Goal: Information Seeking & Learning: Learn about a topic

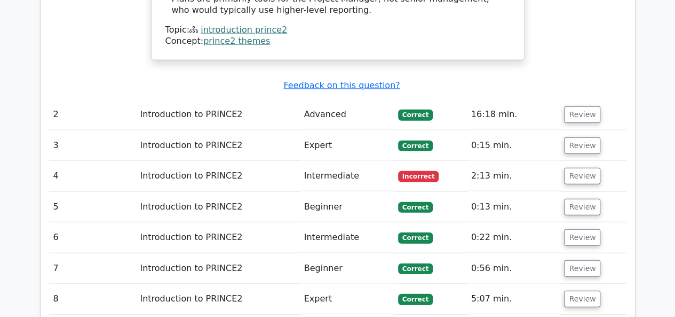
scroll to position [1190, 0]
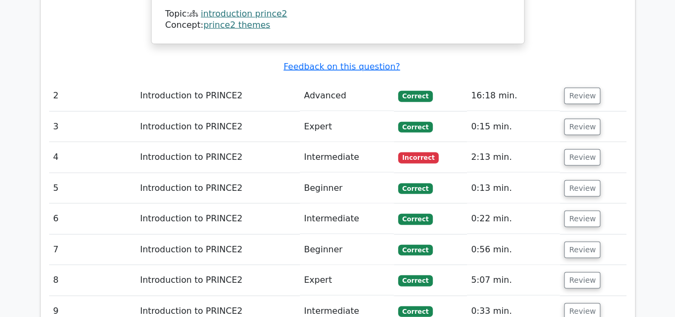
click at [407, 152] on span "Incorrect" at bounding box center [418, 157] width 41 height 11
click at [413, 152] on span "Incorrect" at bounding box center [418, 157] width 41 height 11
click at [577, 149] on button "Review" at bounding box center [582, 157] width 36 height 17
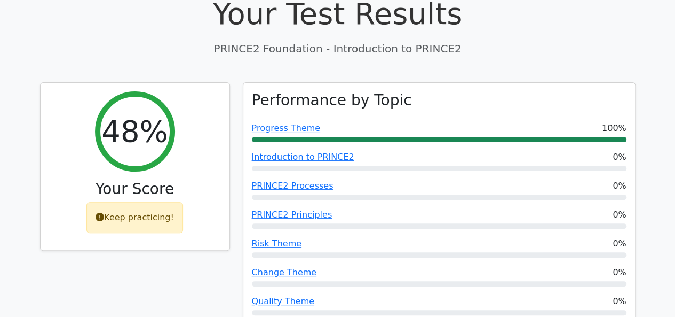
scroll to position [0, 0]
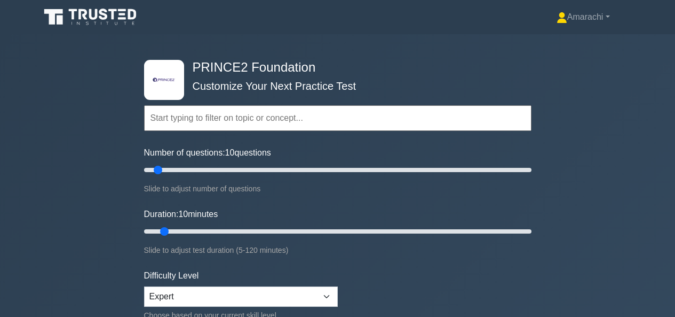
scroll to position [609, 0]
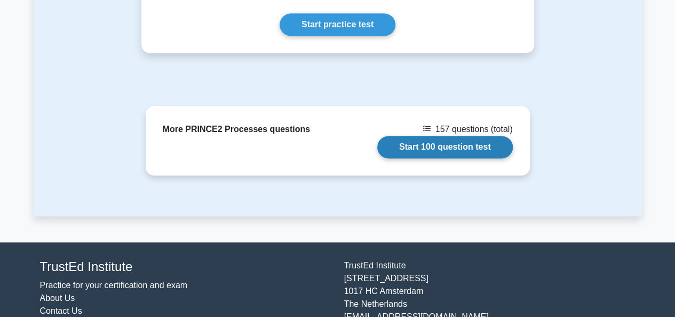
click at [443, 144] on link "Start 100 question test" at bounding box center [446, 147] width 136 height 22
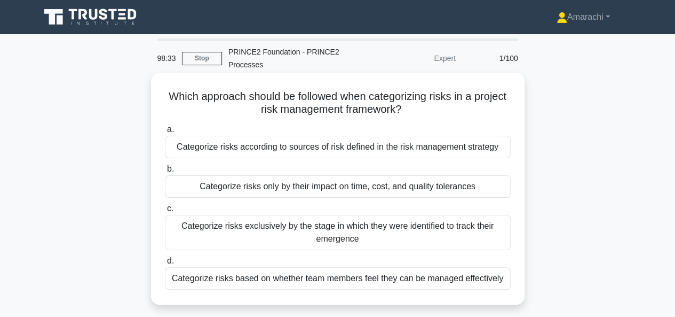
click at [303, 186] on div "Categorize risks only by their impact on time, cost, and quality tolerances" at bounding box center [338, 186] width 346 height 22
click at [165, 172] on input "b. Categorize risks only by their impact on time, cost, and quality tolerances" at bounding box center [165, 169] width 0 height 7
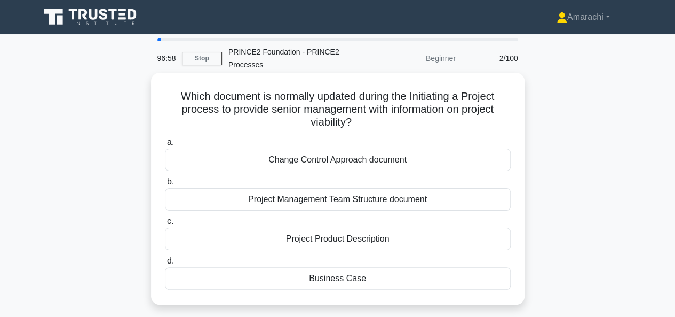
click at [316, 279] on div "Business Case" at bounding box center [338, 278] width 346 height 22
click at [165, 264] on input "d. Business Case" at bounding box center [165, 260] width 0 height 7
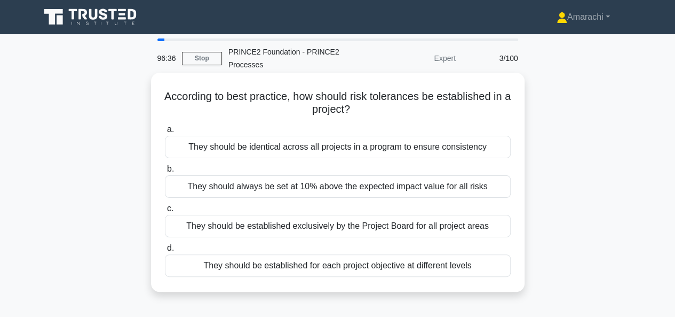
click at [411, 269] on div "They should be established for each project objective at different levels" at bounding box center [338, 265] width 346 height 22
click at [165, 252] on input "d. They should be established for each project objective at different levels" at bounding box center [165, 248] width 0 height 7
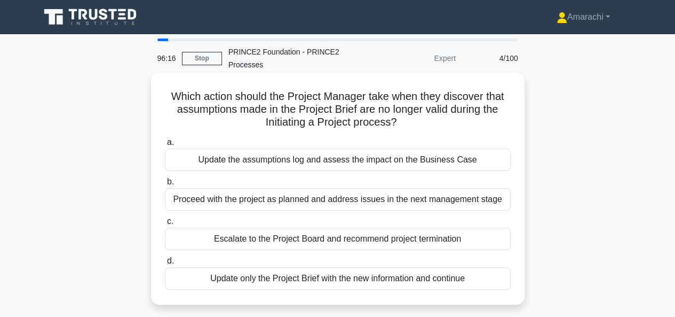
click at [336, 168] on div "Update the assumptions log and assess the impact on the Business Case" at bounding box center [338, 159] width 346 height 22
click at [165, 146] on input "a. Update the assumptions log and assess the impact on the Business Case" at bounding box center [165, 142] width 0 height 7
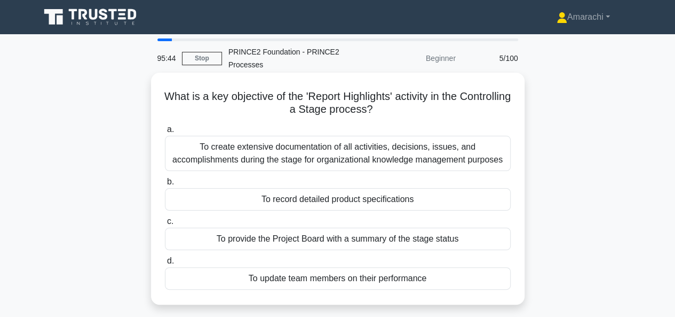
click at [360, 237] on div "To provide the Project Board with a summary of the stage status" at bounding box center [338, 238] width 346 height 22
click at [165, 225] on input "c. To provide the Project Board with a summary of the stage status" at bounding box center [165, 221] width 0 height 7
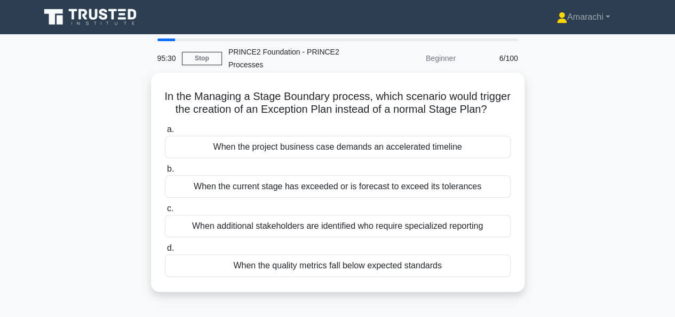
click at [285, 237] on div "When additional stakeholders are identified who require specialized reporting" at bounding box center [338, 226] width 346 height 22
click at [165, 212] on input "c. When additional stakeholders are identified who require specialized reporting" at bounding box center [165, 208] width 0 height 7
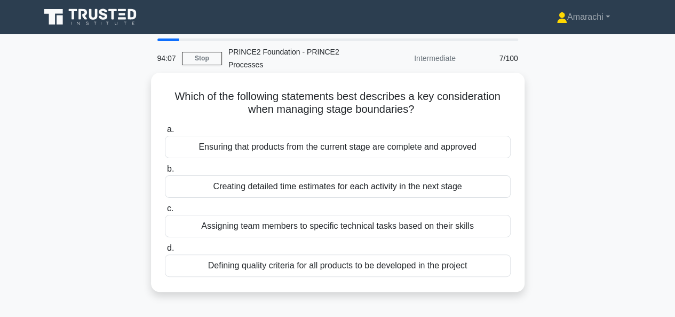
click at [304, 260] on div "Defining quality criteria for all products to be developed in the project" at bounding box center [338, 265] width 346 height 22
click at [165, 252] on input "d. Defining quality criteria for all products to be developed in the project" at bounding box center [165, 248] width 0 height 7
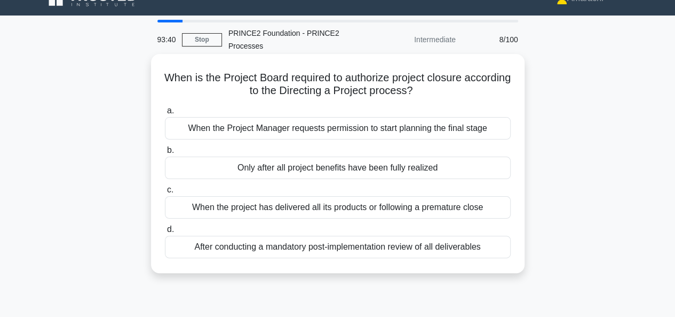
scroll to position [19, 0]
click at [270, 210] on div "When the project has delivered all its products or following a premature close" at bounding box center [338, 206] width 346 height 22
click at [165, 193] on input "c. When the project has delivered all its products or following a premature clo…" at bounding box center [165, 189] width 0 height 7
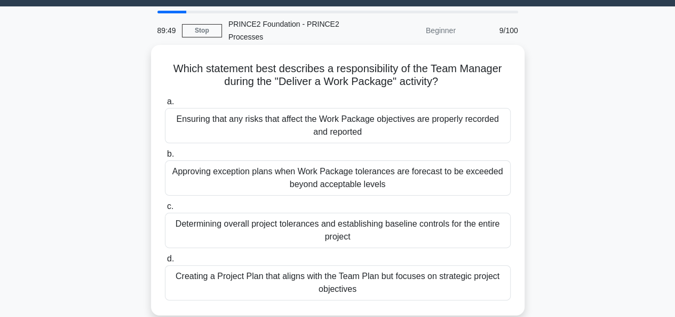
scroll to position [30, 0]
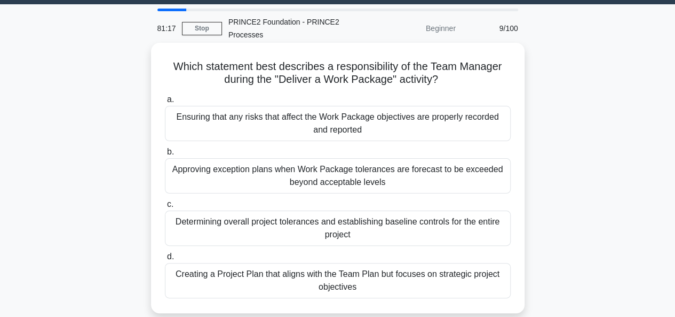
click at [246, 170] on div "Approving exception plans when Work Package tolerances are forecast to be excee…" at bounding box center [338, 175] width 346 height 35
click at [165, 155] on input "b. Approving exception plans when Work Package tolerances are forecast to be ex…" at bounding box center [165, 151] width 0 height 7
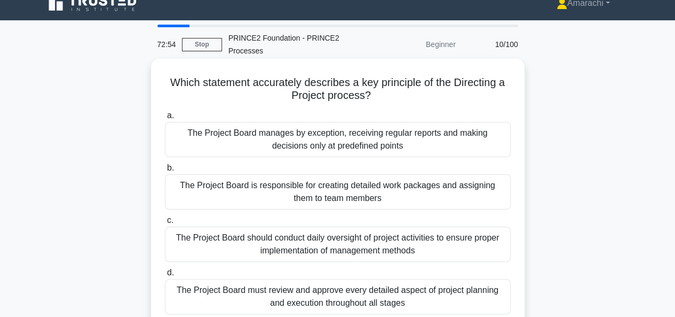
scroll to position [13, 0]
click at [248, 142] on div "The Project Board manages by exception, receiving regular reports and making de…" at bounding box center [338, 139] width 346 height 35
click at [165, 120] on input "a. The Project Board manages by exception, receiving regular reports and making…" at bounding box center [165, 116] width 0 height 7
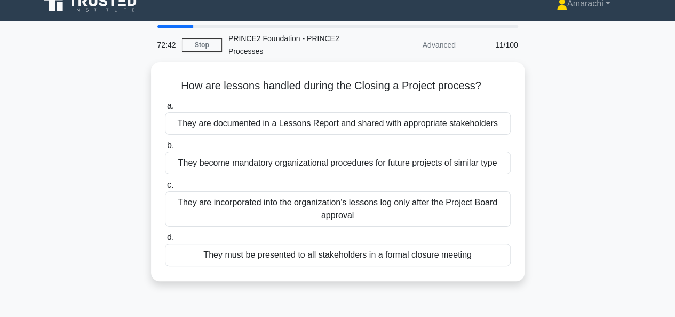
scroll to position [0, 0]
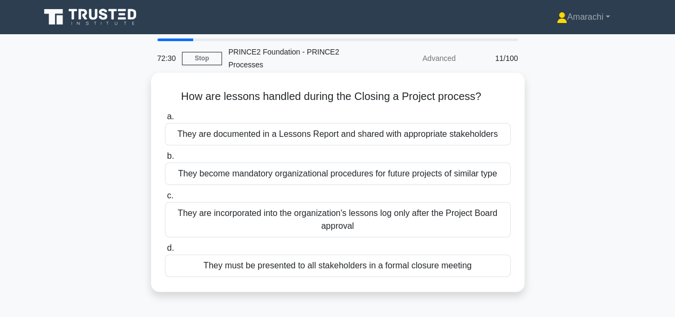
click at [248, 137] on div "They are documented in a Lessons Report and shared with appropriate stakeholders" at bounding box center [338, 134] width 346 height 22
click at [165, 120] on input "a. They are documented in a Lessons Report and shared with appropriate stakehol…" at bounding box center [165, 116] width 0 height 7
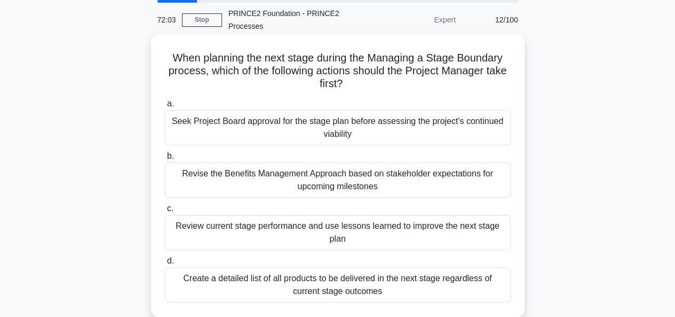
scroll to position [39, 0]
click at [261, 138] on div "Seek Project Board approval for the stage plan before assessing the project's c…" at bounding box center [338, 126] width 346 height 35
click at [165, 107] on input "a. Seek Project Board approval for the stage plan before assessing the project'…" at bounding box center [165, 103] width 0 height 7
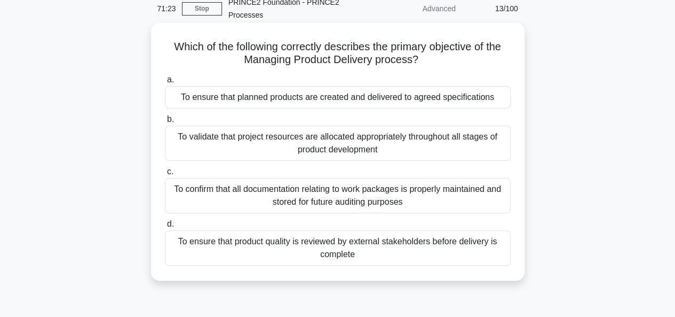
scroll to position [0, 0]
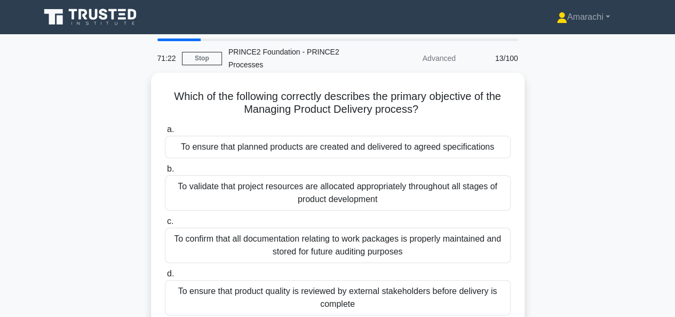
click at [308, 158] on div "To ensure that planned products are created and delivered to agreed specificati…" at bounding box center [338, 147] width 346 height 22
click at [165, 133] on input "a. To ensure that planned products are created and delivered to agreed specific…" at bounding box center [165, 129] width 0 height 7
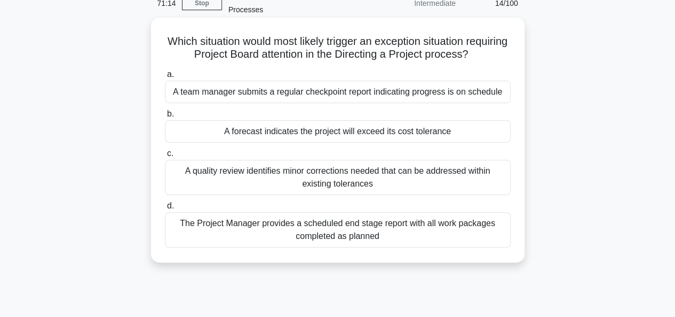
scroll to position [56, 0]
click at [345, 132] on div "A forecast indicates the project will exceed its cost tolerance" at bounding box center [338, 131] width 346 height 22
click at [165, 117] on input "b. A forecast indicates the project will exceed its cost tolerance" at bounding box center [165, 113] width 0 height 7
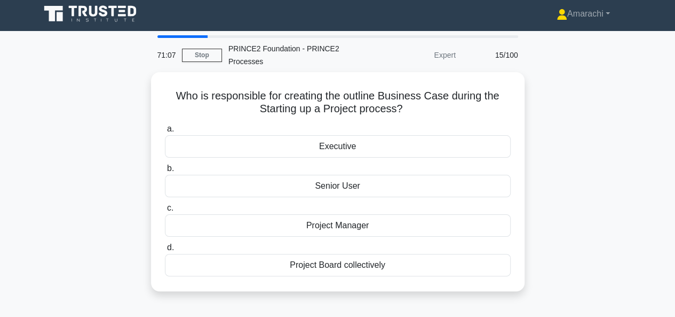
scroll to position [0, 0]
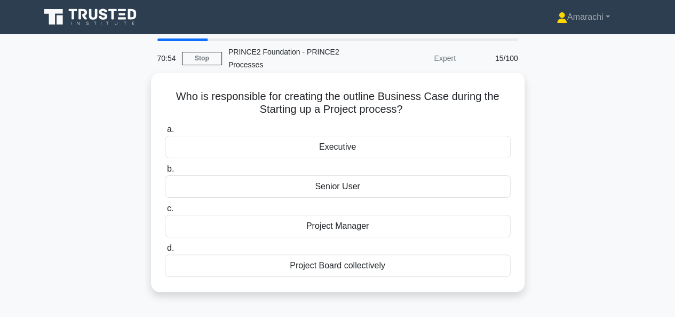
click at [322, 146] on div "Executive" at bounding box center [338, 147] width 346 height 22
click at [165, 133] on input "a. Executive" at bounding box center [165, 129] width 0 height 7
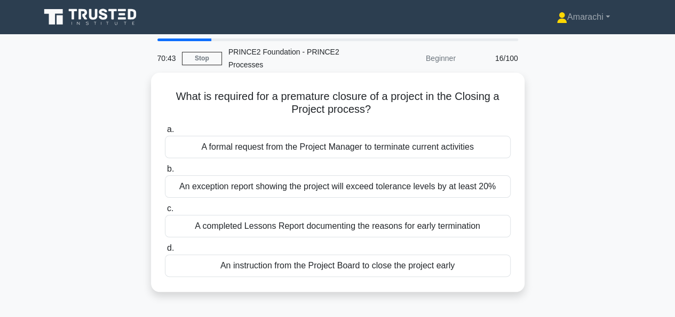
click at [285, 268] on div "An instruction from the Project Board to close the project early" at bounding box center [338, 265] width 346 height 22
click at [165, 252] on input "d. An instruction from the Project Board to close the project early" at bounding box center [165, 248] width 0 height 7
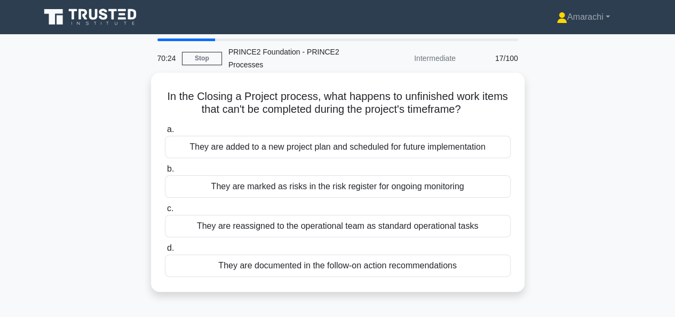
click at [315, 264] on div "They are documented in the follow-on action recommendations" at bounding box center [338, 265] width 346 height 22
click at [165, 252] on input "d. They are documented in the follow-on action recommendations" at bounding box center [165, 248] width 0 height 7
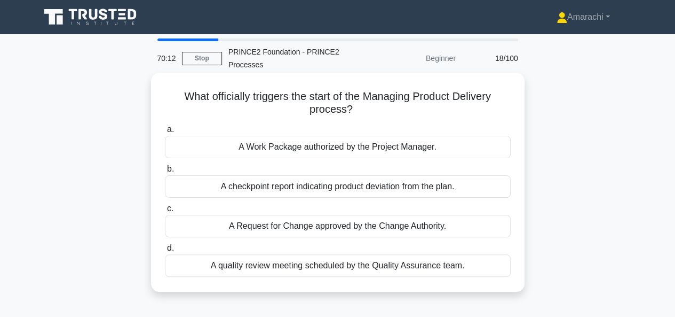
click at [307, 148] on div "A Work Package authorized by the Project Manager." at bounding box center [338, 147] width 346 height 22
click at [165, 133] on input "a. A Work Package authorized by the Project Manager." at bounding box center [165, 129] width 0 height 7
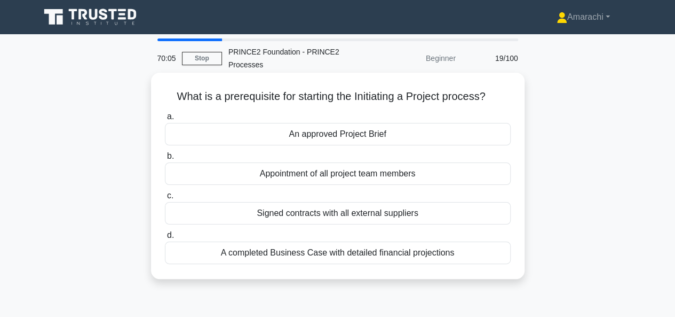
click at [287, 135] on div "An approved Project Brief" at bounding box center [338, 134] width 346 height 22
click at [165, 120] on input "a. An approved Project Brief" at bounding box center [165, 116] width 0 height 7
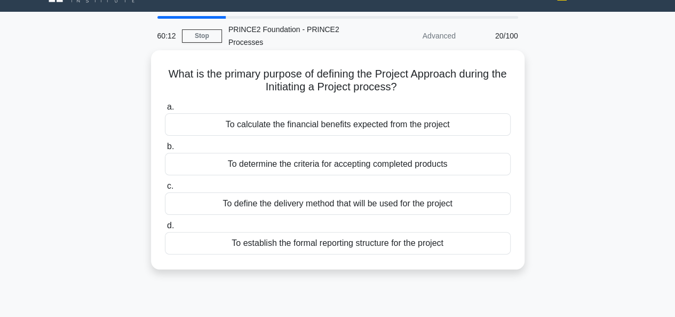
scroll to position [23, 0]
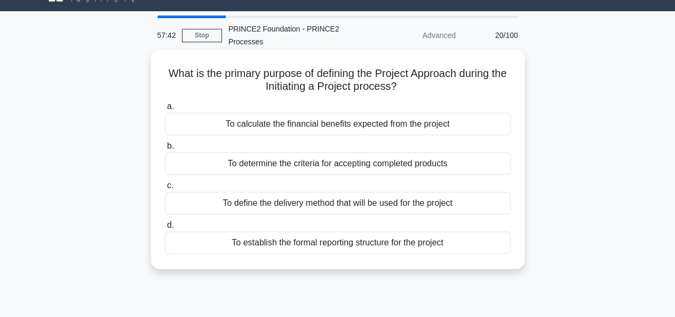
click at [300, 202] on div "To define the delivery method that will be used for the project" at bounding box center [338, 203] width 346 height 22
click at [165, 189] on input "c. To define the delivery method that will be used for the project" at bounding box center [165, 185] width 0 height 7
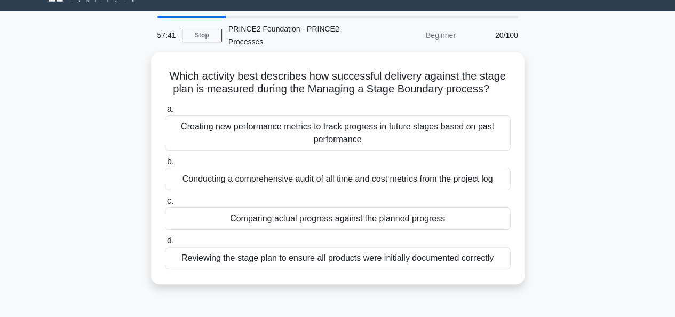
scroll to position [0, 0]
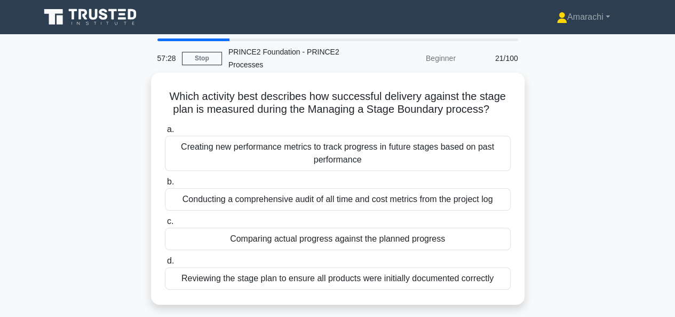
click at [286, 168] on div "Creating new performance metrics to track progress in future stages based on pa…" at bounding box center [338, 153] width 346 height 35
click at [165, 133] on input "a. Creating new performance metrics to track progress in future stages based on…" at bounding box center [165, 129] width 0 height 7
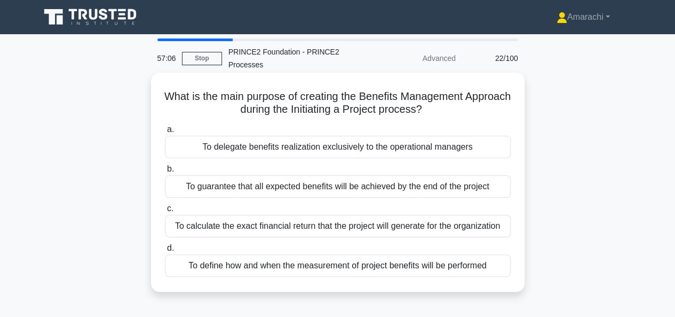
click at [248, 187] on div "To guarantee that all expected benefits will be achieved by the end of the proj…" at bounding box center [338, 186] width 346 height 22
click at [165, 172] on input "b. To guarantee that all expected benefits will be achieved by the end of the p…" at bounding box center [165, 169] width 0 height 7
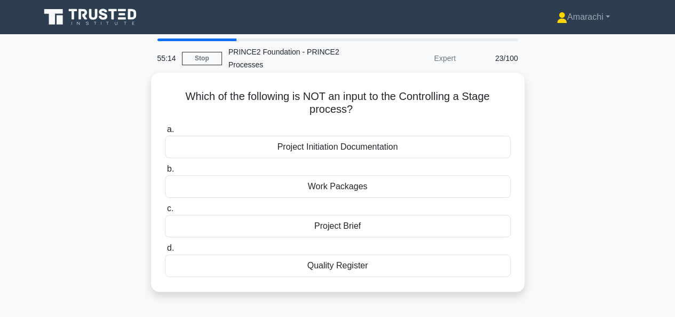
click at [325, 190] on div "Work Packages" at bounding box center [338, 186] width 346 height 22
click at [165, 172] on input "b. Work Packages" at bounding box center [165, 169] width 0 height 7
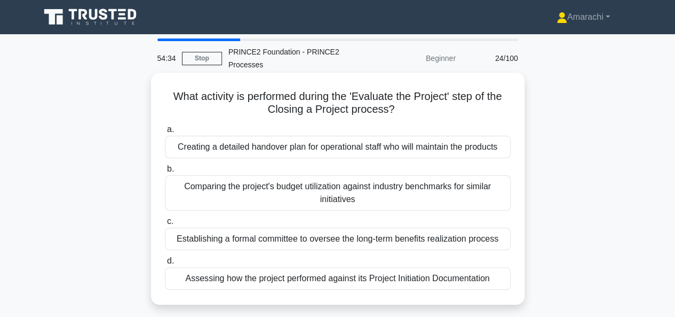
click at [273, 197] on div "Comparing the project's budget utilization against industry benchmarks for simi…" at bounding box center [338, 192] width 346 height 35
click at [165, 172] on input "b. Comparing the project's budget utilization against industry benchmarks for s…" at bounding box center [165, 169] width 0 height 7
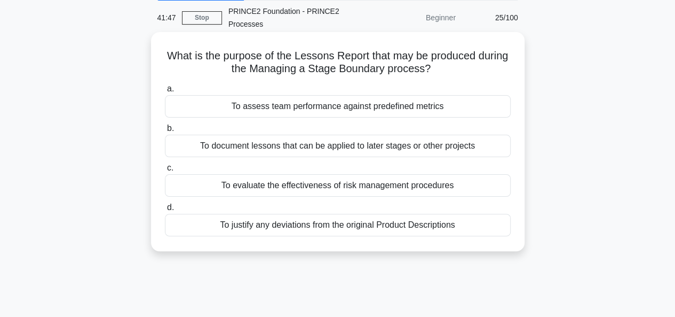
scroll to position [33, 0]
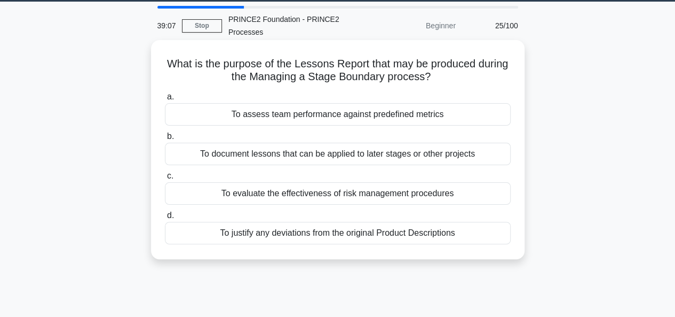
click at [307, 156] on div "To document lessons that can be applied to later stages or other projects" at bounding box center [338, 154] width 346 height 22
click at [165, 140] on input "b. To document lessons that can be applied to later stages or other projects" at bounding box center [165, 136] width 0 height 7
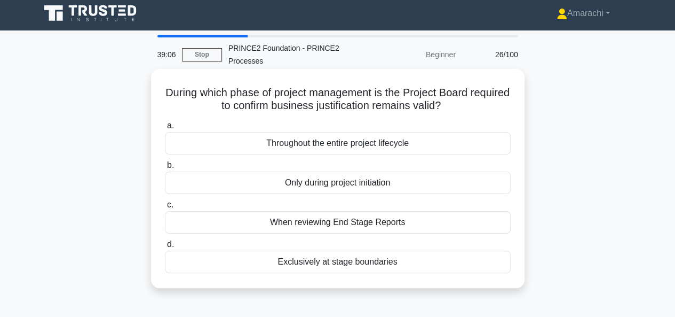
scroll to position [0, 0]
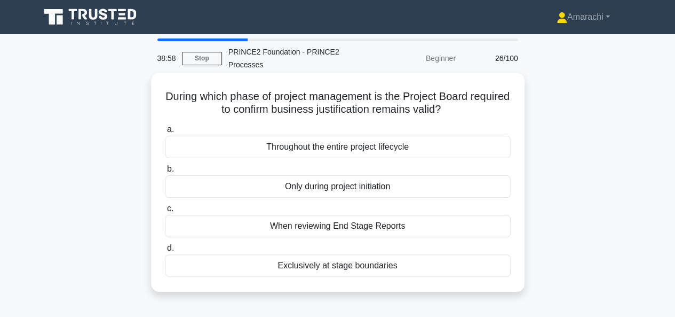
click at [310, 149] on div "Throughout the entire project lifecycle" at bounding box center [338, 147] width 346 height 22
click at [165, 133] on input "a. Throughout the entire project lifecycle" at bounding box center [165, 129] width 0 height 7
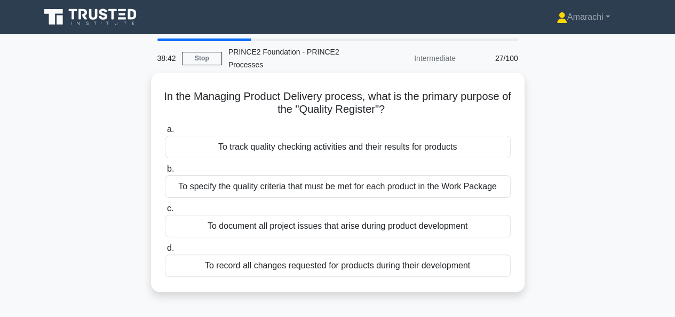
click at [275, 187] on div "To specify the quality criteria that must be met for each product in the Work P…" at bounding box center [338, 186] width 346 height 22
click at [165, 172] on input "b. To specify the quality criteria that must be met for each product in the Wor…" at bounding box center [165, 169] width 0 height 7
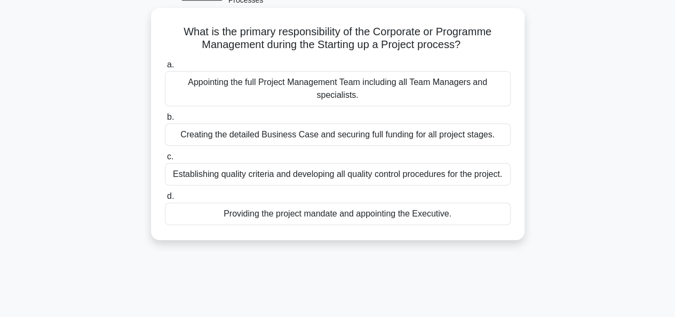
scroll to position [65, 0]
click at [318, 213] on div "Providing the project mandate and appointing the Executive." at bounding box center [338, 213] width 346 height 22
click at [165, 199] on input "d. Providing the project mandate and appointing the Executive." at bounding box center [165, 195] width 0 height 7
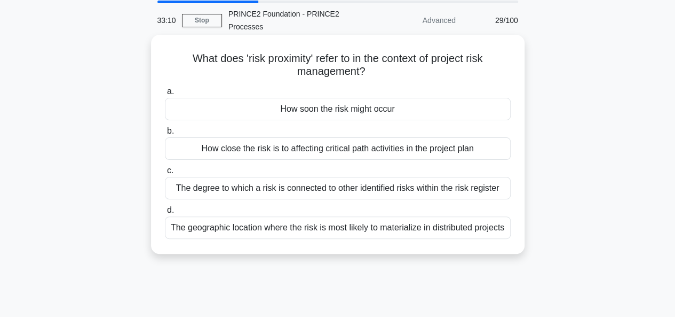
scroll to position [38, 0]
click at [292, 193] on div "The degree to which a risk is connected to other identified risks within the ri…" at bounding box center [338, 187] width 346 height 22
click at [165, 174] on input "c. The degree to which a risk is connected to other identified risks within the…" at bounding box center [165, 170] width 0 height 7
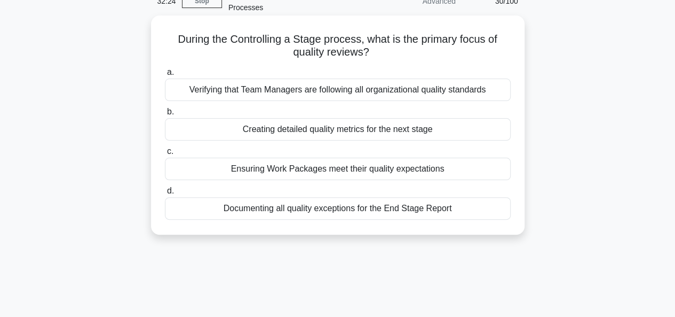
scroll to position [58, 0]
click at [336, 85] on div "Verifying that Team Managers are following all organizational quality standards" at bounding box center [338, 89] width 346 height 22
click at [165, 75] on input "a. Verifying that Team Managers are following all organizational quality standa…" at bounding box center [165, 71] width 0 height 7
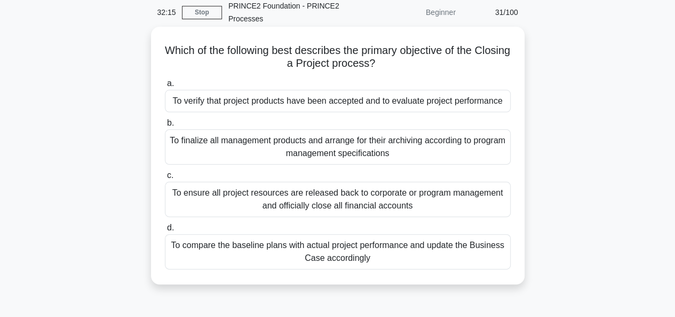
scroll to position [46, 0]
click at [296, 99] on div "To verify that project products have been accepted and to evaluate project perf…" at bounding box center [338, 100] width 346 height 22
click at [165, 87] on input "a. To verify that project products have been accepted and to evaluate project p…" at bounding box center [165, 83] width 0 height 7
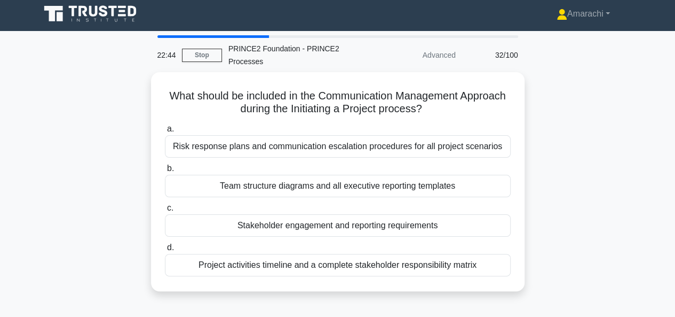
scroll to position [0, 0]
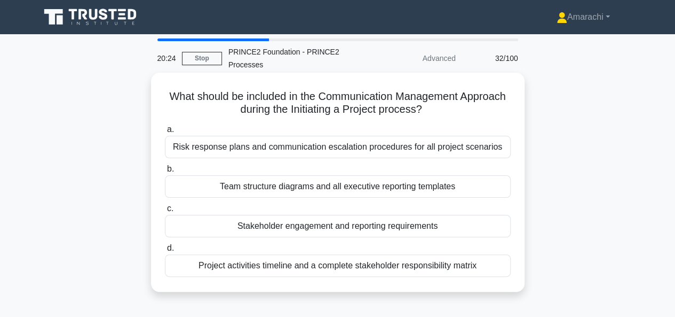
click at [301, 224] on div "Stakeholder engagement and reporting requirements" at bounding box center [338, 226] width 346 height 22
click at [165, 212] on input "c. Stakeholder engagement and reporting requirements" at bounding box center [165, 208] width 0 height 7
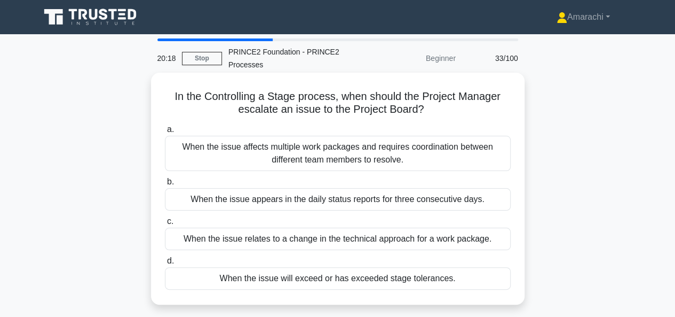
click at [313, 160] on div "When the issue affects multiple work packages and requires coordination between…" at bounding box center [338, 153] width 346 height 35
click at [165, 133] on input "a. When the issue affects multiple work packages and requires coordination betw…" at bounding box center [165, 129] width 0 height 7
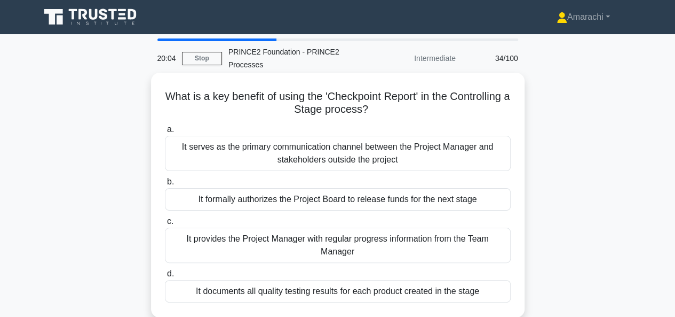
click at [293, 250] on div "It provides the Project Manager with regular progress information from the Team…" at bounding box center [338, 244] width 346 height 35
click at [165, 225] on input "c. It provides the Project Manager with regular progress information from the T…" at bounding box center [165, 221] width 0 height 7
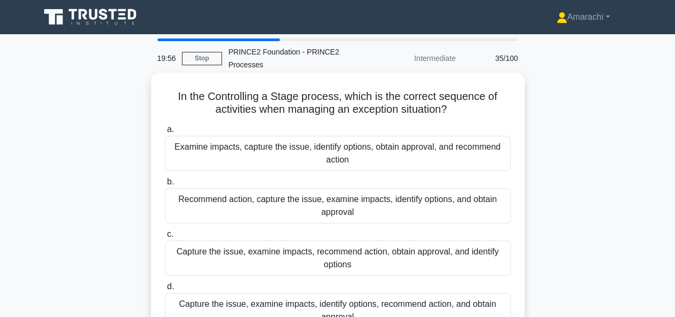
click at [303, 252] on div "Capture the issue, examine impacts, recommend action, obtain approval, and iden…" at bounding box center [338, 257] width 346 height 35
click at [165, 238] on input "c. Capture the issue, examine impacts, recommend action, obtain approval, and i…" at bounding box center [165, 234] width 0 height 7
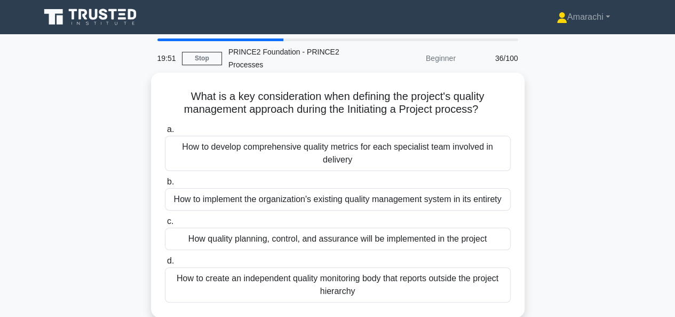
click at [285, 270] on div "How to create an independent quality monitoring body that reports outside the p…" at bounding box center [338, 284] width 346 height 35
click at [165, 264] on input "d. How to create an independent quality monitoring body that reports outside th…" at bounding box center [165, 260] width 0 height 7
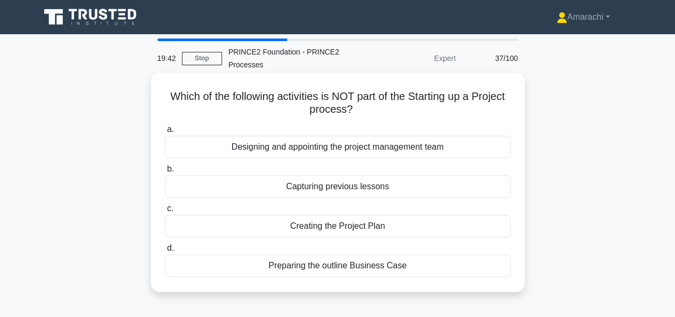
click at [372, 266] on div "Preparing the outline Business Case" at bounding box center [338, 265] width 346 height 22
click at [165, 252] on input "d. Preparing the outline Business Case" at bounding box center [165, 248] width 0 height 7
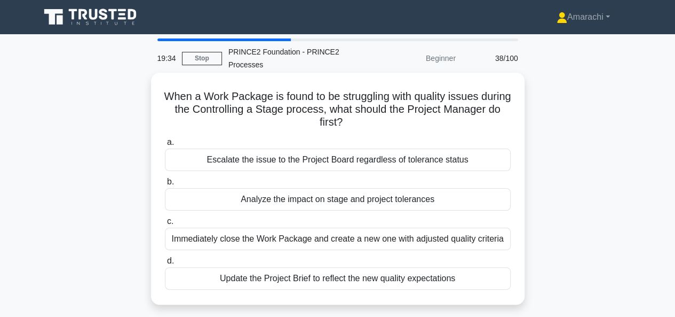
click at [327, 243] on div "Immediately close the Work Package and create a new one with adjusted quality c…" at bounding box center [338, 238] width 346 height 22
click at [165, 225] on input "c. Immediately close the Work Package and create a new one with adjusted qualit…" at bounding box center [165, 221] width 0 height 7
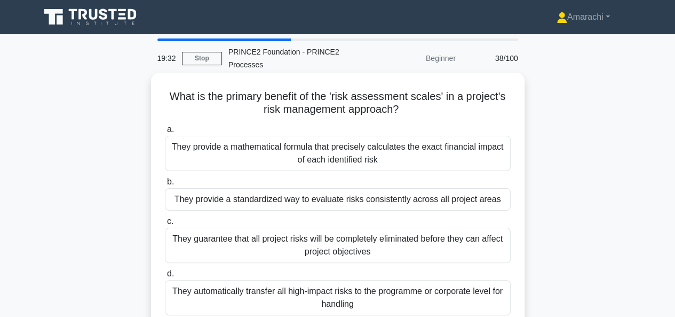
click at [316, 250] on div "They guarantee that all project risks will be completely eliminated before they…" at bounding box center [338, 244] width 346 height 35
click at [165, 225] on input "c. They guarantee that all project risks will be completely eliminated before t…" at bounding box center [165, 221] width 0 height 7
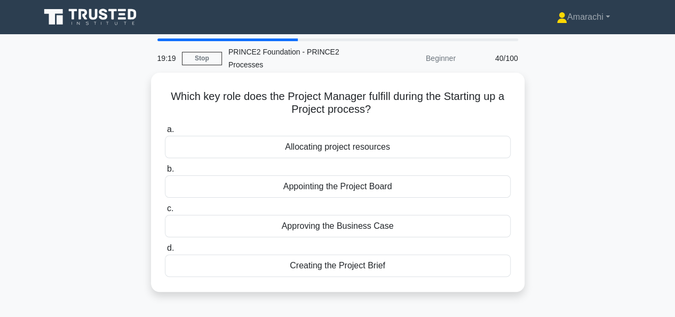
click at [308, 263] on div "Creating the Project Brief" at bounding box center [338, 265] width 346 height 22
click at [165, 252] on input "d. Creating the Project Brief" at bounding box center [165, 248] width 0 height 7
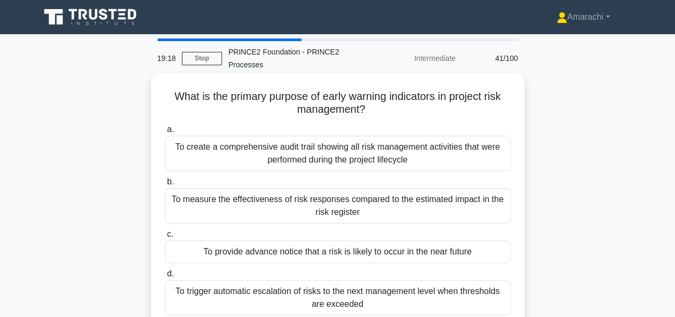
click at [269, 166] on div "To create a comprehensive audit trail showing all risk management activities th…" at bounding box center [338, 153] width 346 height 35
click at [165, 133] on input "a. To create a comprehensive audit trail showing all risk management activities…" at bounding box center [165, 129] width 0 height 7
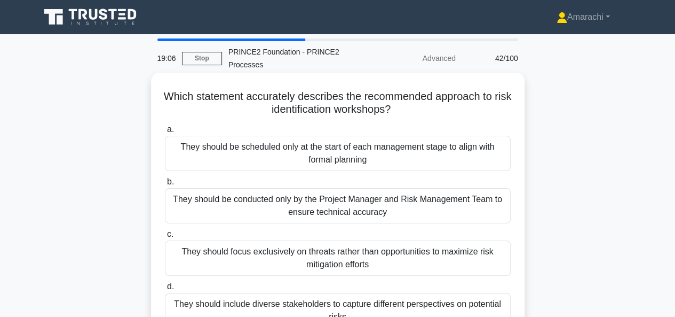
click at [367, 250] on div "They should focus exclusively on threats rather than opportunities to maximize …" at bounding box center [338, 257] width 346 height 35
click at [165, 238] on input "c. They should focus exclusively on threats rather than opportunities to maximi…" at bounding box center [165, 234] width 0 height 7
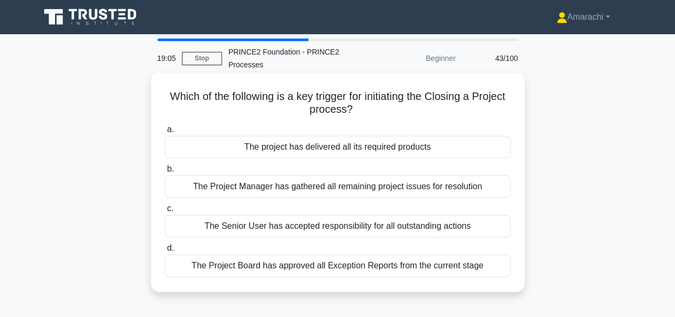
click at [342, 240] on div "a. The project has delivered all its required products b. The Project Manager h…" at bounding box center [338, 200] width 359 height 158
click at [341, 228] on div "The Senior User has accepted responsibility for all outstanding actions" at bounding box center [338, 226] width 346 height 22
click at [165, 212] on input "c. The Senior User has accepted responsibility for all outstanding actions" at bounding box center [165, 208] width 0 height 7
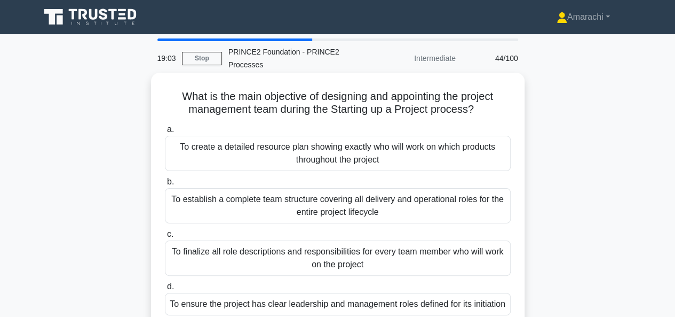
click at [334, 250] on div "To finalize all role descriptions and responsibilities for every team member wh…" at bounding box center [338, 257] width 346 height 35
click at [165, 238] on input "c. To finalize all role descriptions and responsibilities for every team member…" at bounding box center [165, 234] width 0 height 7
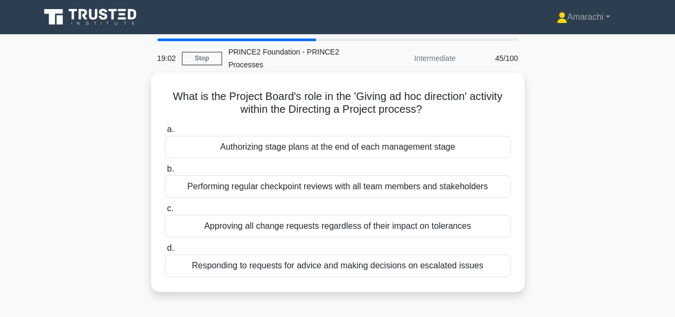
click at [327, 267] on div "Responding to requests for advice and making decisions on escalated issues" at bounding box center [338, 265] width 346 height 22
click at [165, 252] on input "d. Responding to requests for advice and making decisions on escalated issues" at bounding box center [165, 248] width 0 height 7
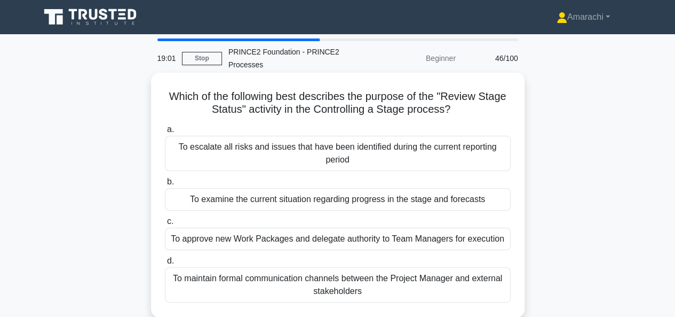
click at [314, 238] on div "To approve new Work Packages and delegate authority to Team Managers for execut…" at bounding box center [338, 238] width 346 height 22
click at [165, 225] on input "c. To approve new Work Packages and delegate authority to Team Managers for exe…" at bounding box center [165, 221] width 0 height 7
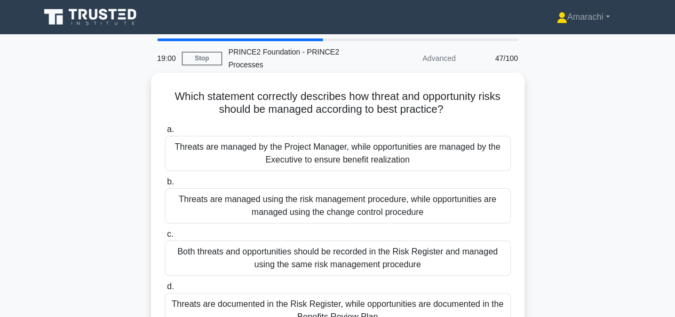
click at [310, 264] on div "Both threats and opportunities should be recorded in the Risk Register and mana…" at bounding box center [338, 257] width 346 height 35
click at [165, 238] on input "c. Both threats and opportunities should be recorded in the Risk Register and m…" at bounding box center [165, 234] width 0 height 7
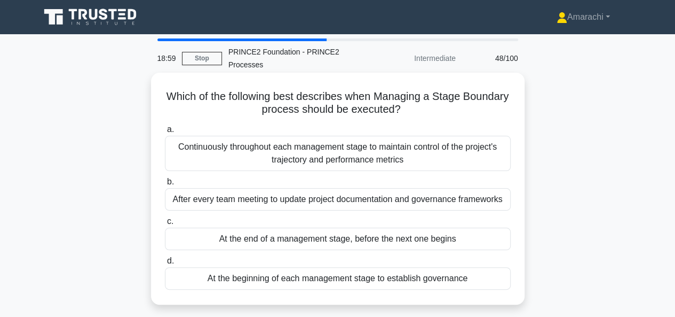
click at [299, 278] on div "At the beginning of each management stage to establish governance" at bounding box center [338, 278] width 346 height 22
click at [165, 264] on input "d. At the beginning of each management stage to establish governance" at bounding box center [165, 260] width 0 height 7
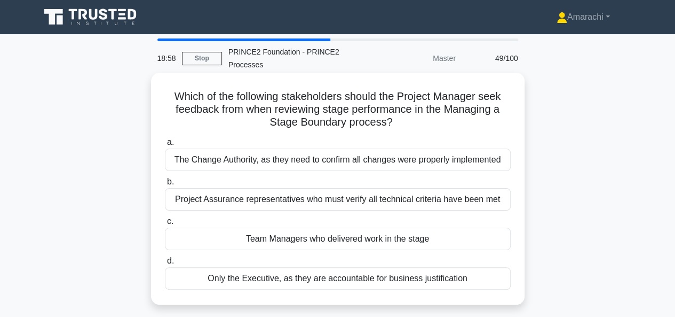
click at [287, 213] on div "a. The Change Authority, as they need to confirm all changes were properly impl…" at bounding box center [338, 212] width 359 height 158
click at [289, 201] on div "Project Assurance representatives who must verify all technical criteria have b…" at bounding box center [338, 199] width 346 height 22
click at [165, 185] on input "b. Project Assurance representatives who must verify all technical criteria hav…" at bounding box center [165, 181] width 0 height 7
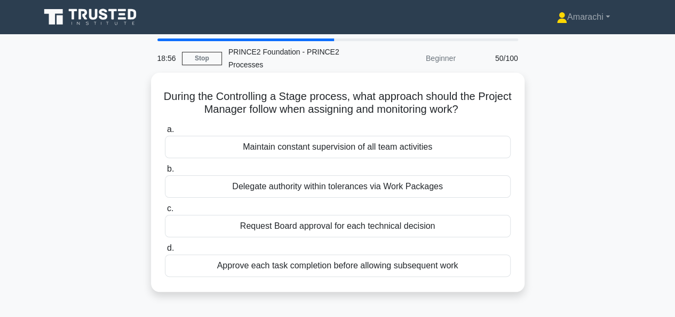
click at [295, 224] on div "Request Board approval for each technical decision" at bounding box center [338, 226] width 346 height 22
click at [165, 212] on input "c. Request Board approval for each technical decision" at bounding box center [165, 208] width 0 height 7
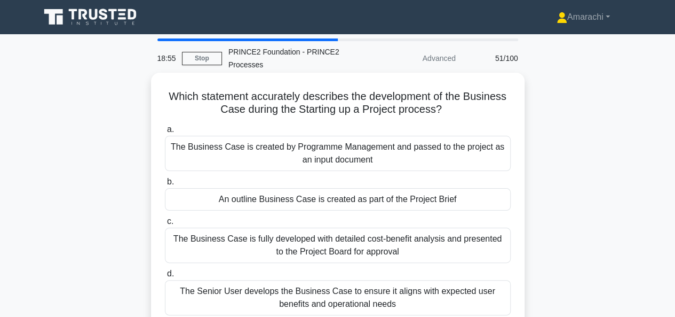
click at [285, 151] on div "The Business Case is created by Programme Management and passed to the project …" at bounding box center [338, 153] width 346 height 35
click at [165, 133] on input "a. The Business Case is created by Programme Management and passed to the proje…" at bounding box center [165, 129] width 0 height 7
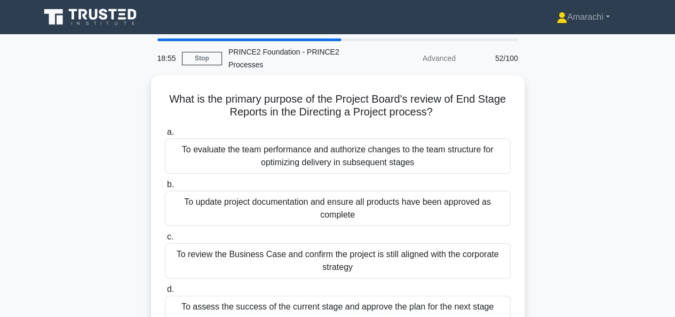
click at [285, 151] on div "To evaluate the team performance and authorize changes to the team structure fo…" at bounding box center [338, 155] width 346 height 35
click at [165, 136] on input "a. To evaluate the team performance and authorize changes to the team structure…" at bounding box center [165, 132] width 0 height 7
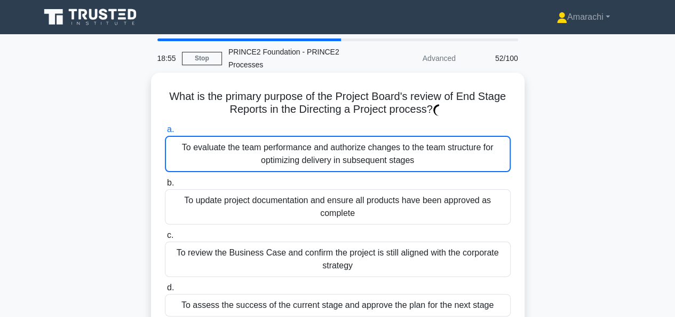
click at [285, 151] on div "To evaluate the team performance and authorize changes to the team structure fo…" at bounding box center [338, 154] width 346 height 36
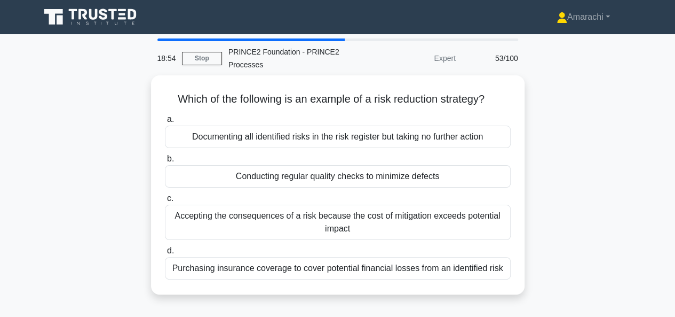
click at [285, 152] on label "b. Conducting regular quality checks to minimize defects" at bounding box center [338, 169] width 346 height 35
click at [165, 155] on input "b. Conducting regular quality checks to minimize defects" at bounding box center [165, 158] width 0 height 7
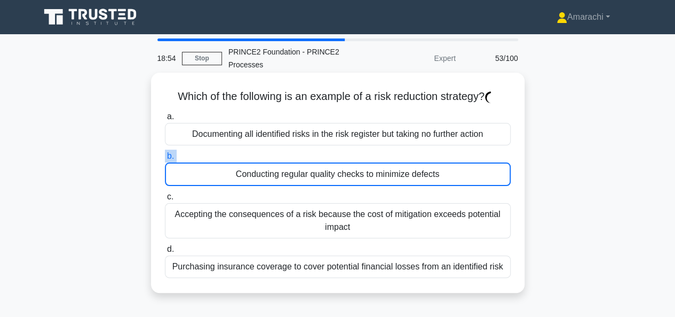
click at [285, 151] on label "b. Conducting regular quality checks to minimize defects" at bounding box center [338, 168] width 346 height 36
click at [165, 153] on input "b. Conducting regular quality checks to minimize defects" at bounding box center [165, 156] width 0 height 7
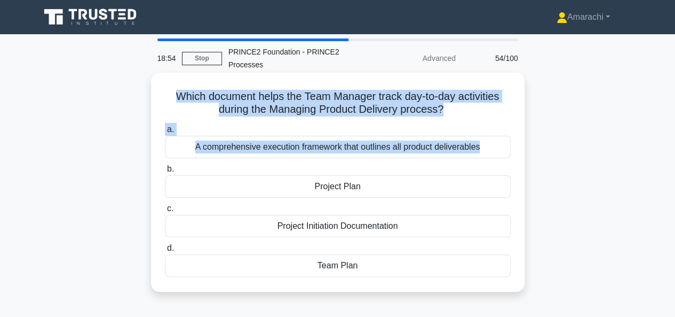
click at [285, 151] on div "A comprehensive execution framework that outlines all product deliverables" at bounding box center [338, 147] width 346 height 22
click at [165, 133] on input "a. A comprehensive execution framework that outlines all product deliverables" at bounding box center [165, 129] width 0 height 7
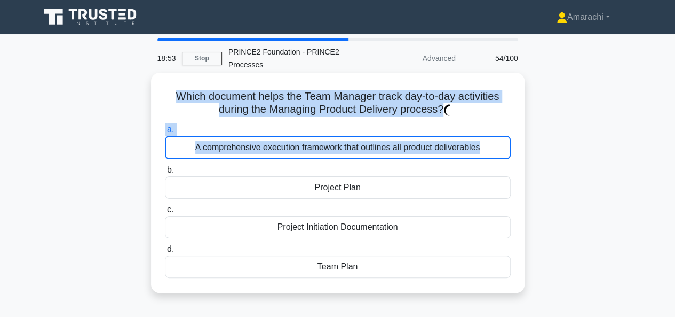
click at [285, 151] on div "A comprehensive execution framework that outlines all product deliverables" at bounding box center [338, 147] width 346 height 23
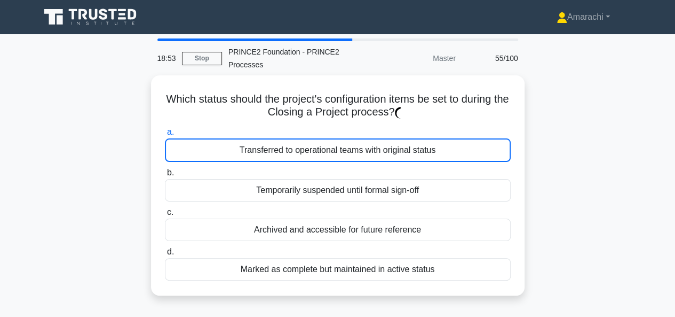
click at [285, 151] on div "Transferred to operational teams with original status" at bounding box center [338, 149] width 346 height 23
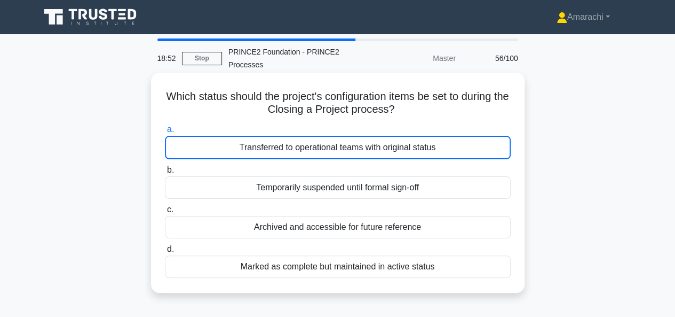
click at [285, 151] on div "Transferred to operational teams with original status" at bounding box center [338, 147] width 346 height 23
click at [165, 133] on input "a. Transferred to operational teams with original status" at bounding box center [165, 129] width 0 height 7
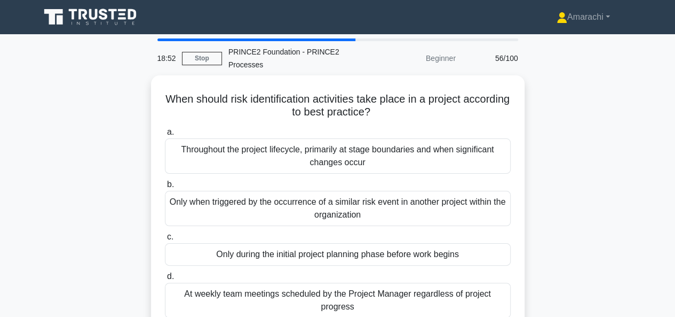
click at [285, 151] on div "Throughout the project lifecycle, primarily at stage boundaries and when signif…" at bounding box center [338, 155] width 346 height 35
click at [165, 136] on input "a. Throughout the project lifecycle, primarily at stage boundaries and when sig…" at bounding box center [165, 132] width 0 height 7
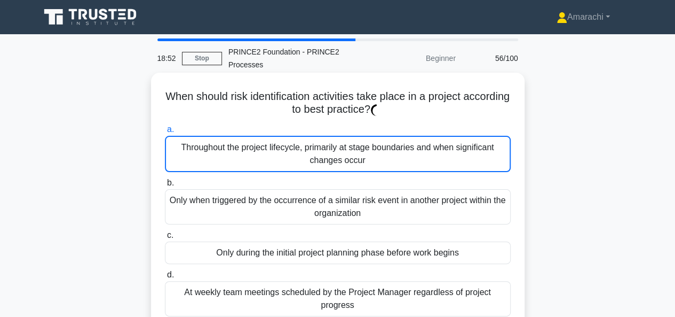
click at [285, 151] on div "Throughout the project lifecycle, primarily at stage boundaries and when signif…" at bounding box center [338, 154] width 346 height 36
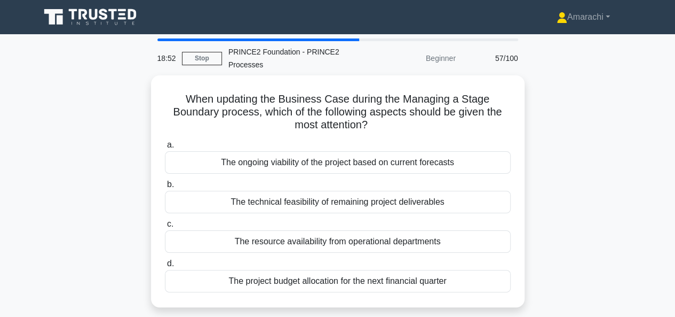
click at [285, 151] on label "a. The ongoing viability of the project based on current forecasts" at bounding box center [338, 155] width 346 height 35
click at [165, 148] on input "a. The ongoing viability of the project based on current forecasts" at bounding box center [165, 145] width 0 height 7
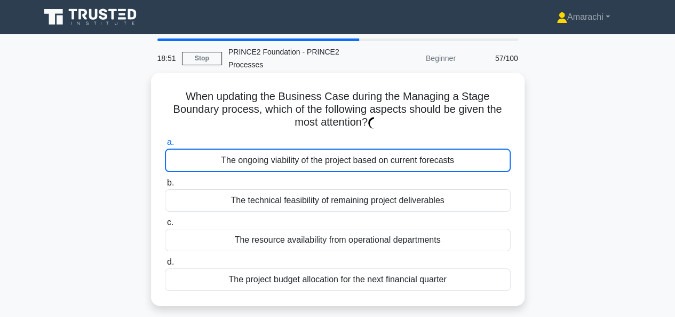
click at [285, 151] on div "The ongoing viability of the project based on current forecasts" at bounding box center [338, 159] width 346 height 23
click at [165, 146] on input "a. The ongoing viability of the project based on current forecasts" at bounding box center [165, 142] width 0 height 7
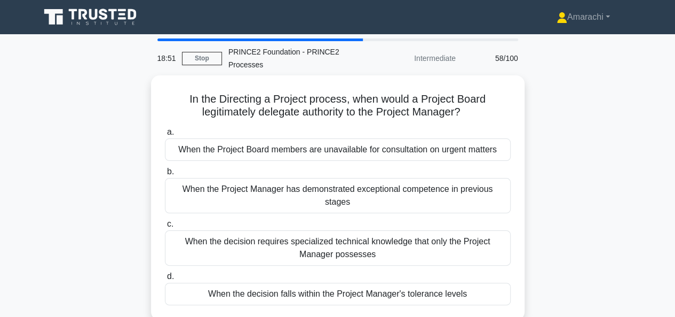
click at [285, 151] on div "When the Project Board members are unavailable for consultation on urgent matte…" at bounding box center [338, 149] width 346 height 22
click at [165, 136] on input "a. When the Project Board members are unavailable for consultation on urgent ma…" at bounding box center [165, 132] width 0 height 7
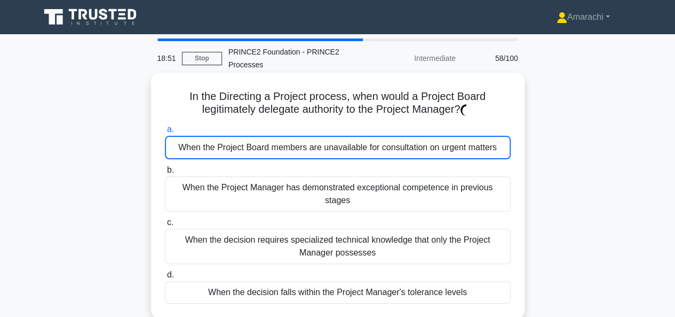
click at [285, 151] on div "When the Project Board members are unavailable for consultation on urgent matte…" at bounding box center [338, 147] width 346 height 23
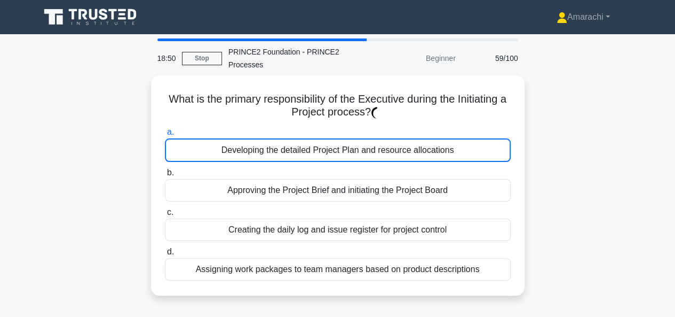
click at [285, 151] on div "Developing the detailed Project Plan and resource allocations" at bounding box center [338, 149] width 346 height 23
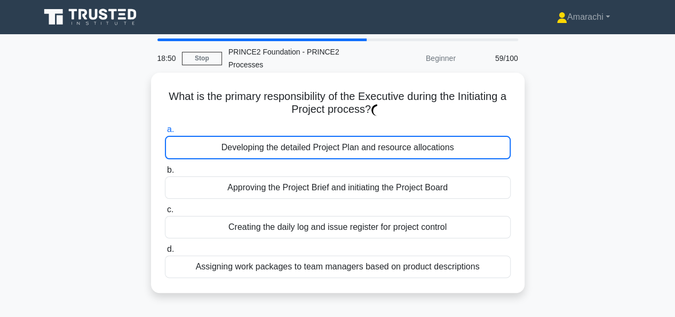
click at [285, 151] on div "Developing the detailed Project Plan and resource allocations" at bounding box center [338, 147] width 346 height 23
click at [165, 133] on input "a. Developing the detailed Project Plan and resource allocations" at bounding box center [165, 129] width 0 height 7
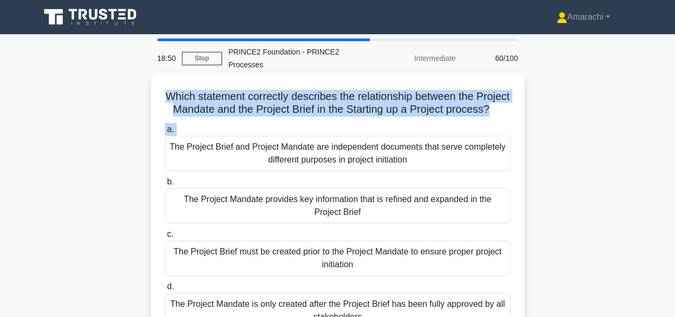
click at [285, 151] on div "The Project Brief and Project Mandate are independent documents that serve comp…" at bounding box center [338, 153] width 346 height 35
click at [165, 133] on input "a. The Project Brief and Project Mandate are independent documents that serve c…" at bounding box center [165, 129] width 0 height 7
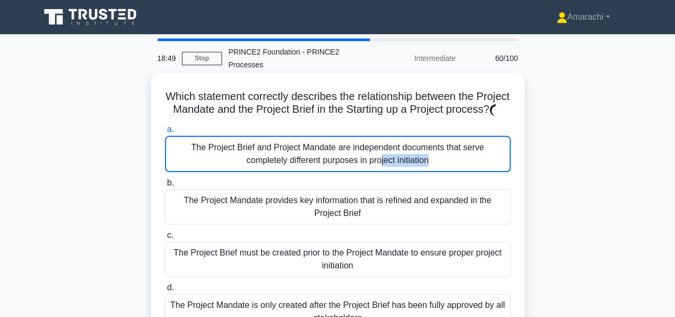
click at [285, 151] on div "The Project Brief and Project Mandate are independent documents that serve comp…" at bounding box center [338, 154] width 346 height 36
click at [165, 133] on input "a. The Project Brief and Project Mandate are independent documents that serve c…" at bounding box center [165, 129] width 0 height 7
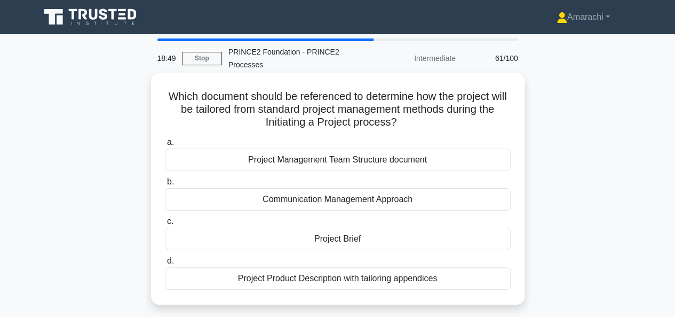
click at [285, 151] on div "Project Management Team Structure document" at bounding box center [338, 159] width 346 height 22
click at [165, 146] on input "a. Project Management Team Structure document" at bounding box center [165, 142] width 0 height 7
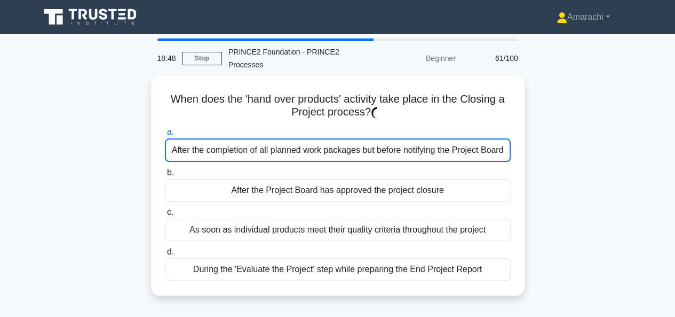
click at [285, 151] on div "After the completion of all planned work packages but before notifying the Proj…" at bounding box center [338, 149] width 346 height 23
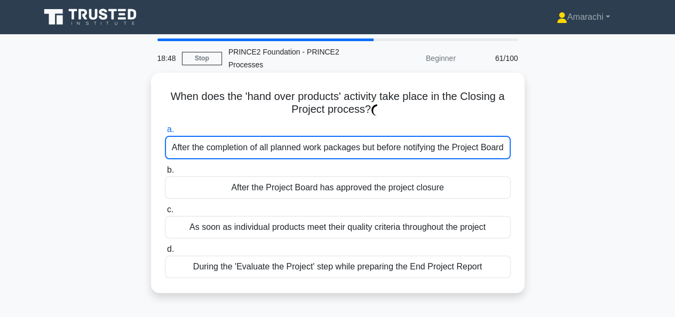
click at [285, 151] on div "After the completion of all planned work packages but before notifying the Proj…" at bounding box center [338, 147] width 346 height 23
click at [165, 133] on input "a. After the completion of all planned work packages but before notifying the P…" at bounding box center [165, 129] width 0 height 7
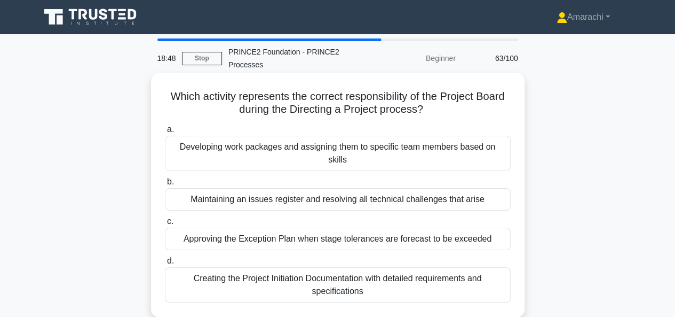
click at [285, 151] on div "Developing work packages and assigning them to specific team members based on s…" at bounding box center [338, 153] width 346 height 35
click at [165, 133] on input "a. Developing work packages and assigning them to specific team members based o…" at bounding box center [165, 129] width 0 height 7
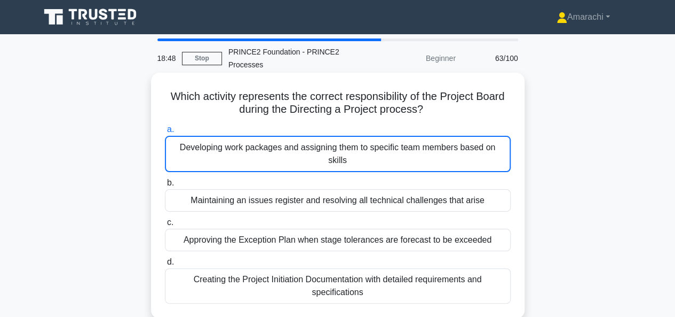
click at [285, 151] on div "Developing work packages and assigning them to specific team members based on s…" at bounding box center [338, 154] width 346 height 36
click at [165, 133] on input "a. Developing work packages and assigning them to specific team members based o…" at bounding box center [165, 129] width 0 height 7
click at [285, 151] on div "Developing work packages and assigning them to specific team members based on s…" at bounding box center [338, 154] width 346 height 36
click at [165, 133] on input "a. Developing work packages and assigning them to specific team members based o…" at bounding box center [165, 129] width 0 height 7
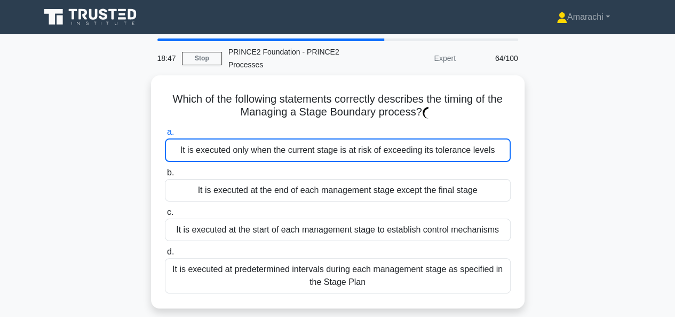
click at [285, 151] on div "It is executed only when the current stage is at risk of exceeding its toleranc…" at bounding box center [338, 149] width 346 height 23
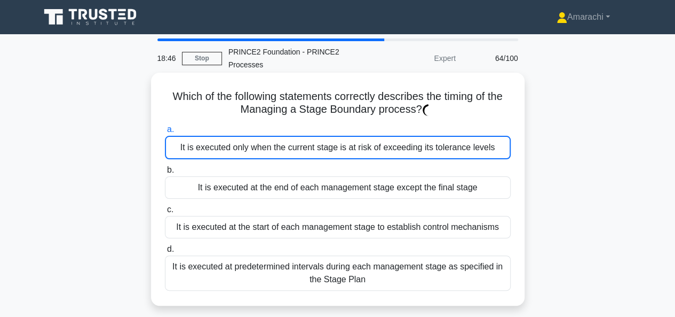
click at [285, 151] on div "It is executed only when the current stage is at risk of exceeding its toleranc…" at bounding box center [338, 147] width 346 height 23
click at [165, 133] on input "a. It is executed only when the current stage is at risk of exceeding its toler…" at bounding box center [165, 129] width 0 height 7
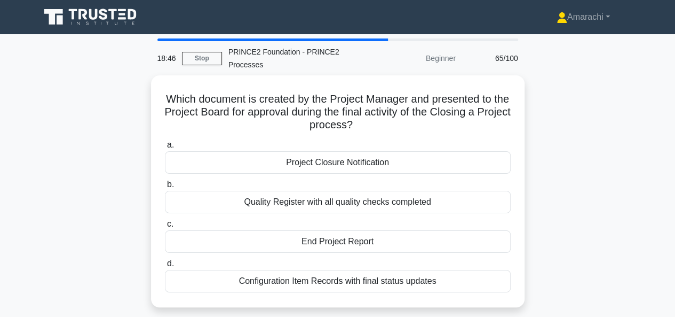
click at [285, 151] on div "Project Closure Notification" at bounding box center [338, 162] width 346 height 22
click at [165, 148] on input "a. Project Closure Notification" at bounding box center [165, 145] width 0 height 7
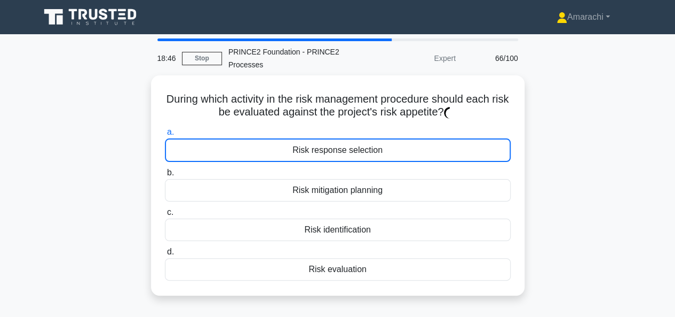
click at [285, 151] on div "Risk response selection" at bounding box center [338, 149] width 346 height 23
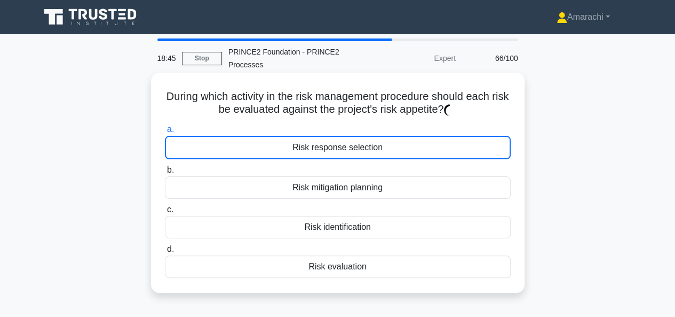
click at [285, 151] on div "Risk response selection" at bounding box center [338, 147] width 346 height 23
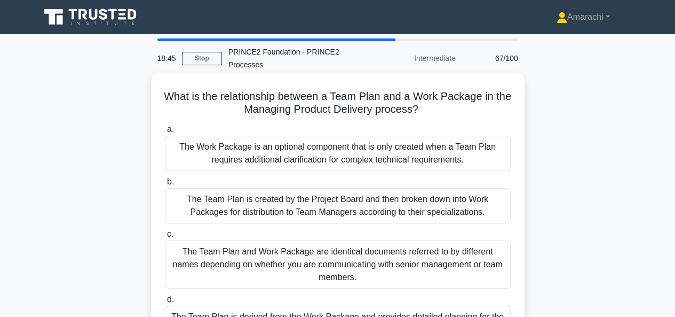
click at [285, 151] on div "The Work Package is an optional component that is only created when a Team Plan…" at bounding box center [338, 153] width 346 height 35
click at [165, 133] on input "a. The Work Package is an optional component that is only created when a Team P…" at bounding box center [165, 129] width 0 height 7
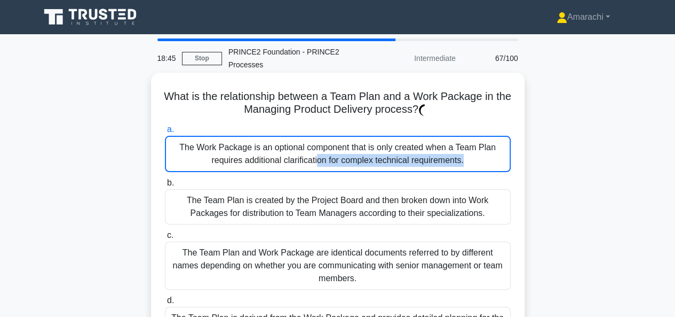
click at [285, 151] on div "The Work Package is an optional component that is only created when a Team Plan…" at bounding box center [338, 154] width 346 height 36
click at [165, 133] on input "a. The Work Package is an optional component that is only created when a Team P…" at bounding box center [165, 129] width 0 height 7
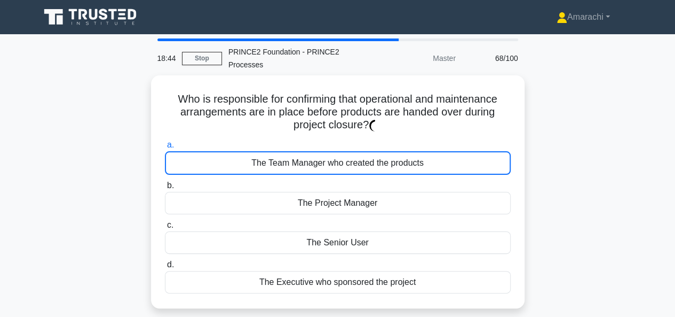
click at [285, 151] on div "The Team Manager who created the products" at bounding box center [338, 162] width 346 height 23
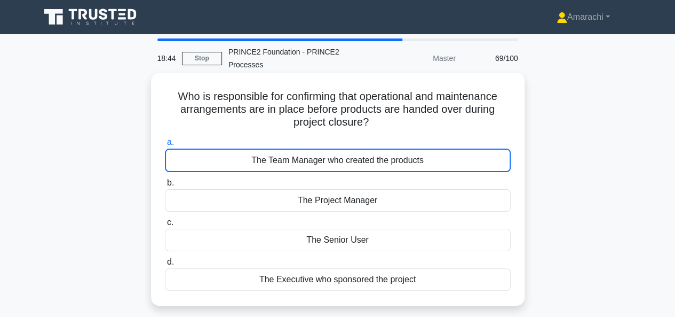
click at [285, 151] on div "The Team Manager who created the products" at bounding box center [338, 159] width 346 height 23
click at [165, 146] on input "a. The Team Manager who created the products" at bounding box center [165, 142] width 0 height 7
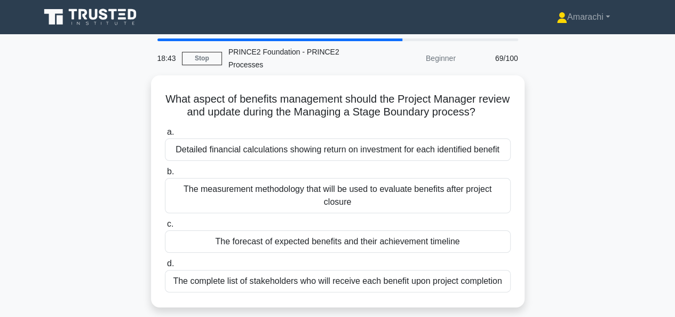
click at [285, 151] on div "Detailed financial calculations showing return on investment for each identifie…" at bounding box center [338, 149] width 346 height 22
click at [165, 136] on input "a. Detailed financial calculations showing return on investment for each identi…" at bounding box center [165, 132] width 0 height 7
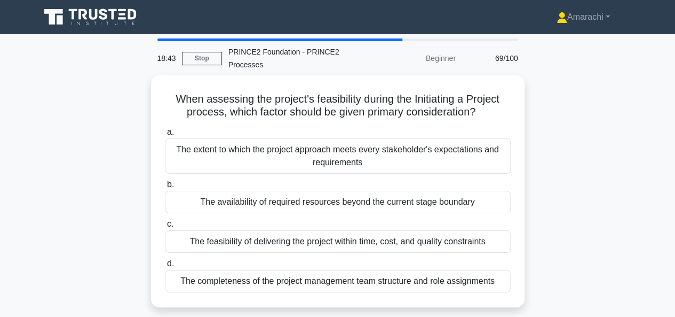
click at [285, 151] on div "The extent to which the project approach meets every stakeholder's expectations…" at bounding box center [338, 155] width 346 height 35
click at [165, 136] on input "a. The extent to which the project approach meets every stakeholder's expectati…" at bounding box center [165, 132] width 0 height 7
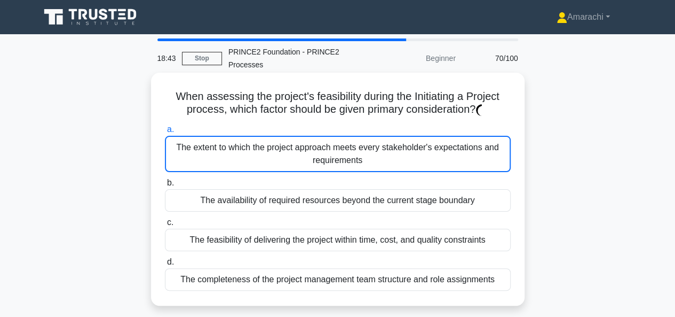
click at [285, 151] on div "The extent to which the project approach meets every stakeholder's expectations…" at bounding box center [338, 154] width 346 height 36
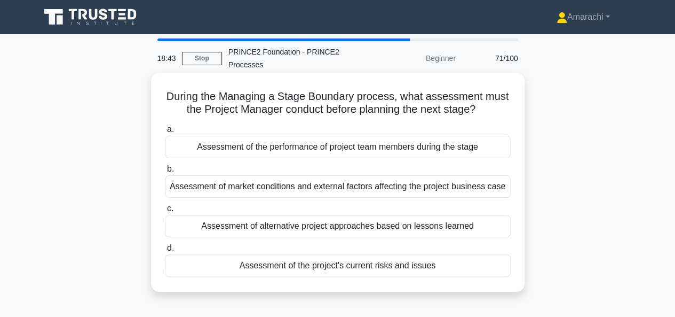
click at [285, 151] on div "Assessment of the performance of project team members during the stage" at bounding box center [338, 147] width 346 height 22
click at [165, 133] on input "a. Assessment of the performance of project team members during the stage" at bounding box center [165, 129] width 0 height 7
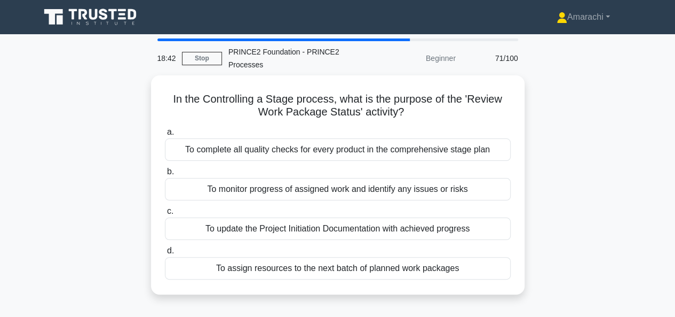
click at [285, 151] on div "To complete all quality checks for every product in the comprehensive stage plan" at bounding box center [338, 149] width 346 height 22
click at [165, 136] on input "a. To complete all quality checks for every product in the comprehensive stage …" at bounding box center [165, 132] width 0 height 7
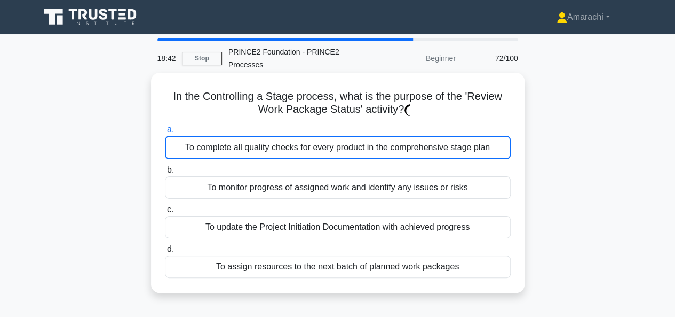
click at [285, 151] on div "To complete all quality checks for every product in the comprehensive stage plan" at bounding box center [338, 147] width 346 height 23
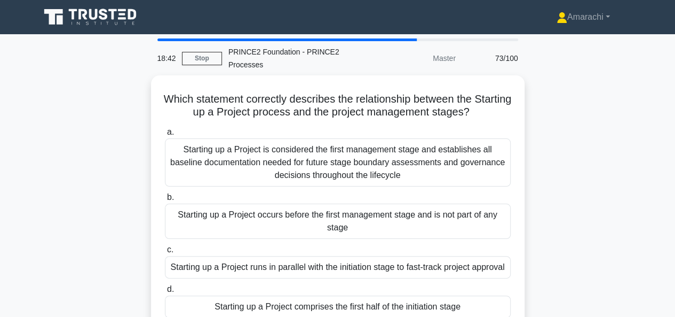
click at [285, 151] on div "Starting up a Project is considered the first management stage and establishes …" at bounding box center [338, 162] width 346 height 48
click at [165, 136] on input "a. Starting up a Project is considered the first management stage and establish…" at bounding box center [165, 132] width 0 height 7
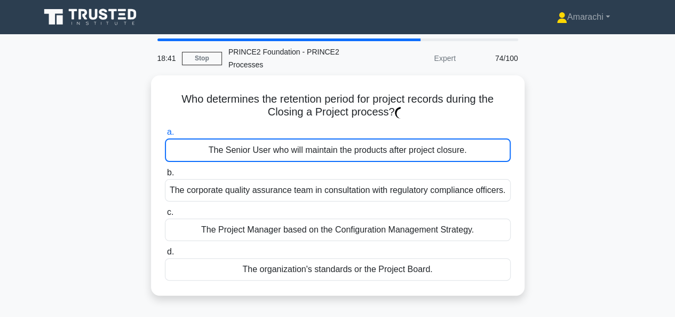
click at [285, 151] on div "The Senior User who will maintain the products after project closure." at bounding box center [338, 149] width 346 height 23
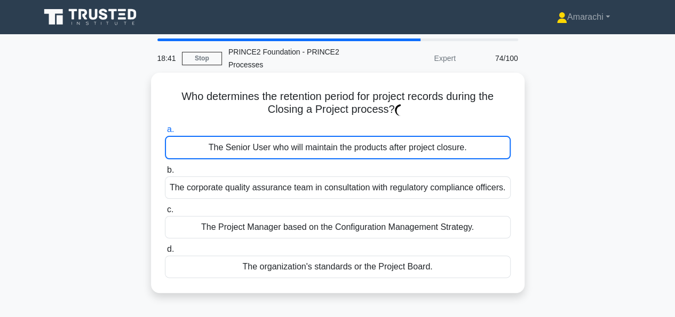
click at [285, 151] on div "The Senior User who will maintain the products after project closure." at bounding box center [338, 147] width 346 height 23
click at [165, 133] on input "a. The Senior User who will maintain the products after project closure." at bounding box center [165, 129] width 0 height 7
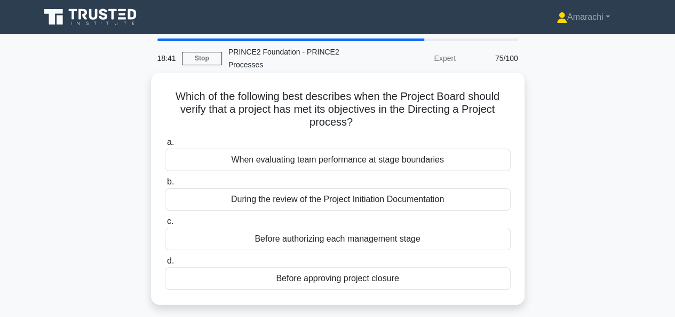
click at [285, 151] on div "When evaluating team performance at stage boundaries" at bounding box center [338, 159] width 346 height 22
click at [165, 146] on input "a. When evaluating team performance at stage boundaries" at bounding box center [165, 142] width 0 height 7
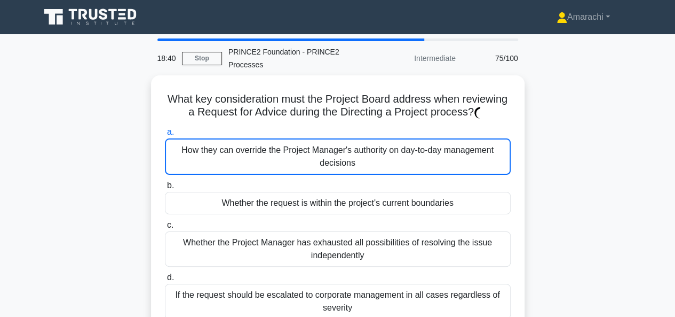
click at [285, 151] on div "How they can override the Project Manager's authority on day-to-day management …" at bounding box center [338, 156] width 346 height 36
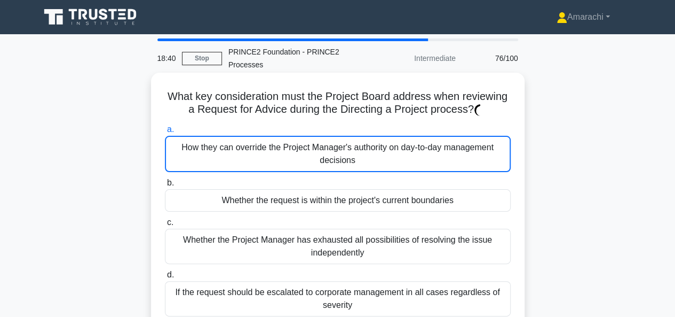
click at [285, 151] on div "How they can override the Project Manager's authority on day-to-day management …" at bounding box center [338, 154] width 346 height 36
click at [165, 133] on input "a. How they can override the Project Manager's authority on day-to-day manageme…" at bounding box center [165, 129] width 0 height 7
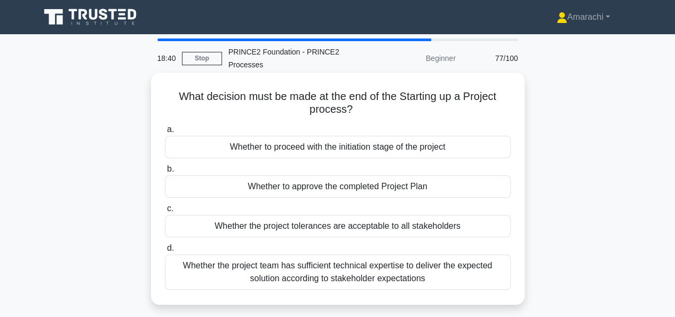
click at [285, 151] on div "Whether to proceed with the initiation stage of the project" at bounding box center [338, 147] width 346 height 22
click at [165, 133] on input "a. Whether to proceed with the initiation stage of the project" at bounding box center [165, 129] width 0 height 7
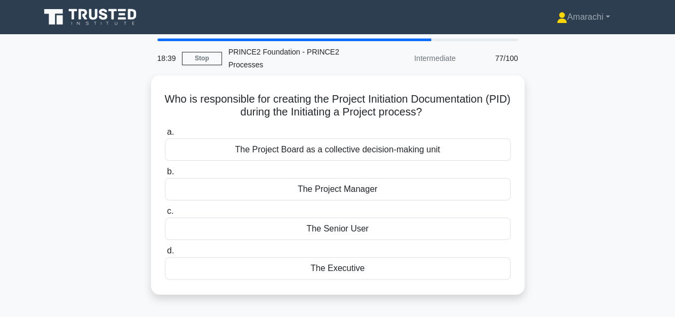
click at [285, 151] on div "The Project Board as a collective decision-making unit" at bounding box center [338, 149] width 346 height 22
click at [165, 136] on input "a. The Project Board as a collective decision-making unit" at bounding box center [165, 132] width 0 height 7
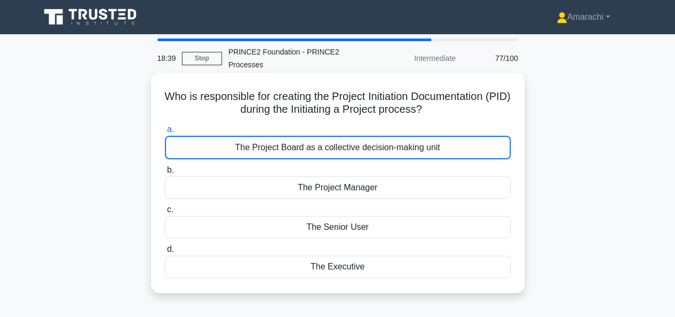
click at [285, 151] on div "The Project Board as a collective decision-making unit" at bounding box center [338, 147] width 346 height 23
click at [165, 133] on input "a. The Project Board as a collective decision-making unit" at bounding box center [165, 129] width 0 height 7
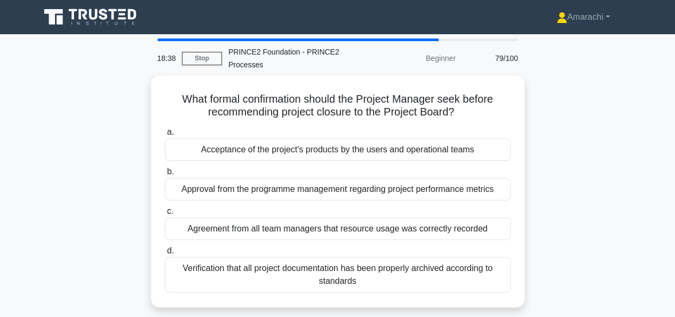
click at [285, 151] on div "Acceptance of the project's products by the users and operational teams" at bounding box center [338, 149] width 346 height 22
click at [165, 136] on input "a. Acceptance of the project's products by the users and operational teams" at bounding box center [165, 132] width 0 height 7
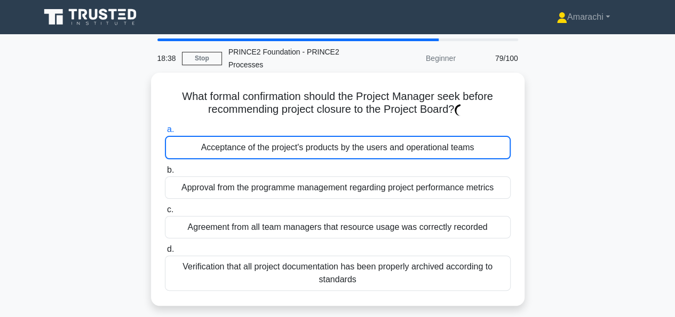
click at [285, 151] on div "Acceptance of the project's products by the users and operational teams" at bounding box center [338, 147] width 346 height 23
click at [165, 133] on input "a. Acceptance of the project's products by the users and operational teams" at bounding box center [165, 129] width 0 height 7
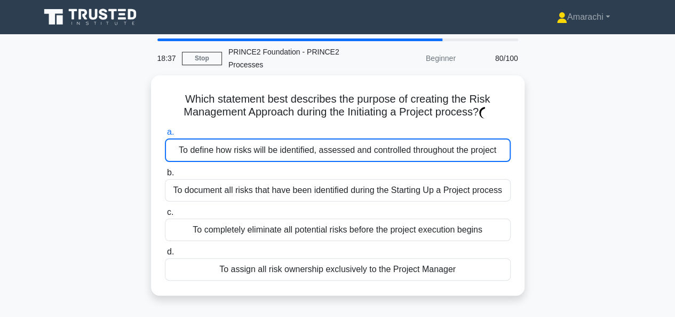
click at [285, 151] on div "To define how risks will be identified, assessed and controlled throughout the …" at bounding box center [338, 149] width 346 height 23
click at [165, 136] on input "a. To define how risks will be identified, assessed and controlled throughout t…" at bounding box center [165, 132] width 0 height 7
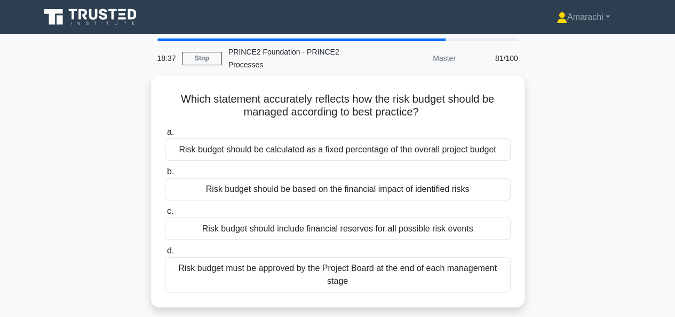
click at [285, 151] on div "Risk budget should be calculated as a fixed percentage of the overall project b…" at bounding box center [338, 149] width 346 height 22
click at [165, 136] on input "a. Risk budget should be calculated as a fixed percentage of the overall projec…" at bounding box center [165, 132] width 0 height 7
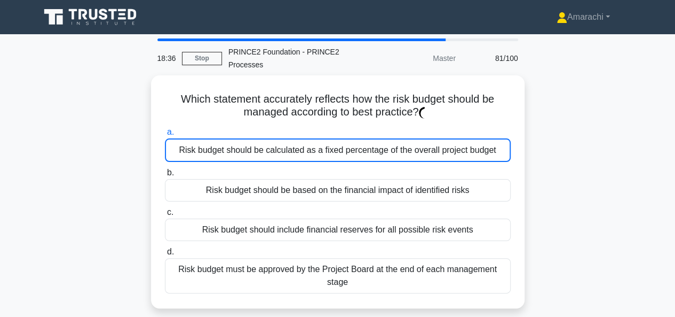
click at [285, 151] on div "Risk budget should be calculated as a fixed percentage of the overall project b…" at bounding box center [338, 149] width 346 height 23
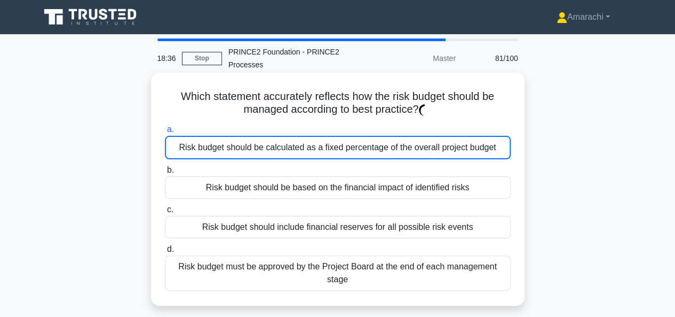
click at [285, 151] on div "Risk budget should be calculated as a fixed percentage of the overall project b…" at bounding box center [338, 147] width 346 height 23
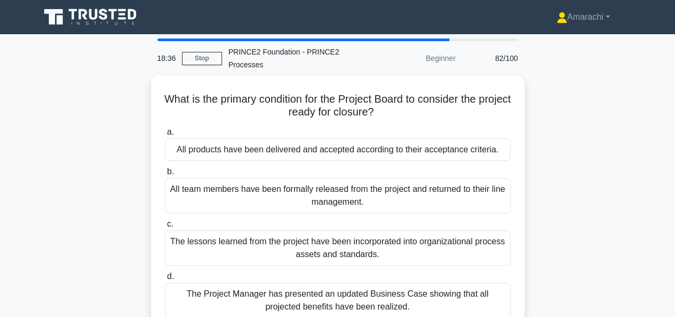
click at [285, 151] on div "All products have been delivered and accepted according to their acceptance cri…" at bounding box center [338, 149] width 346 height 22
click at [165, 136] on input "a. All products have been delivered and accepted according to their acceptance …" at bounding box center [165, 132] width 0 height 7
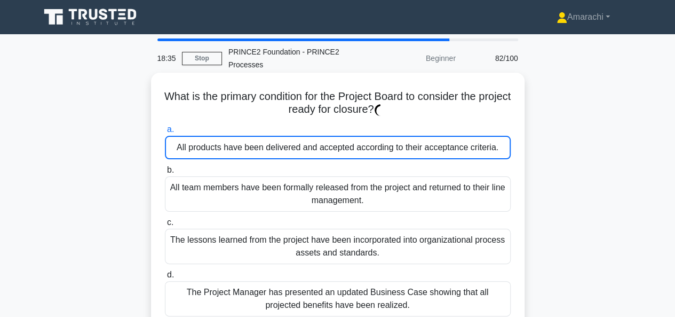
click at [285, 151] on div "All products have been delivered and accepted according to their acceptance cri…" at bounding box center [338, 147] width 346 height 23
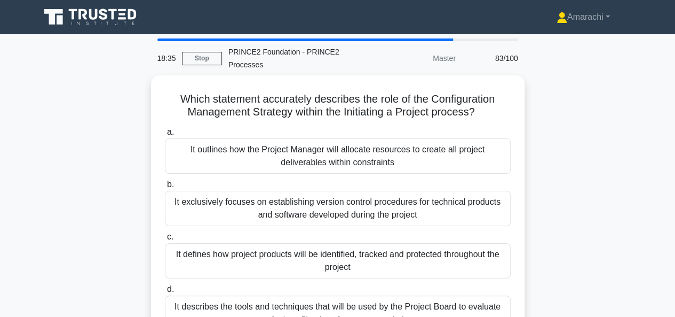
click at [285, 151] on div "It outlines how the Project Manager will allocate resources to create all proje…" at bounding box center [338, 155] width 346 height 35
click at [165, 136] on input "a. It outlines how the Project Manager will allocate resources to create all pr…" at bounding box center [165, 132] width 0 height 7
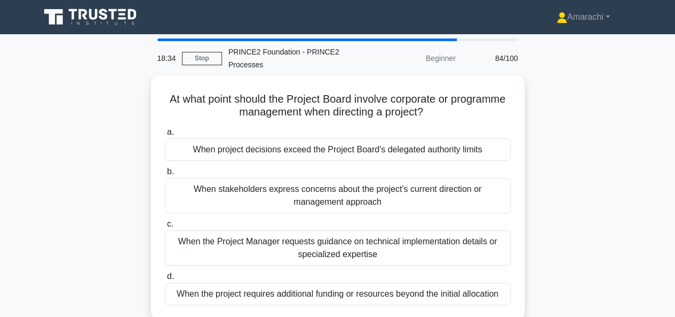
click at [285, 151] on div "When project decisions exceed the Project Board's delegated authority limits" at bounding box center [338, 149] width 346 height 22
click at [165, 136] on input "a. When project decisions exceed the Project Board's delegated authority limits" at bounding box center [165, 132] width 0 height 7
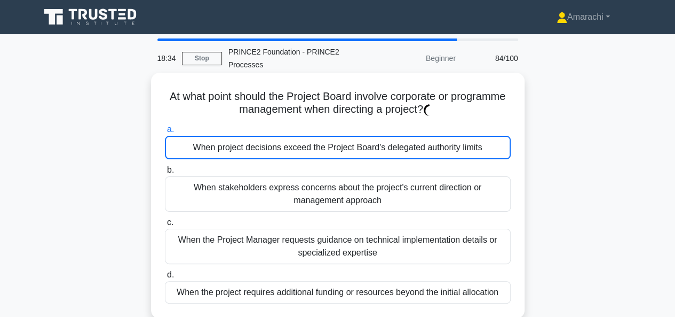
click at [285, 151] on div "When project decisions exceed the Project Board's delegated authority limits" at bounding box center [338, 147] width 346 height 23
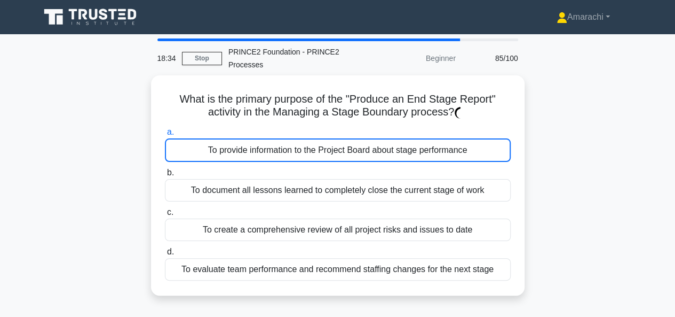
click at [285, 151] on div "To provide information to the Project Board about stage performance" at bounding box center [338, 149] width 346 height 23
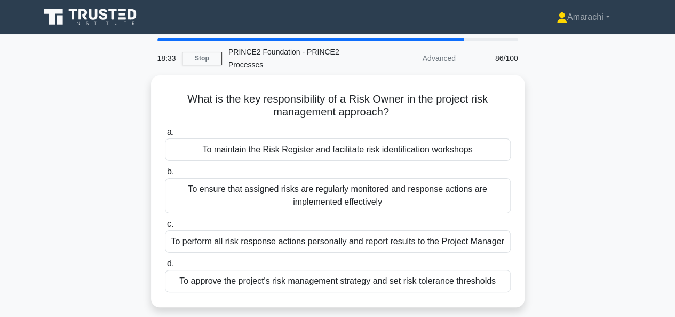
click at [285, 151] on div "To maintain the Risk Register and facilitate risk identification workshops" at bounding box center [338, 149] width 346 height 22
click at [165, 136] on input "a. To maintain the Risk Register and facilitate risk identification workshops" at bounding box center [165, 132] width 0 height 7
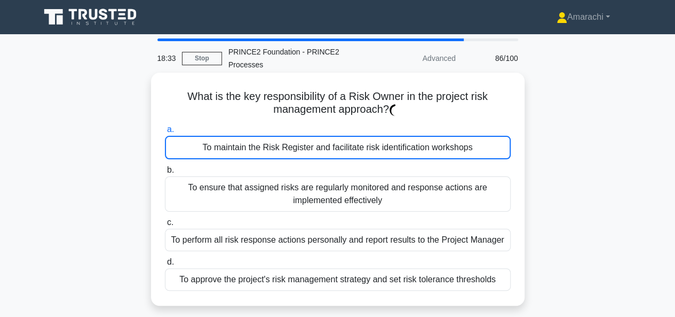
click at [285, 151] on div "To maintain the Risk Register and facilitate risk identification workshops" at bounding box center [338, 147] width 346 height 23
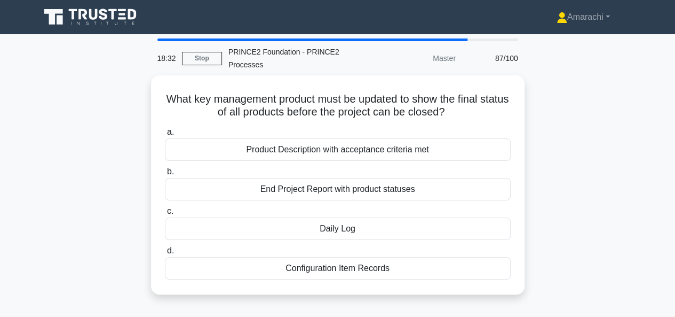
click at [285, 151] on div "Product Description with acceptance criteria met" at bounding box center [338, 149] width 346 height 22
click at [165, 136] on input "a. Product Description with acceptance criteria met" at bounding box center [165, 132] width 0 height 7
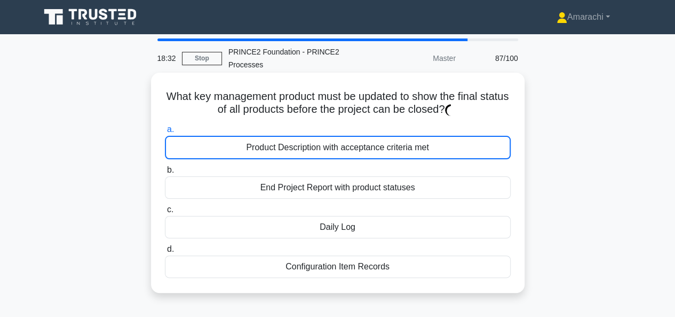
click at [285, 151] on div "Product Description with acceptance criteria met" at bounding box center [338, 147] width 346 height 23
click at [165, 133] on input "a. Product Description with acceptance criteria met" at bounding box center [165, 129] width 0 height 7
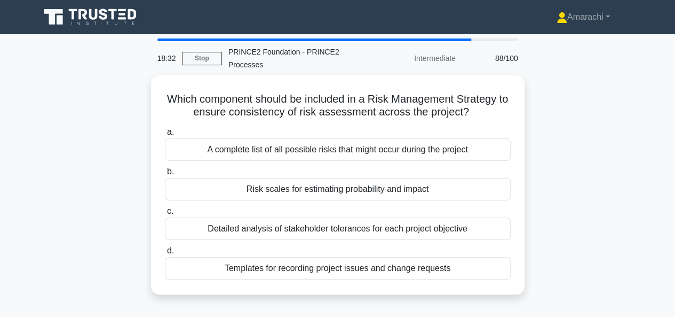
click at [285, 151] on div "A complete list of all possible risks that might occur during the project" at bounding box center [338, 149] width 346 height 22
click at [165, 136] on input "a. A complete list of all possible risks that might occur during the project" at bounding box center [165, 132] width 0 height 7
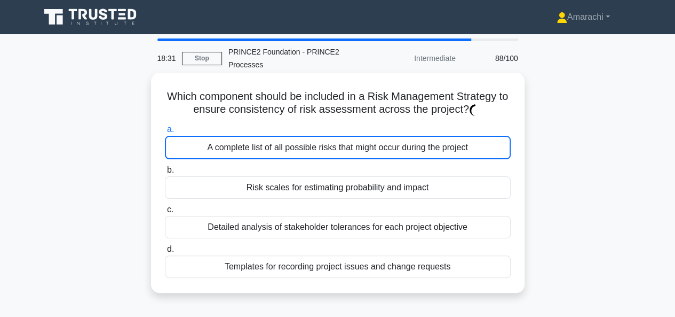
click at [285, 151] on div "A complete list of all possible risks that might occur during the project" at bounding box center [338, 147] width 346 height 23
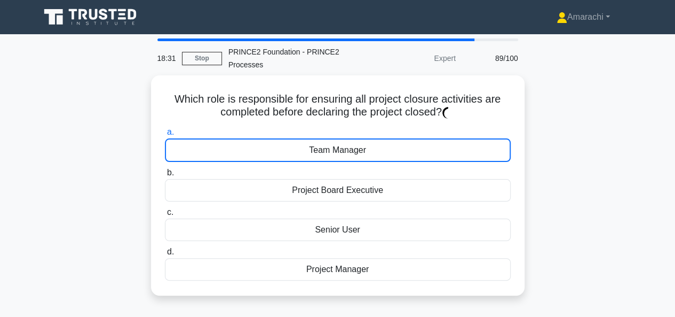
click at [285, 151] on div "Team Manager" at bounding box center [338, 149] width 346 height 23
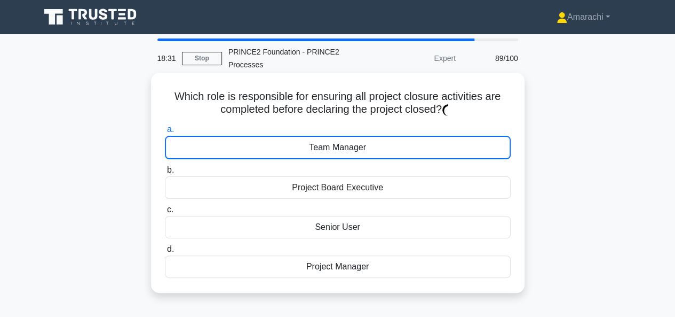
click at [285, 151] on div "Team Manager" at bounding box center [338, 147] width 346 height 23
click at [165, 133] on input "a. Team Manager" at bounding box center [165, 129] width 0 height 7
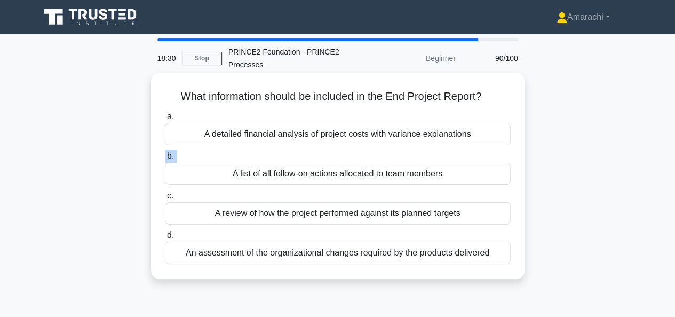
click at [285, 151] on label "b. A list of all follow-on actions allocated to team members" at bounding box center [338, 167] width 346 height 35
click at [165, 153] on input "b. A list of all follow-on actions allocated to team members" at bounding box center [165, 156] width 0 height 7
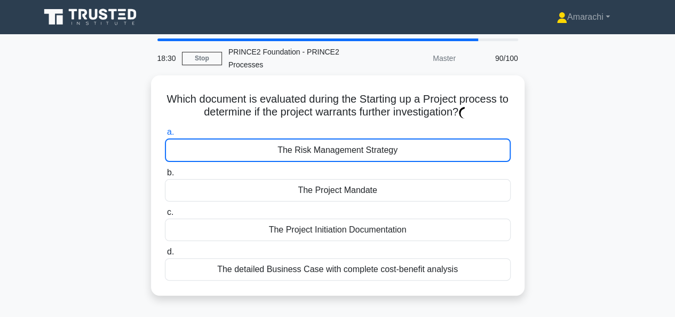
click at [285, 151] on div "The Risk Management Strategy" at bounding box center [338, 149] width 346 height 23
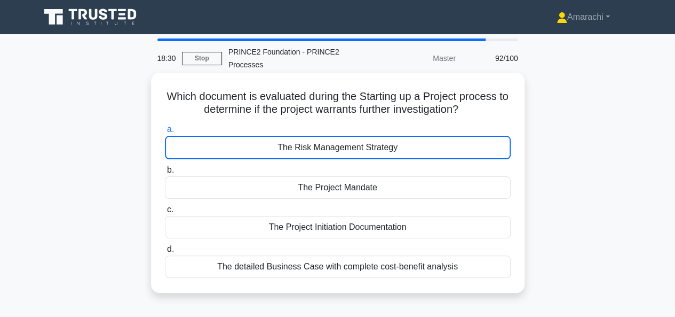
click at [285, 151] on div "The Risk Management Strategy" at bounding box center [338, 147] width 346 height 23
click at [165, 133] on input "a. The Risk Management Strategy" at bounding box center [165, 129] width 0 height 7
click at [285, 151] on div "The Risk Management Strategy" at bounding box center [338, 147] width 346 height 23
click at [165, 133] on input "a. The Risk Management Strategy" at bounding box center [165, 129] width 0 height 7
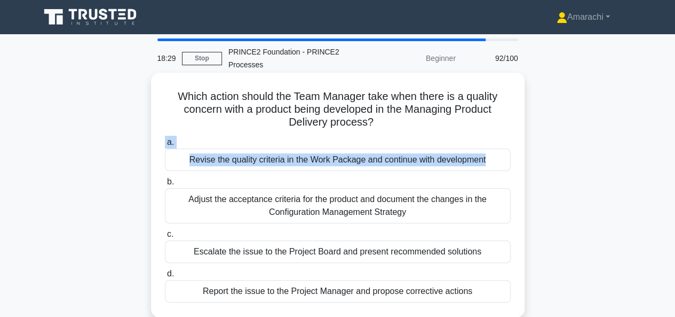
click at [285, 151] on label "a. Revise the quality criteria in the Work Package and continue with development" at bounding box center [338, 153] width 346 height 35
click at [165, 146] on input "a. Revise the quality criteria in the Work Package and continue with development" at bounding box center [165, 142] width 0 height 7
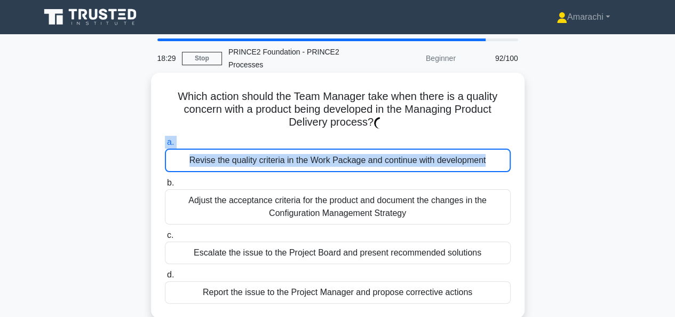
click at [285, 151] on div "Revise the quality criteria in the Work Package and continue with development" at bounding box center [338, 159] width 346 height 23
click at [165, 146] on input "a. Revise the quality criteria in the Work Package and continue with development" at bounding box center [165, 142] width 0 height 7
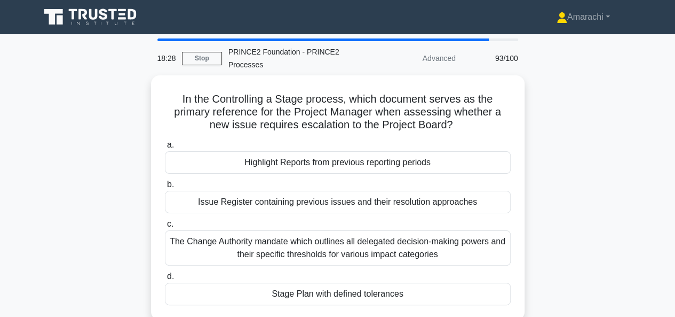
click at [285, 151] on div "Highlight Reports from previous reporting periods" at bounding box center [338, 162] width 346 height 22
click at [165, 148] on input "a. Highlight Reports from previous reporting periods" at bounding box center [165, 145] width 0 height 7
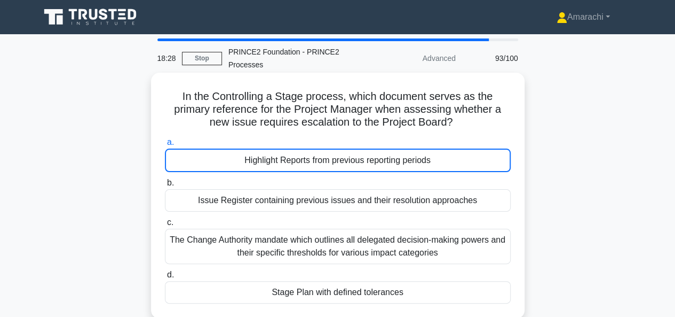
click at [285, 151] on div "Highlight Reports from previous reporting periods" at bounding box center [338, 159] width 346 height 23
click at [165, 146] on input "a. Highlight Reports from previous reporting periods" at bounding box center [165, 142] width 0 height 7
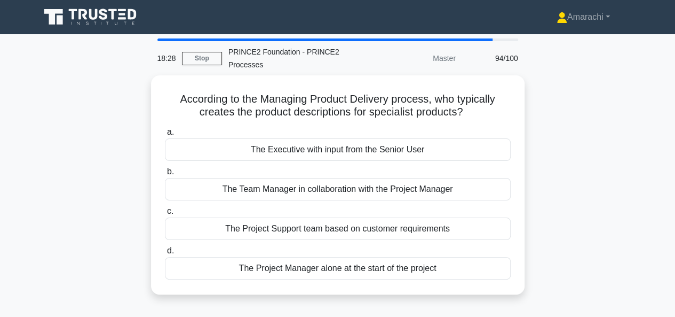
click at [285, 151] on div "The Executive with input from the Senior User" at bounding box center [338, 149] width 346 height 22
click at [165, 136] on input "a. The Executive with input from the Senior User" at bounding box center [165, 132] width 0 height 7
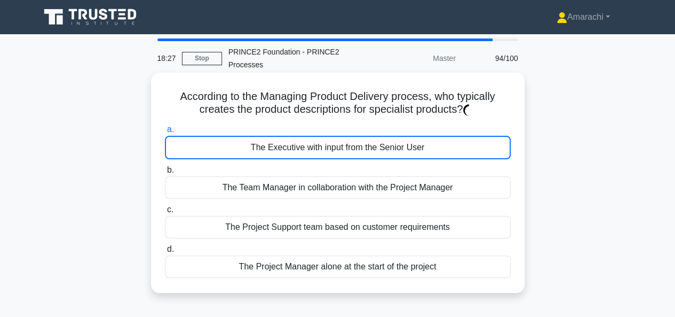
click at [285, 151] on div "The Executive with input from the Senior User" at bounding box center [338, 147] width 346 height 23
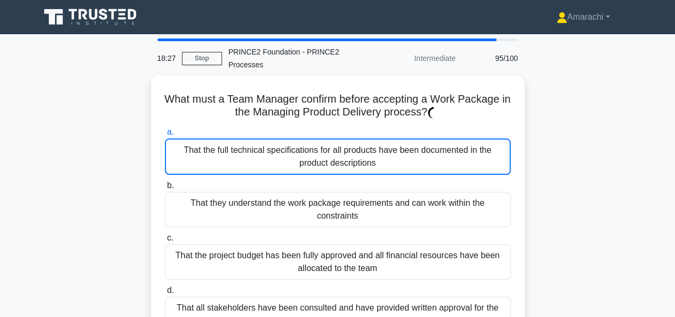
click at [285, 151] on div "That the full technical specifications for all products have been documented in…" at bounding box center [338, 156] width 346 height 36
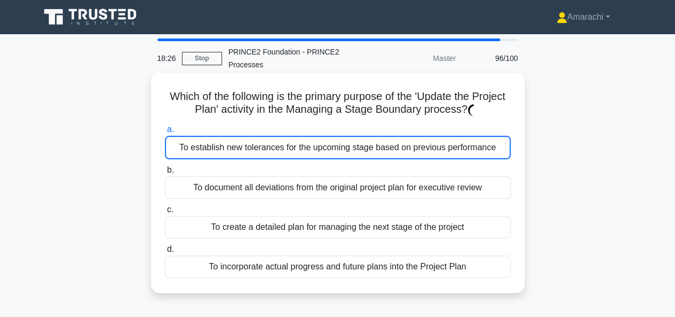
click at [285, 151] on div "To establish new tolerances for the upcoming stage based on previous performance" at bounding box center [338, 147] width 346 height 23
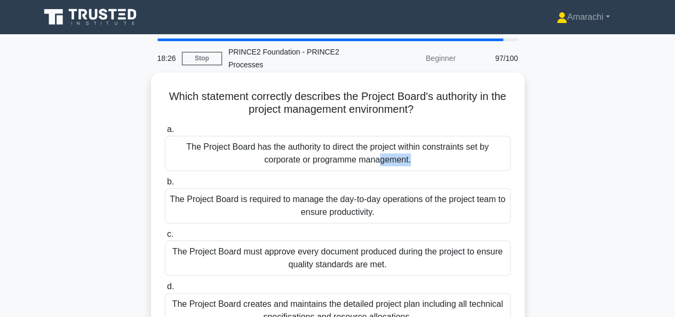
click at [285, 151] on div "The Project Board has the authority to direct the project within constraints se…" at bounding box center [338, 153] width 346 height 35
click at [165, 133] on input "a. The Project Board has the authority to direct the project within constraints…" at bounding box center [165, 129] width 0 height 7
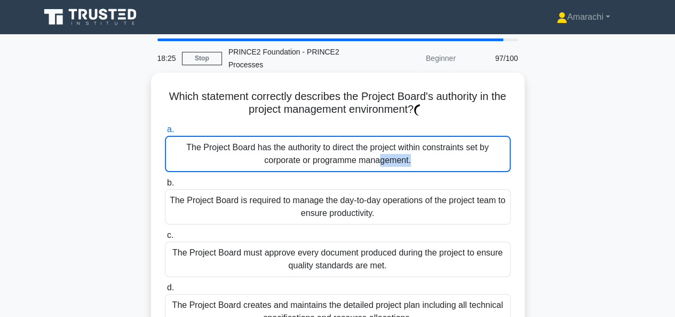
click at [285, 151] on div "The Project Board has the authority to direct the project within constraints se…" at bounding box center [338, 154] width 346 height 36
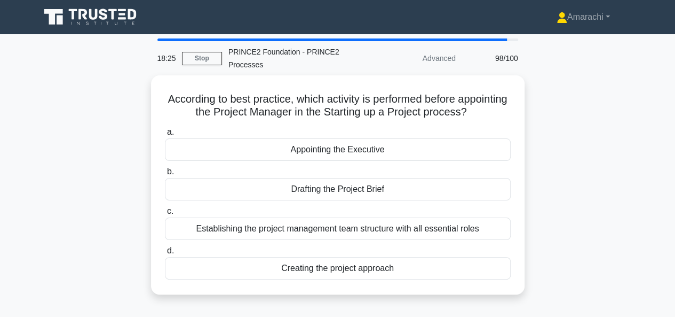
click at [285, 151] on div "Appointing the Executive" at bounding box center [338, 149] width 346 height 22
click at [165, 136] on input "a. Appointing the Executive" at bounding box center [165, 132] width 0 height 7
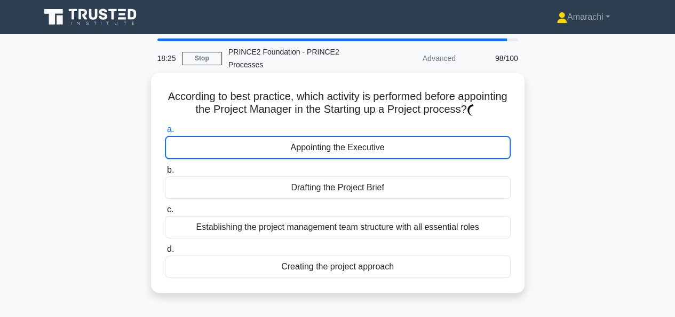
click at [285, 151] on div "Appointing the Executive" at bounding box center [338, 147] width 346 height 23
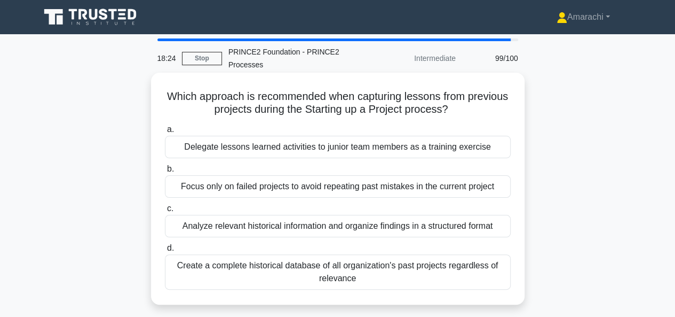
click at [285, 151] on div "Delegate lessons learned activities to junior team members as a training exerci…" at bounding box center [338, 147] width 346 height 22
click at [165, 133] on input "a. Delegate lessons learned activities to junior team members as a training exe…" at bounding box center [165, 129] width 0 height 7
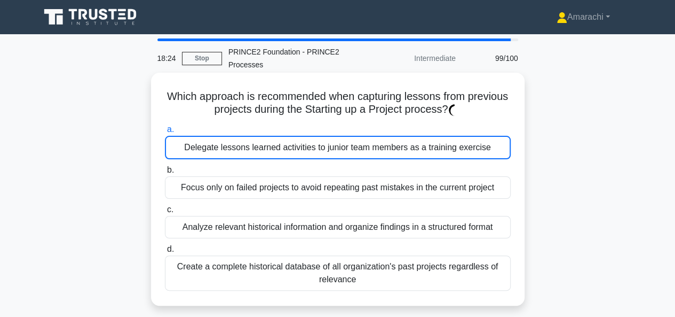
click at [285, 151] on div "Delegate lessons learned activities to junior team members as a training exerci…" at bounding box center [338, 147] width 346 height 23
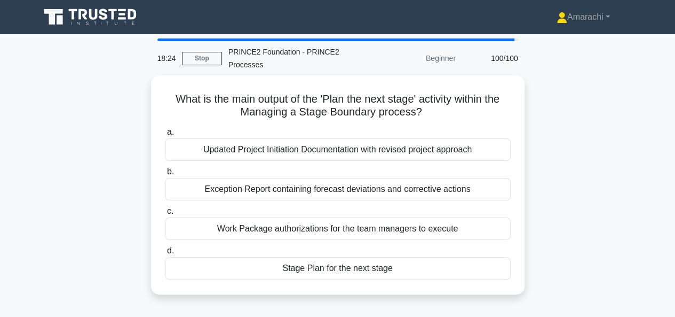
click at [285, 151] on div "Updated Project Initiation Documentation with revised project approach" at bounding box center [338, 149] width 346 height 22
click at [165, 136] on input "a. Updated Project Initiation Documentation with revised project approach" at bounding box center [165, 132] width 0 height 7
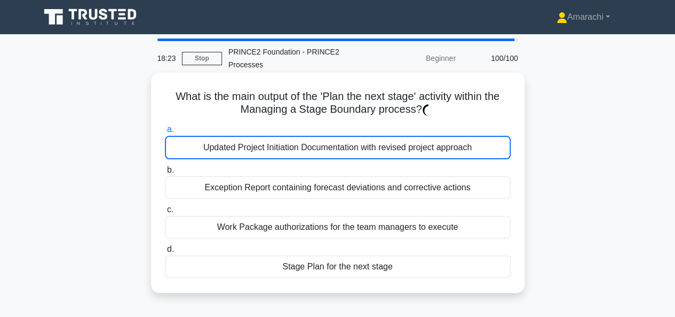
click at [285, 151] on div "Updated Project Initiation Documentation with revised project approach" at bounding box center [338, 147] width 346 height 23
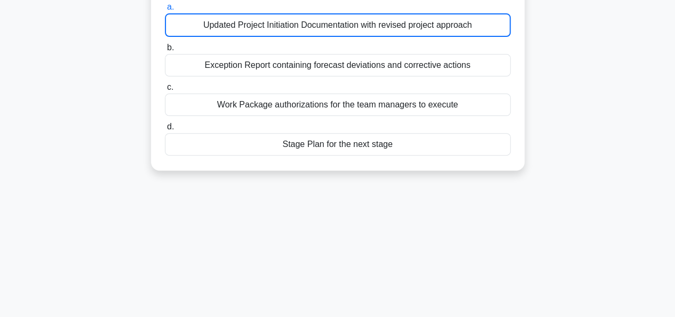
scroll to position [30, 0]
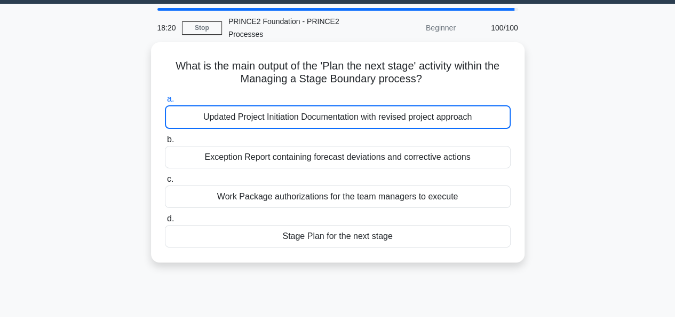
click at [278, 106] on div "Updated Project Initiation Documentation with revised project approach" at bounding box center [338, 116] width 346 height 23
click at [165, 103] on input "a. Updated Project Initiation Documentation with revised project approach" at bounding box center [165, 99] width 0 height 7
click at [283, 116] on div "Updated Project Initiation Documentation with revised project approach" at bounding box center [338, 116] width 346 height 23
click at [165, 103] on input "a. Updated Project Initiation Documentation with revised project approach" at bounding box center [165, 99] width 0 height 7
click at [283, 116] on div "Updated Project Initiation Documentation with revised project approach" at bounding box center [338, 116] width 346 height 23
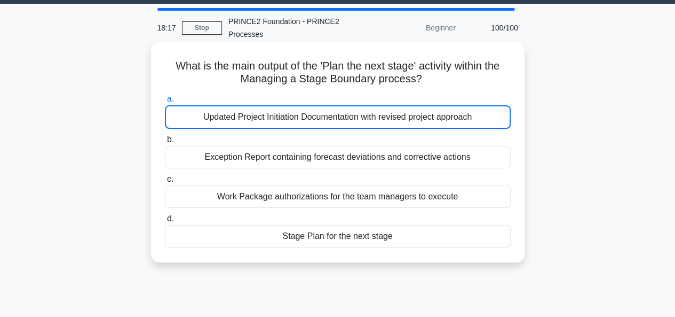
click at [165, 103] on input "a. Updated Project Initiation Documentation with revised project approach" at bounding box center [165, 99] width 0 height 7
click at [320, 151] on div "Exception Report containing forecast deviations and corrective actions" at bounding box center [338, 157] width 346 height 22
click at [165, 143] on input "b. Exception Report containing forecast deviations and corrective actions" at bounding box center [165, 139] width 0 height 7
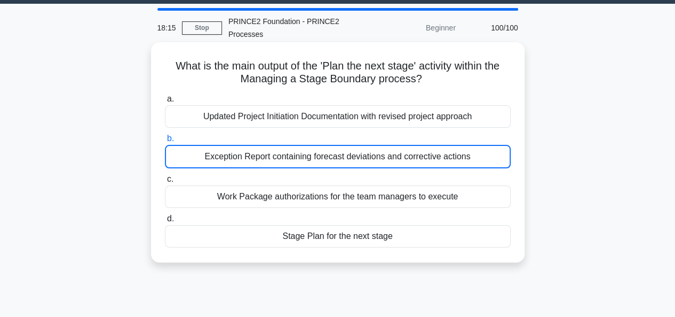
scroll to position [0, 0]
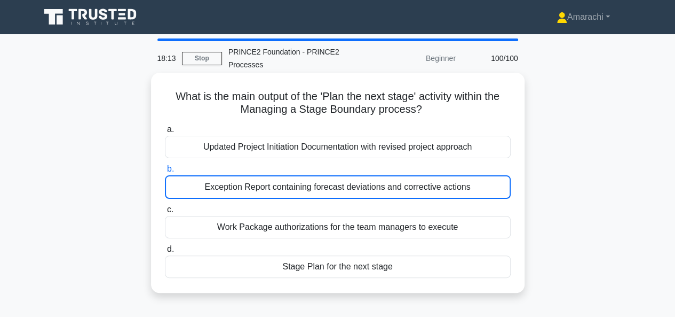
click at [352, 180] on div "Exception Report containing forecast deviations and corrective actions" at bounding box center [338, 186] width 346 height 23
click at [165, 172] on input "b. Exception Report containing forecast deviations and corrective actions" at bounding box center [165, 169] width 0 height 7
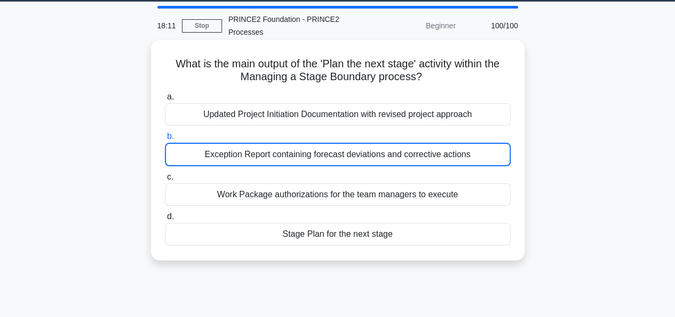
scroll to position [32, 0]
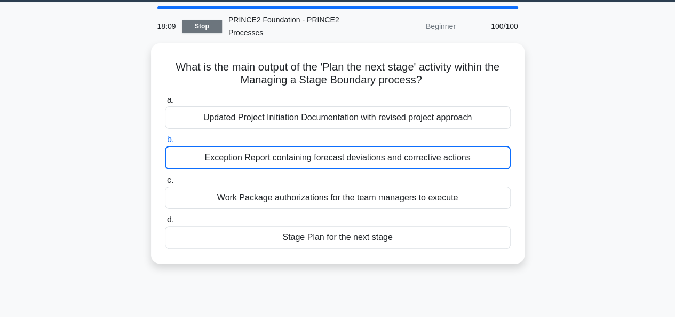
click at [205, 28] on link "Stop" at bounding box center [202, 26] width 40 height 13
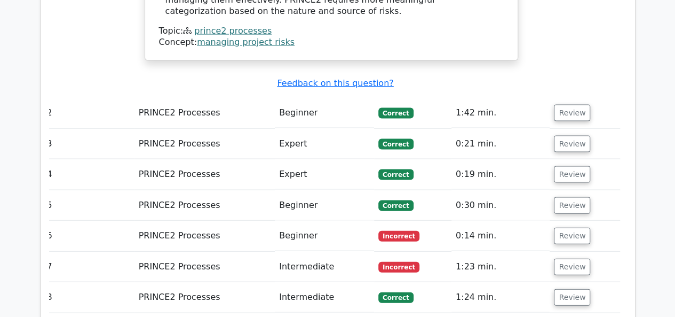
scroll to position [1058, 0]
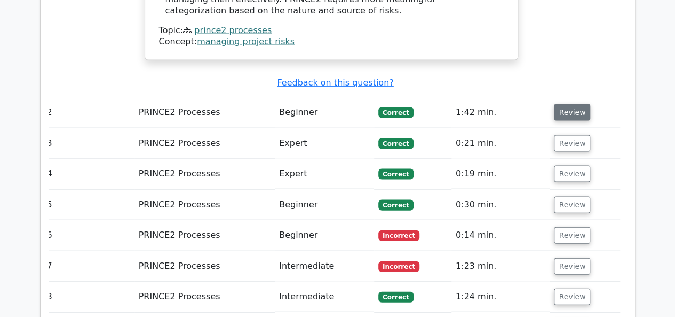
click at [579, 104] on button "Review" at bounding box center [572, 112] width 36 height 17
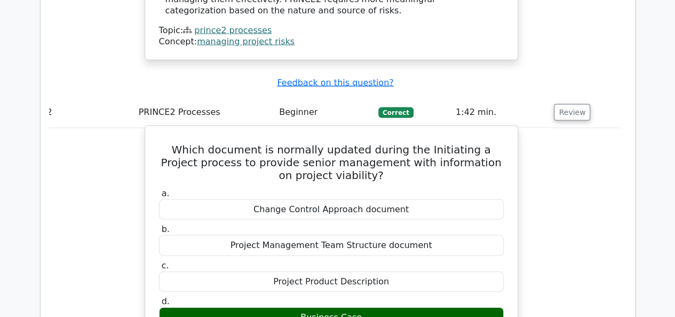
drag, startPoint x: 615, startPoint y: 209, endPoint x: 453, endPoint y: 198, distance: 161.6
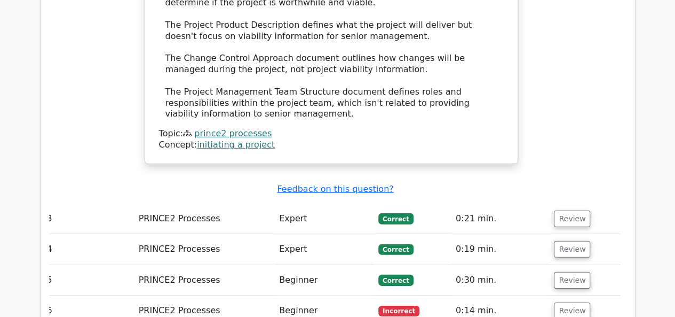
scroll to position [1506, 0]
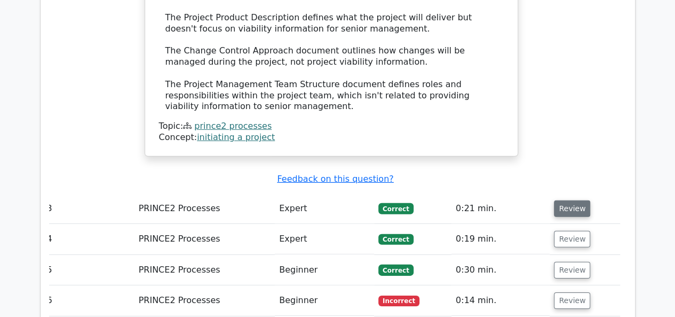
click at [569, 200] on button "Review" at bounding box center [572, 208] width 36 height 17
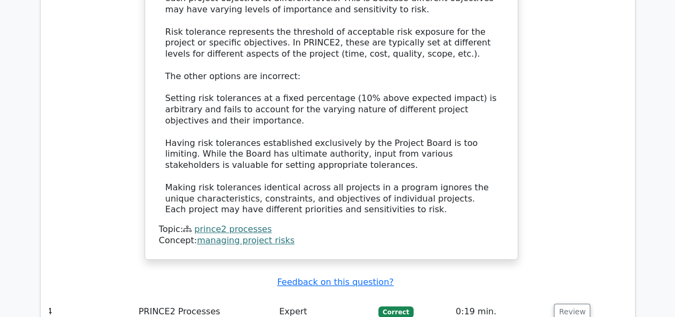
scroll to position [2015, 0]
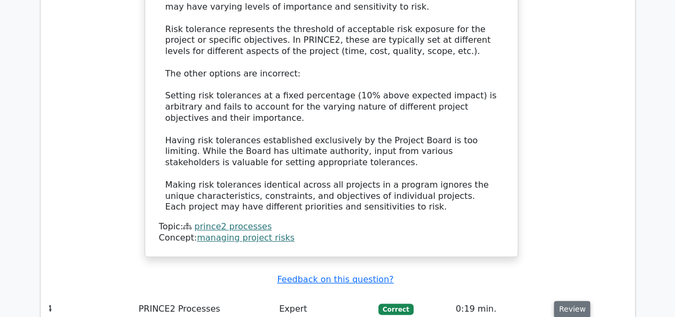
click at [562, 301] on button "Review" at bounding box center [572, 309] width 36 height 17
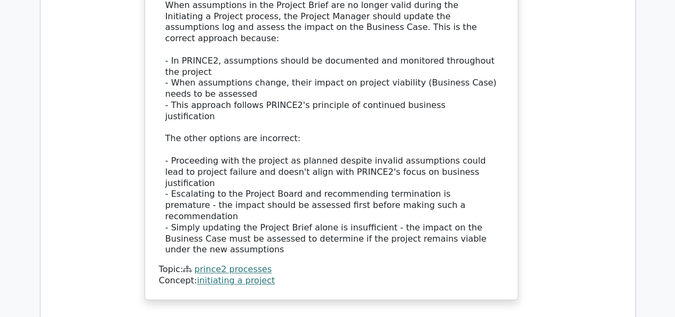
scroll to position [2639, 0]
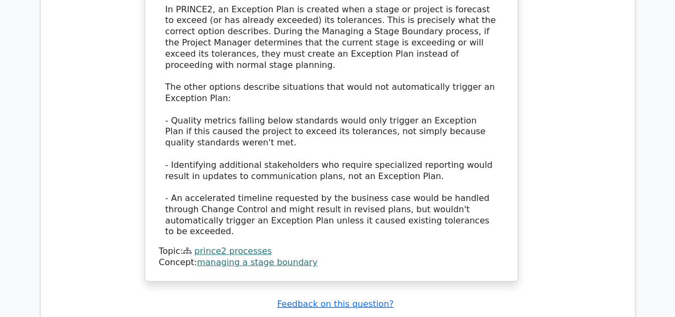
scroll to position [3233, 0]
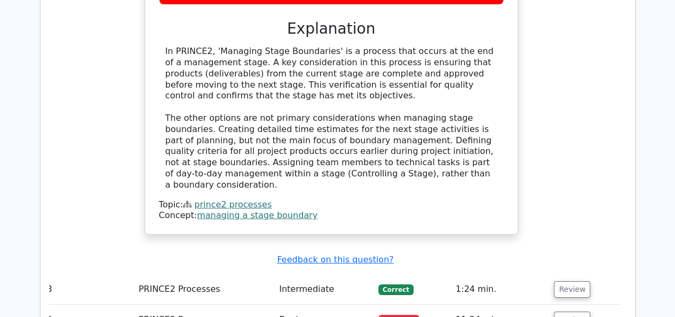
scroll to position [3764, 0]
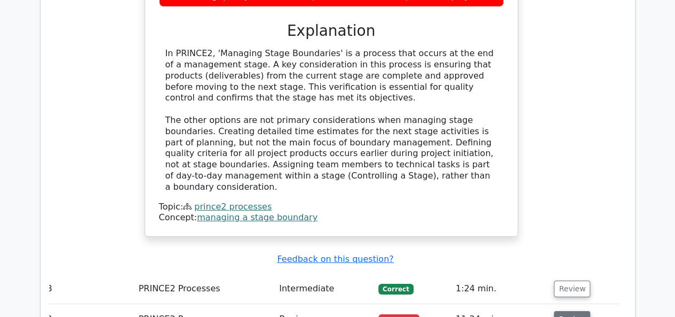
click at [573, 311] on button "Review" at bounding box center [572, 319] width 36 height 17
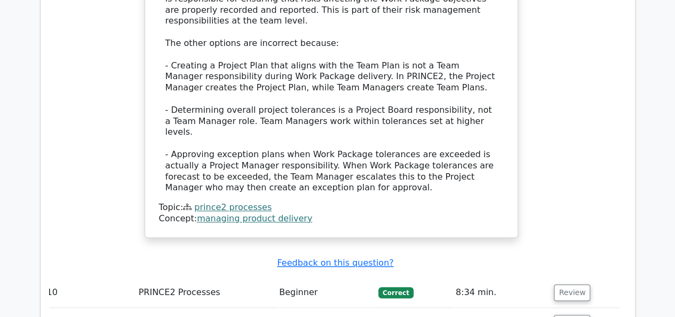
scroll to position [4408, 0]
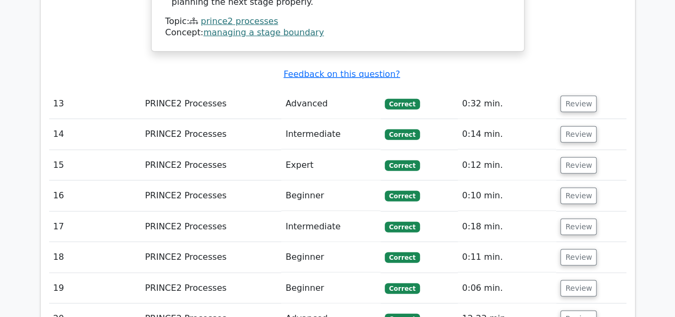
scroll to position [5306, 0]
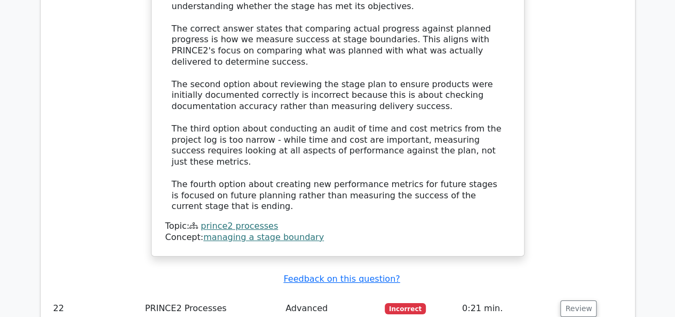
scroll to position [5857, 0]
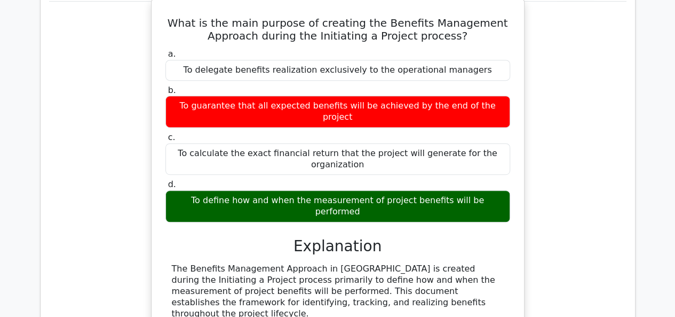
scroll to position [6415, 0]
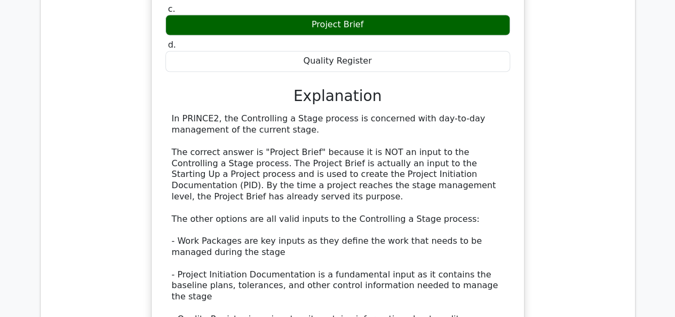
scroll to position [7010, 0]
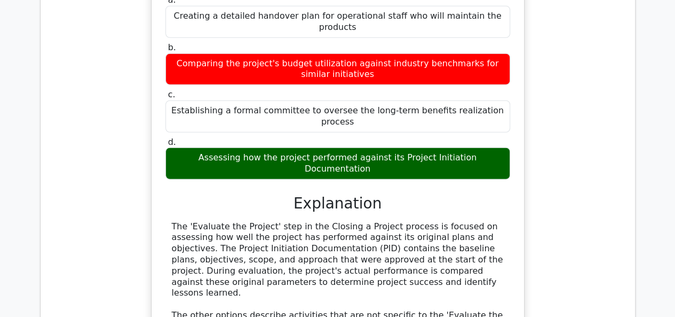
scroll to position [7541, 0]
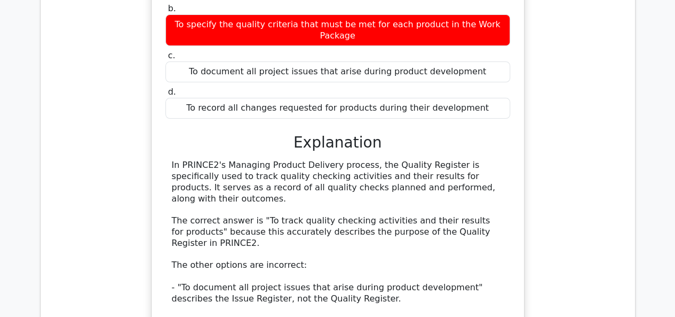
scroll to position [8197, 0]
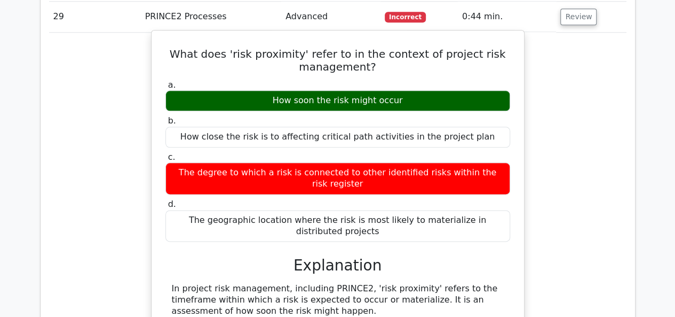
scroll to position [8691, 0]
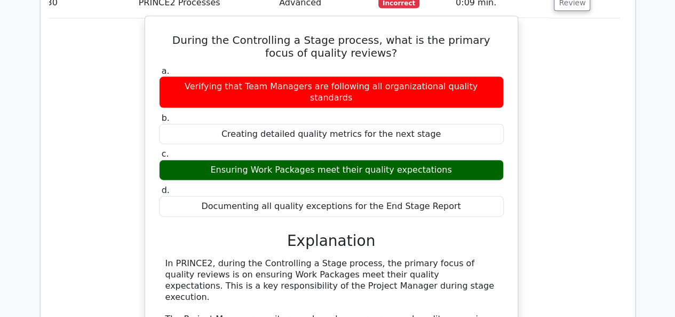
scroll to position [9259, 0]
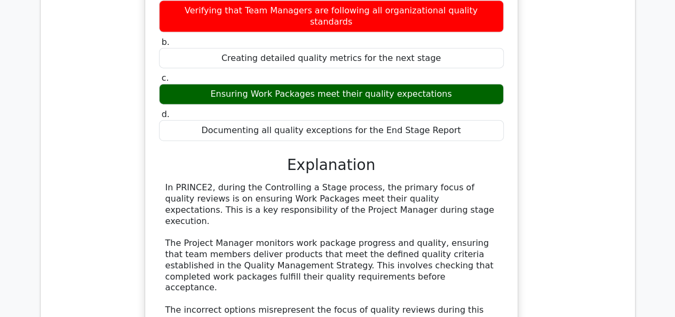
scroll to position [9228, 0]
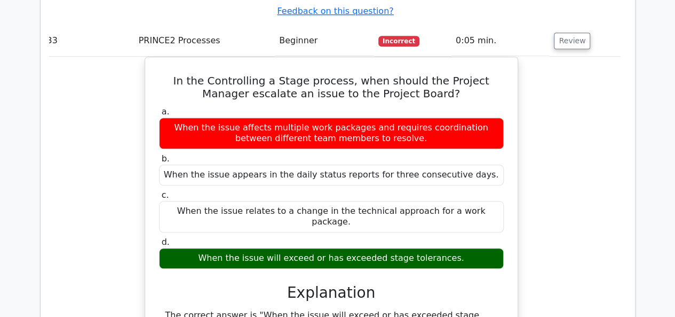
scroll to position [10540, 0]
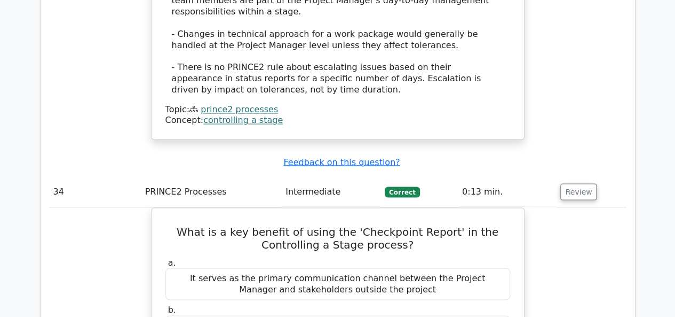
scroll to position [11003, 0]
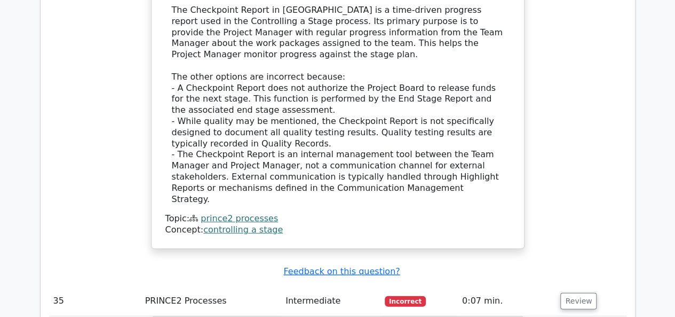
scroll to position [0, 6]
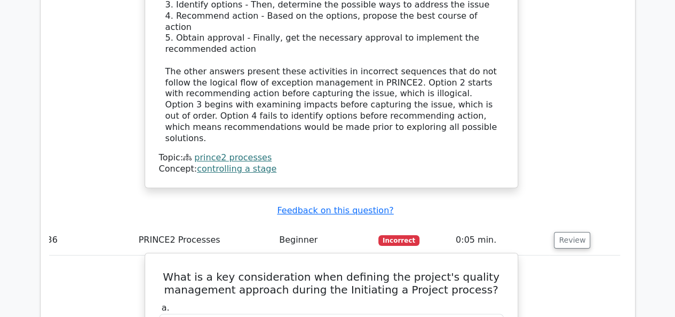
scroll to position [12131, 0]
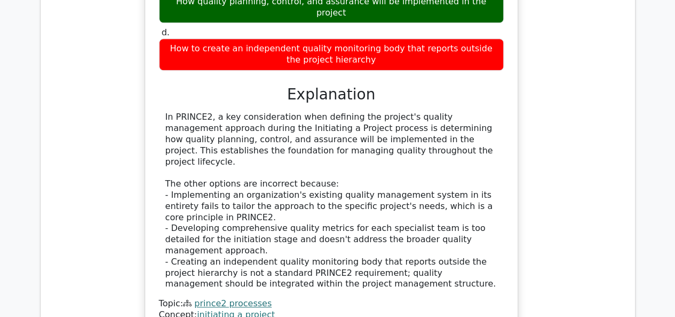
scroll to position [12551, 0]
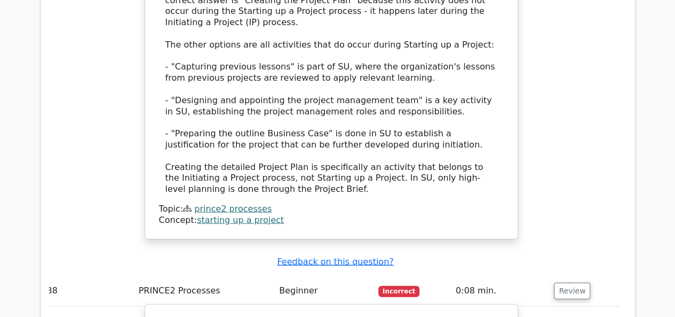
scroll to position [13210, 0]
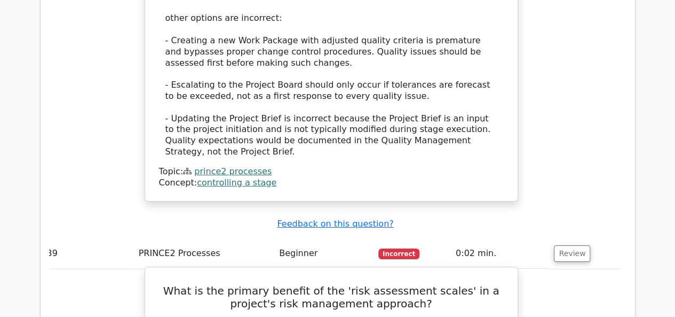
scroll to position [13882, 0]
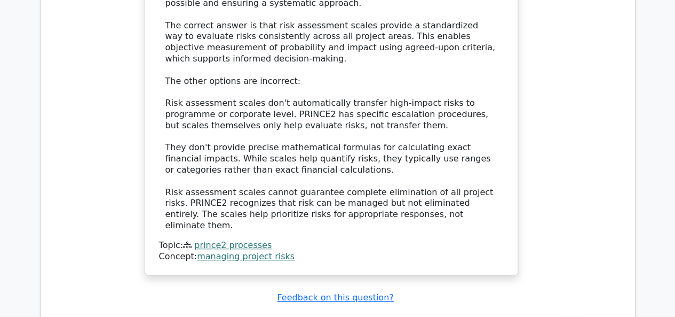
scroll to position [14474, 0]
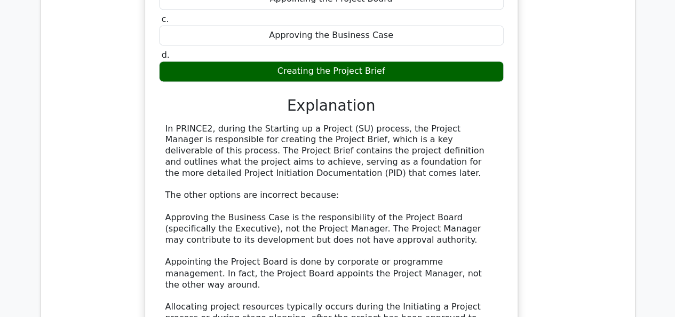
scroll to position [14922, 0]
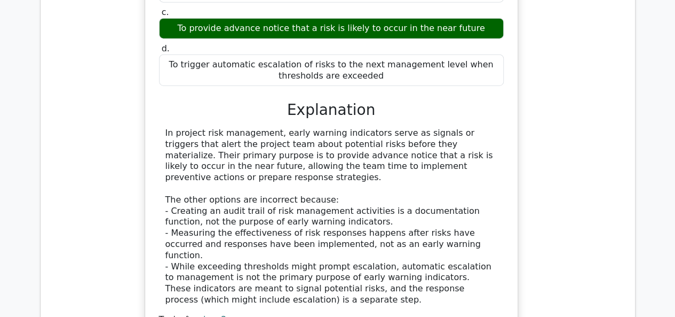
scroll to position [15507, 0]
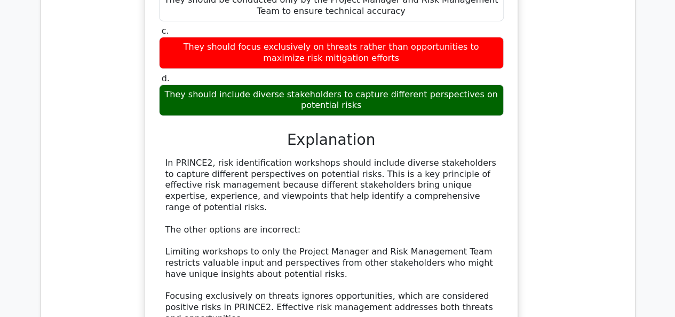
scroll to position [16040, 0]
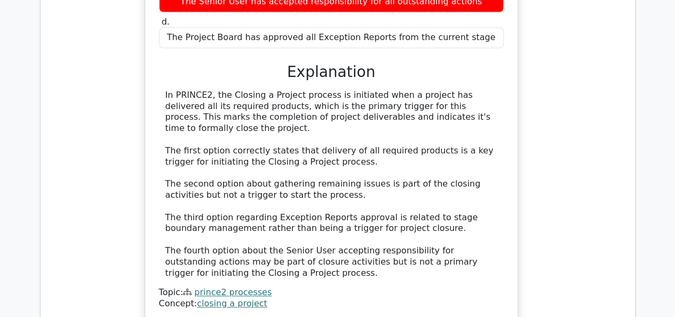
scroll to position [16663, 0]
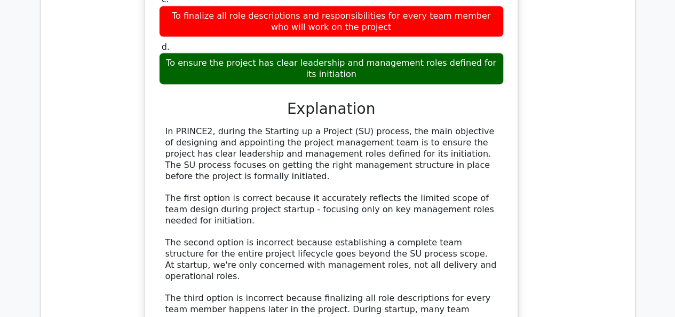
scroll to position [17214, 0]
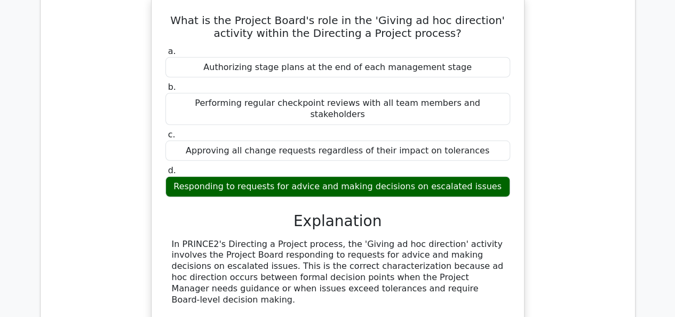
scroll to position [17698, 0]
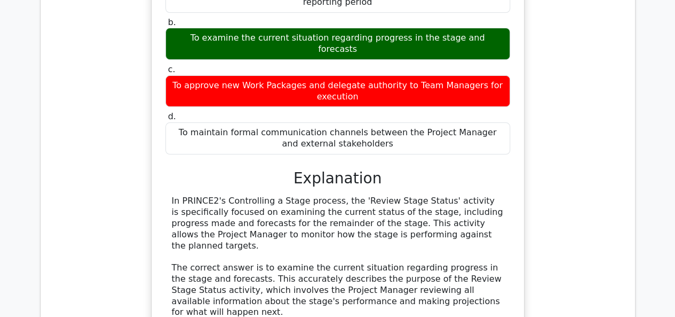
scroll to position [18322, 0]
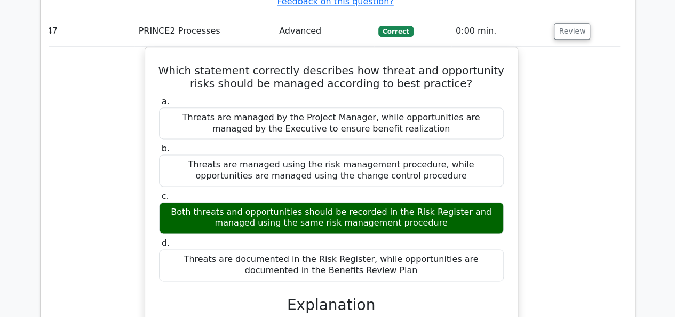
scroll to position [18990, 0]
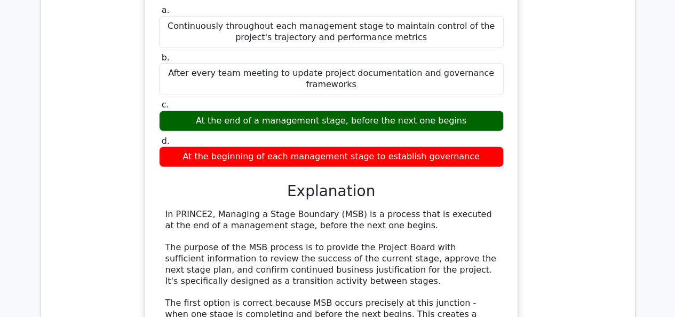
scroll to position [19561, 0]
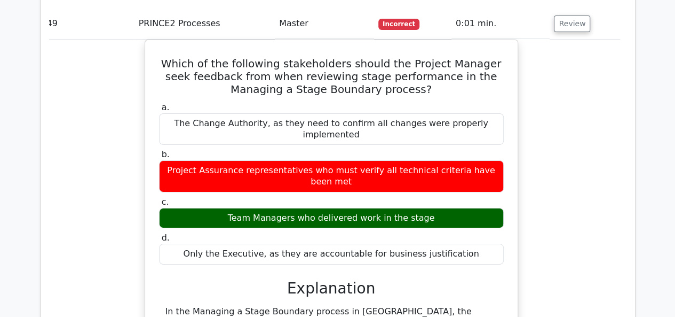
scroll to position [20095, 0]
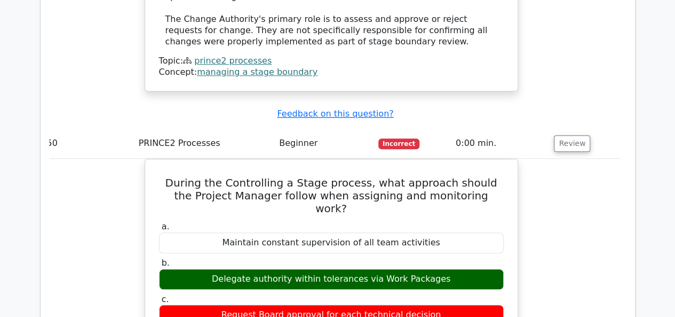
scroll to position [20589, 0]
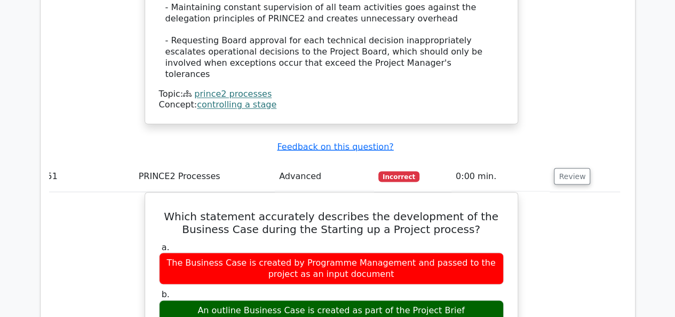
scroll to position [21207, 0]
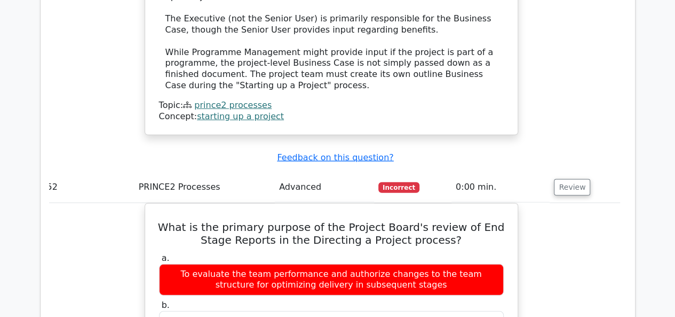
scroll to position [21686, 0]
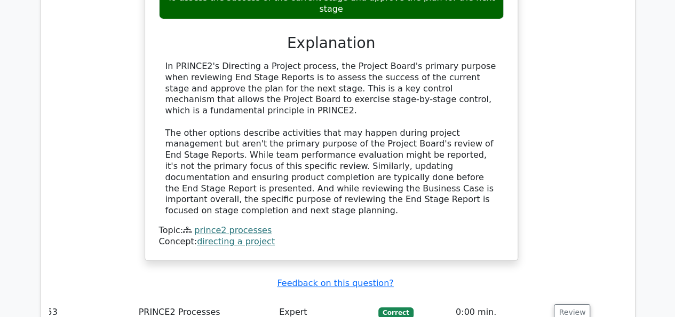
scroll to position [22142, 0]
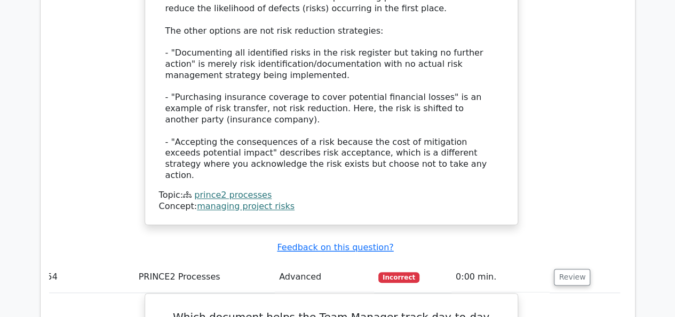
scroll to position [22747, 0]
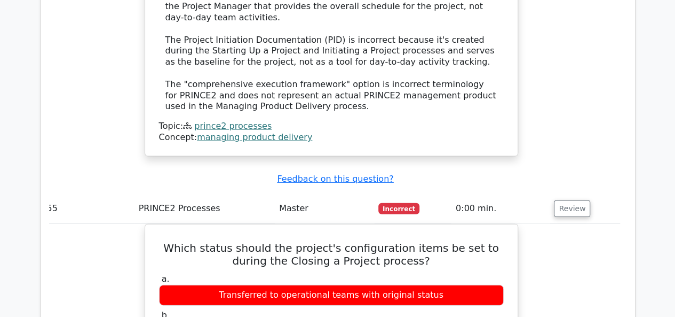
scroll to position [23359, 0]
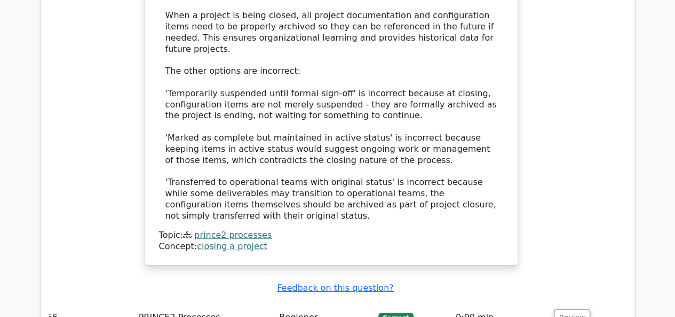
scroll to position [23890, 0]
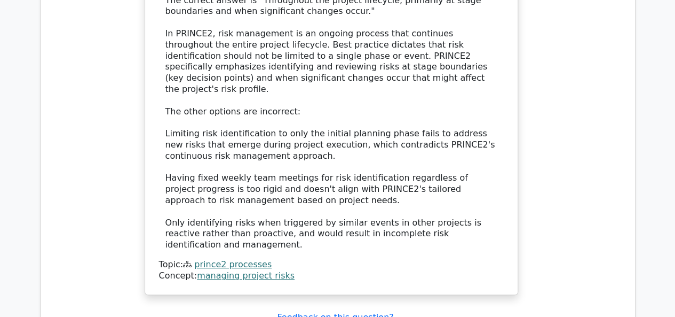
scroll to position [24451, 0]
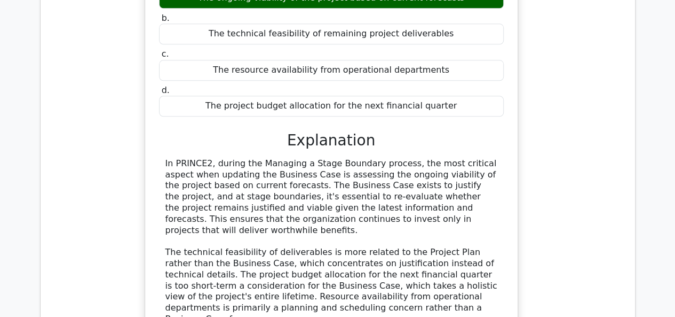
scroll to position [24998, 0]
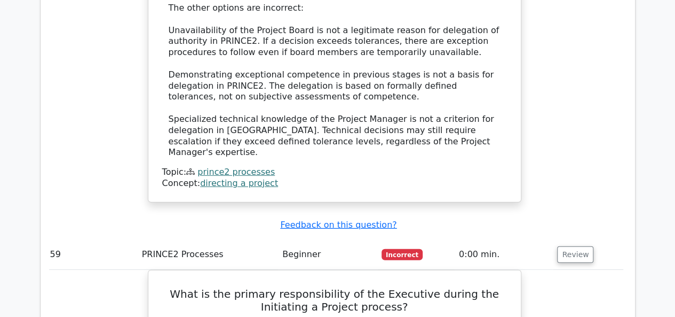
scroll to position [25714, 0]
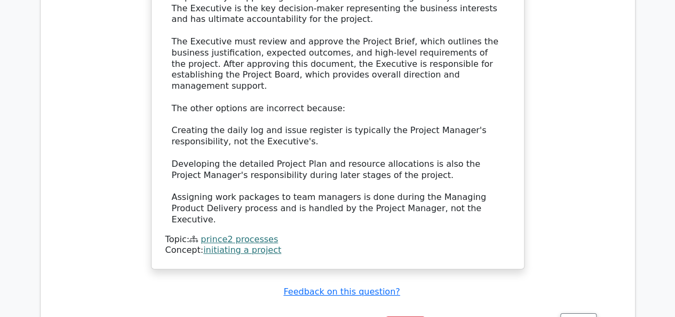
scroll to position [26228, 0]
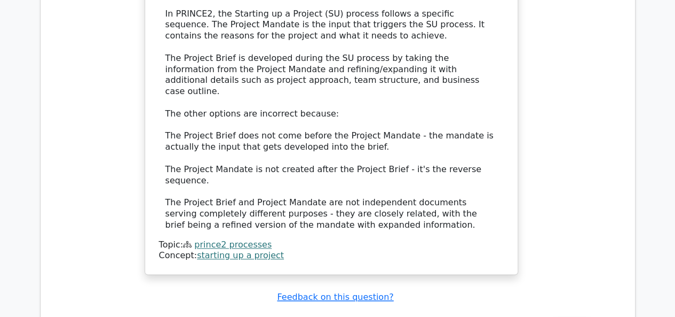
scroll to position [26844, 0]
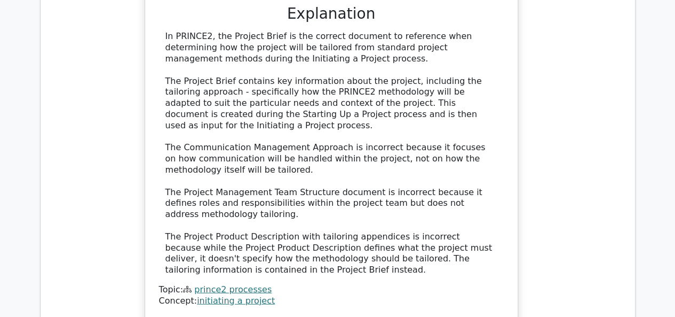
scroll to position [27401, 0]
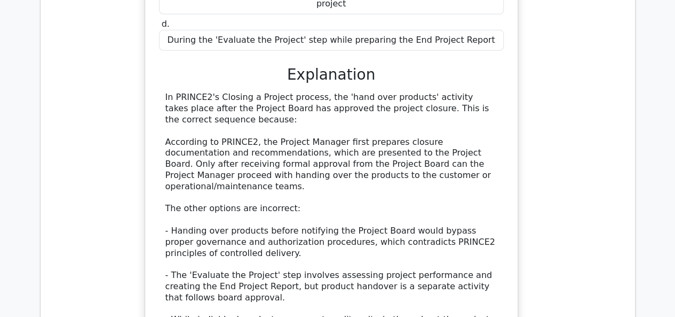
scroll to position [27961, 0]
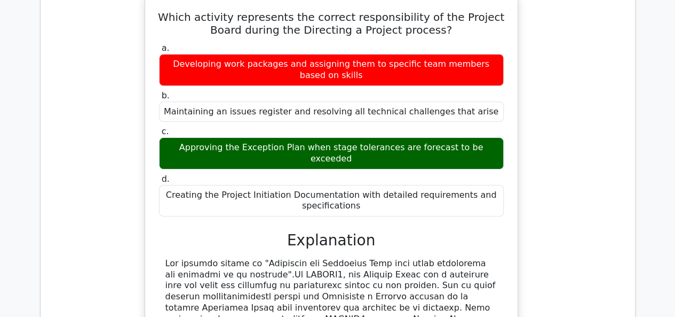
scroll to position [28425, 0]
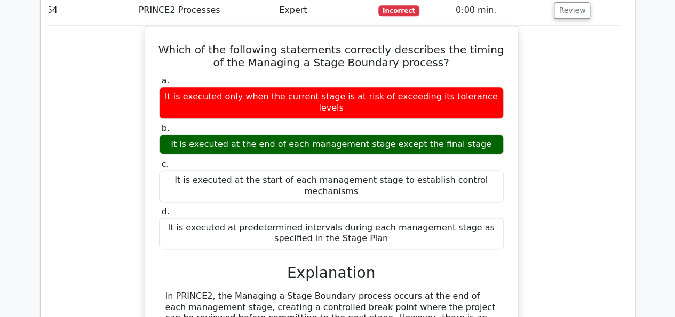
scroll to position [0, 0]
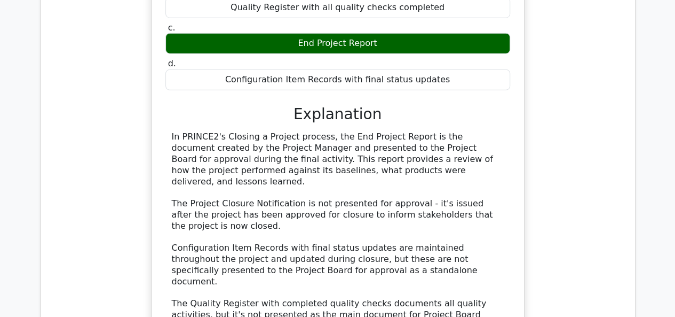
scroll to position [29748, 0]
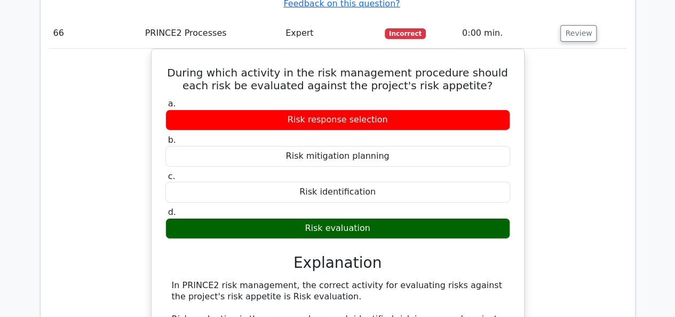
scroll to position [30155, 0]
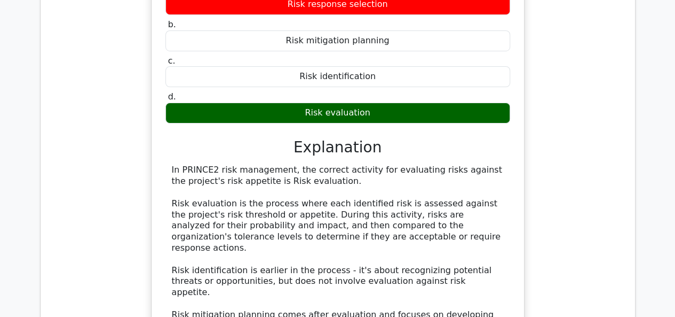
scroll to position [30269, 0]
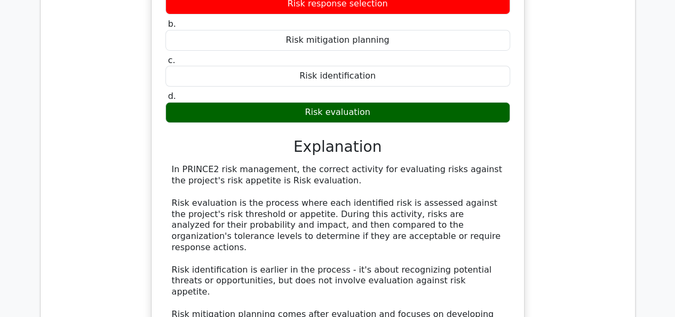
drag, startPoint x: 284, startPoint y: 254, endPoint x: 291, endPoint y: 227, distance: 28.1
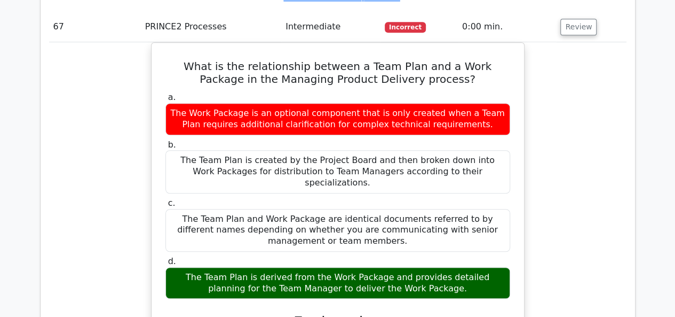
scroll to position [30725, 0]
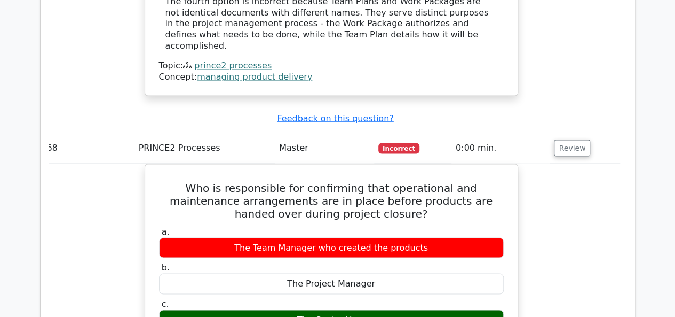
scroll to position [0, 0]
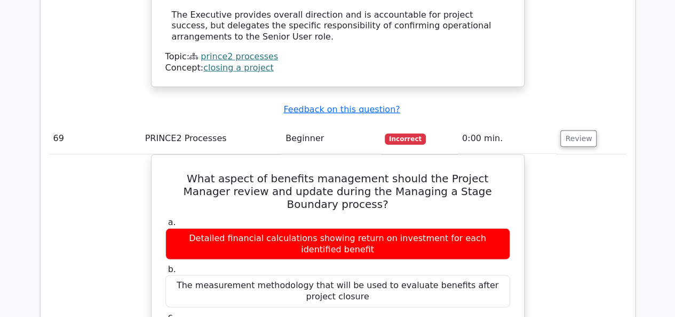
scroll to position [31856, 0]
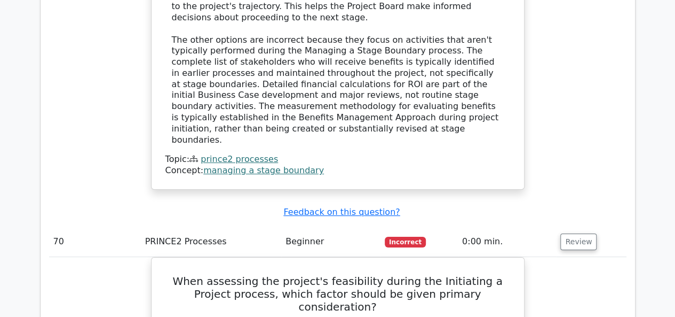
scroll to position [32358, 0]
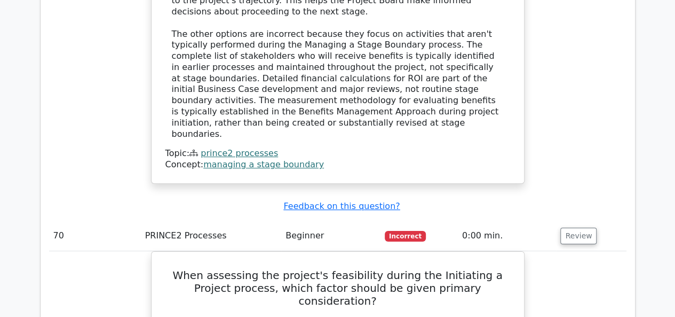
drag, startPoint x: 317, startPoint y: 191, endPoint x: 297, endPoint y: 223, distance: 38.1
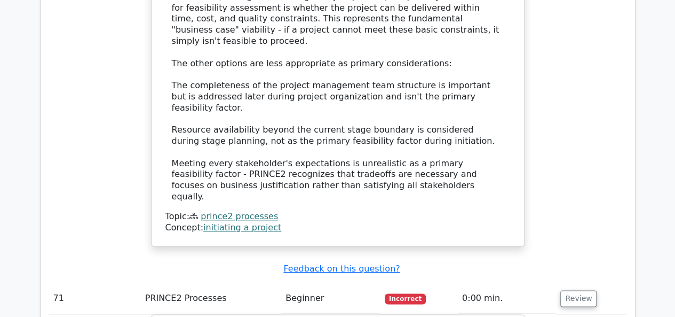
scroll to position [32897, 0]
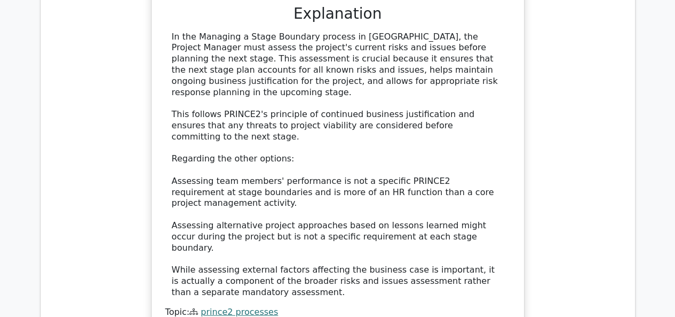
scroll to position [33434, 0]
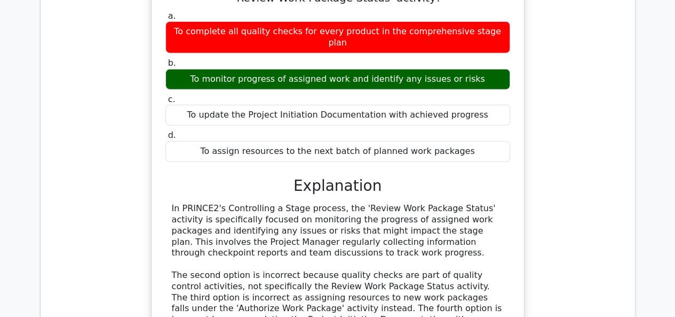
scroll to position [33882, 0]
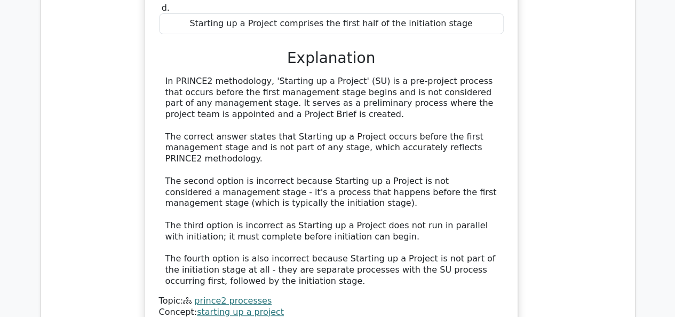
scroll to position [0, 0]
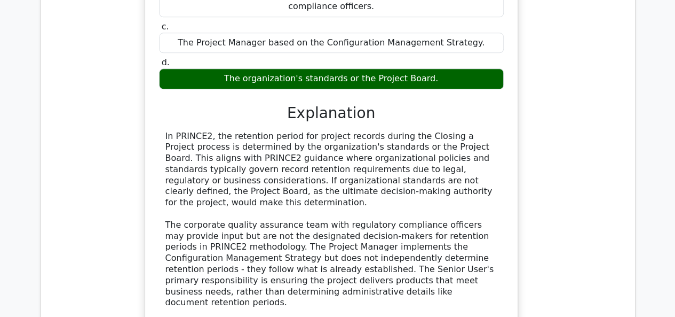
scroll to position [35072, 0]
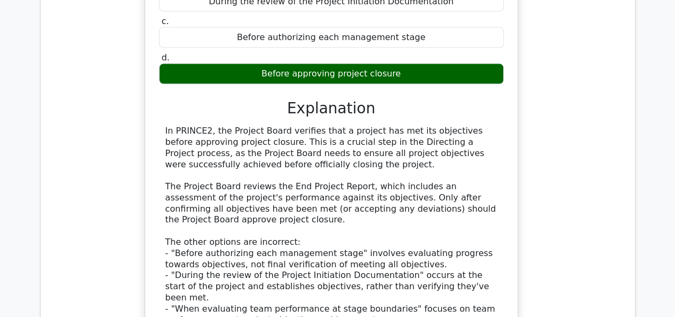
scroll to position [35603, 0]
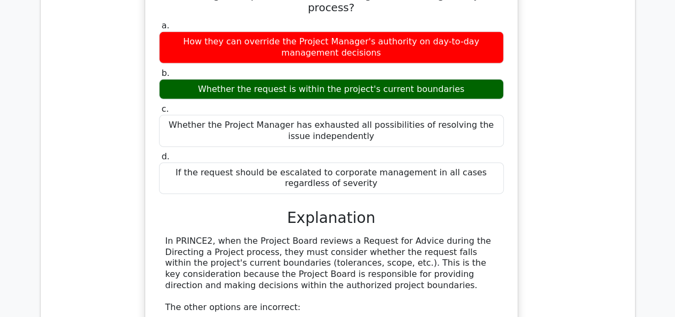
scroll to position [36094, 0]
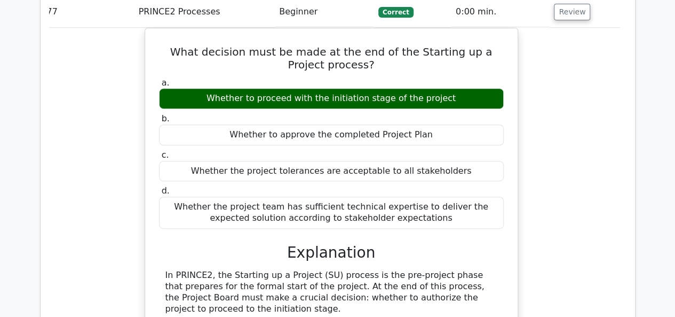
scroll to position [36623, 0]
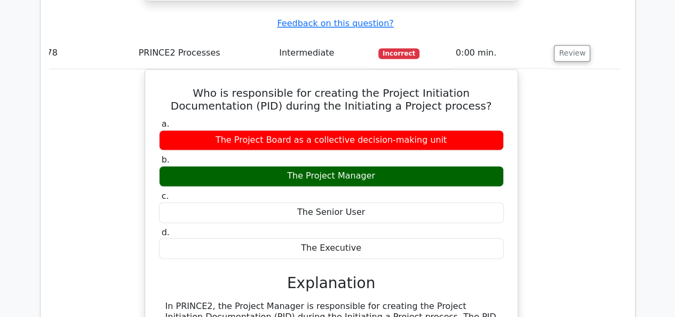
scroll to position [37182, 0]
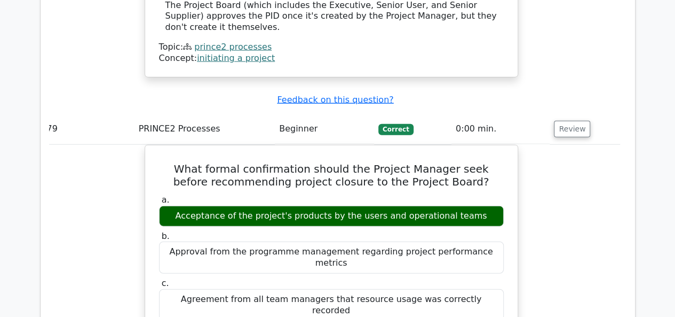
scroll to position [37661, 0]
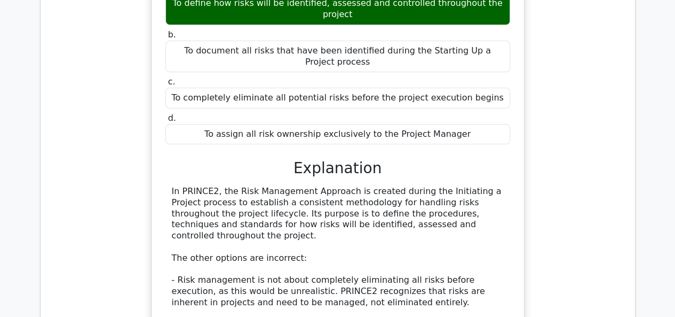
scroll to position [38448, 0]
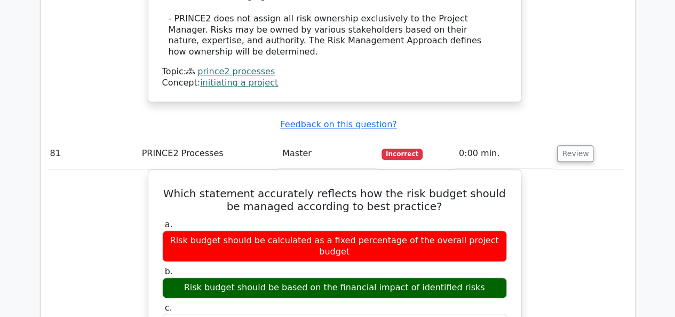
scroll to position [38798, 0]
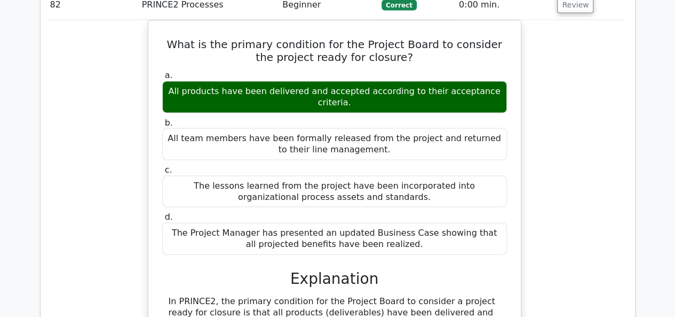
scroll to position [39525, 0]
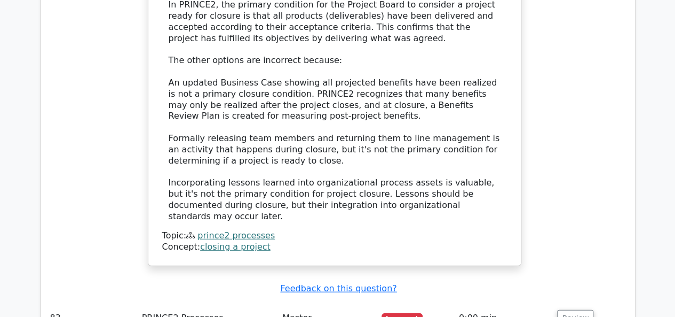
scroll to position [39969, 0]
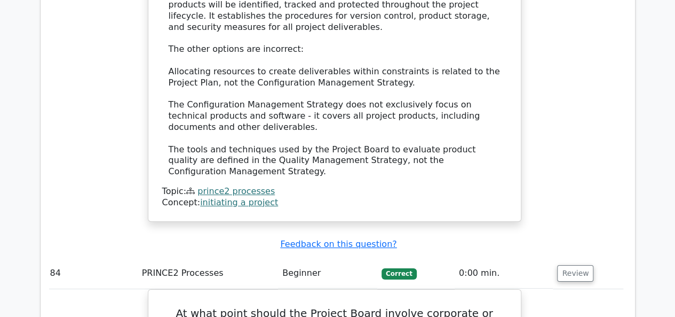
scroll to position [40478, 0]
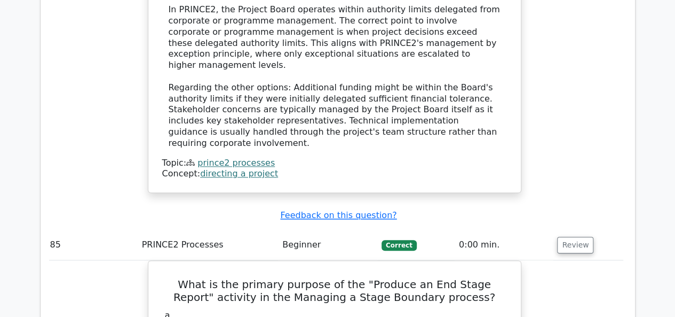
scroll to position [41058, 0]
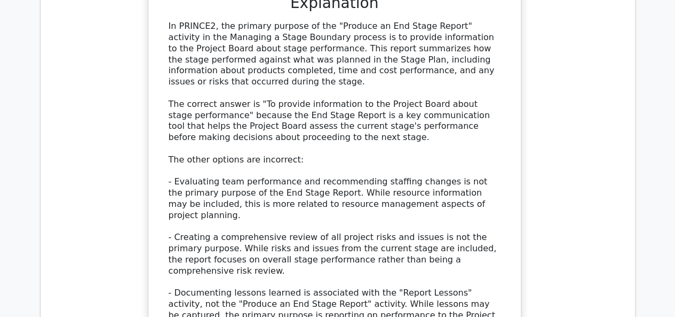
scroll to position [41602, 0]
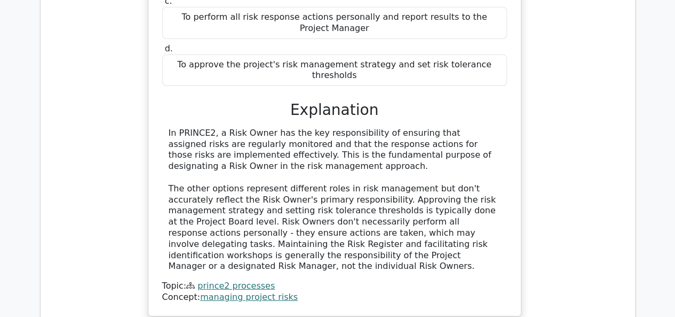
scroll to position [42080, 0]
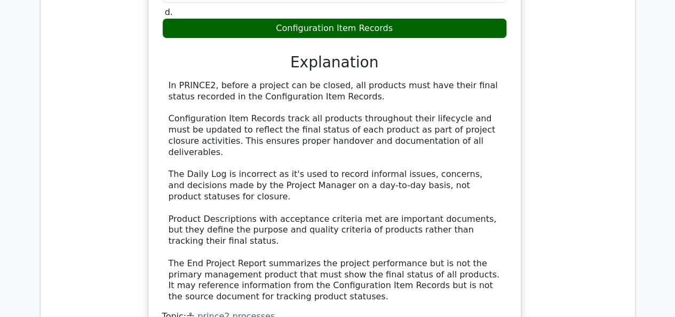
scroll to position [42609, 0]
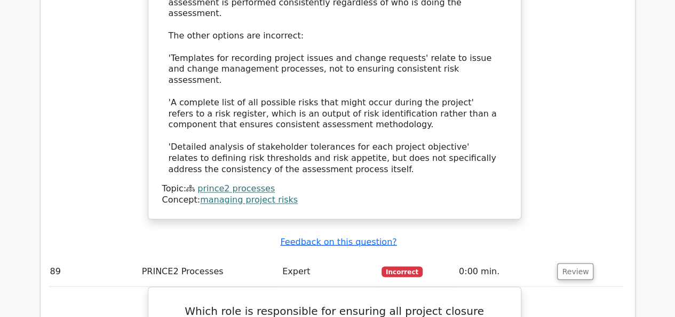
scroll to position [43339, 0]
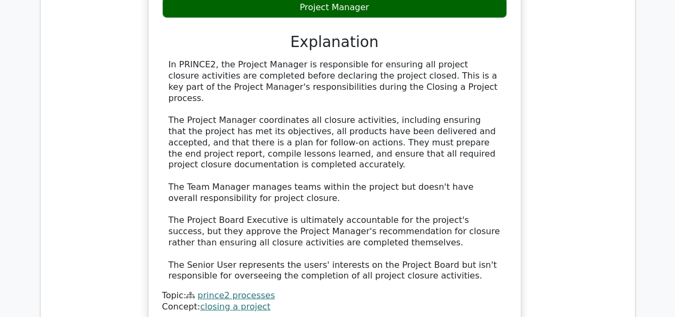
scroll to position [43795, 0]
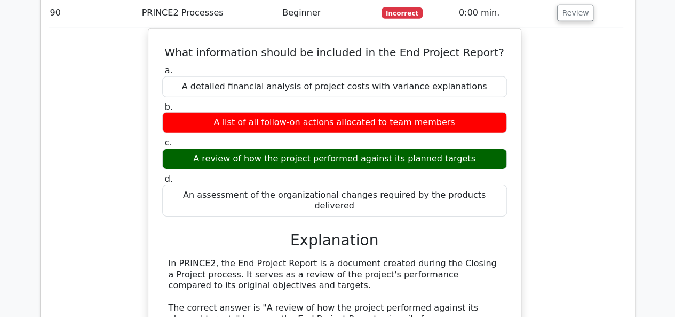
scroll to position [44177, 0]
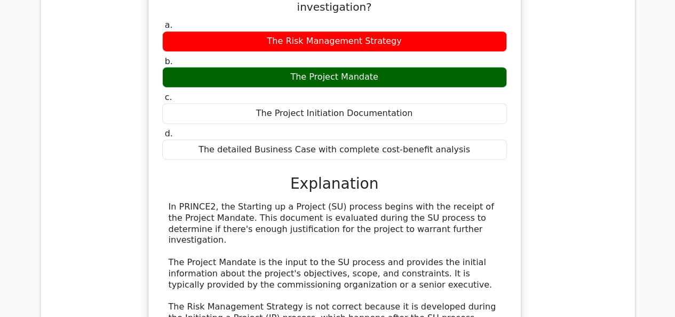
scroll to position [44826, 0]
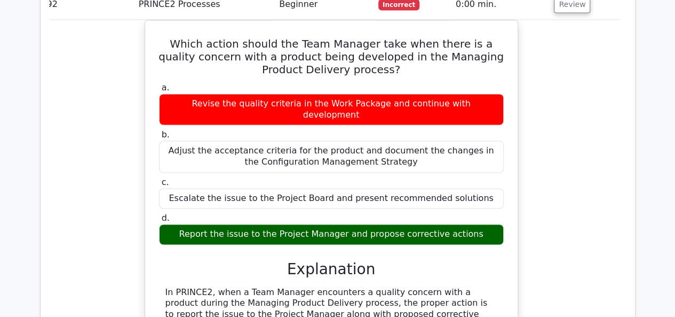
scroll to position [45331, 0]
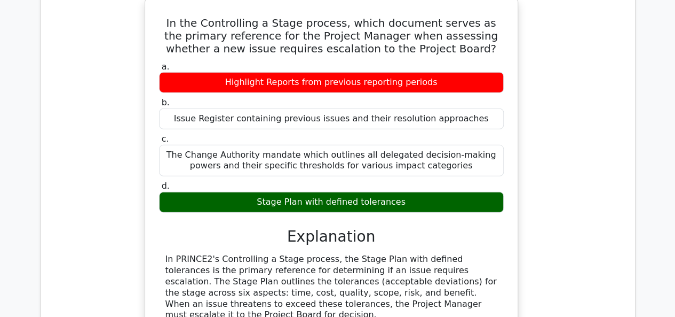
scroll to position [45998, 0]
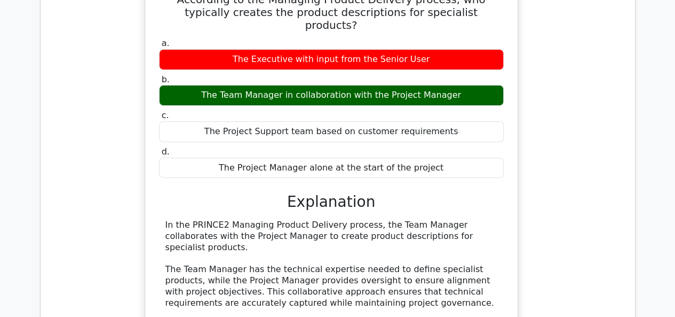
scroll to position [46508, 0]
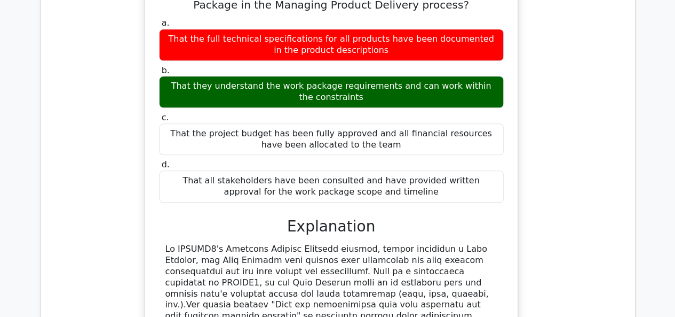
scroll to position [47075, 0]
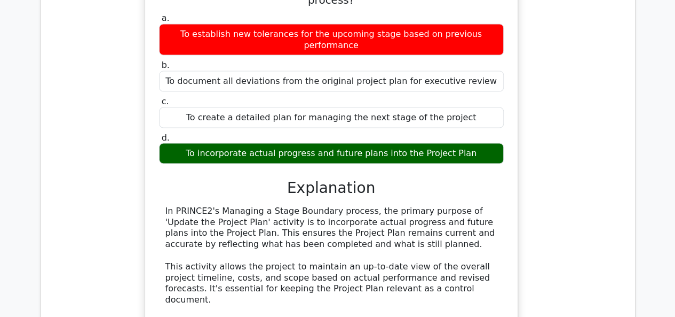
scroll to position [47723, 0]
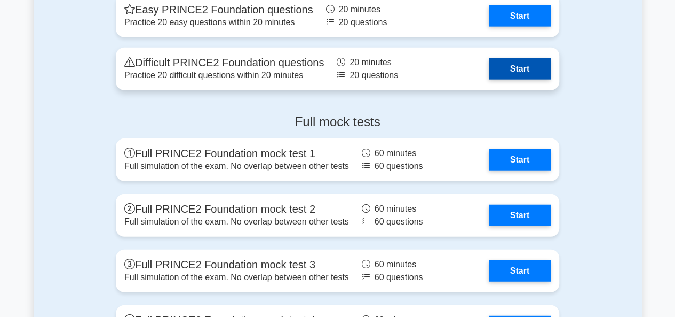
scroll to position [1317, 0]
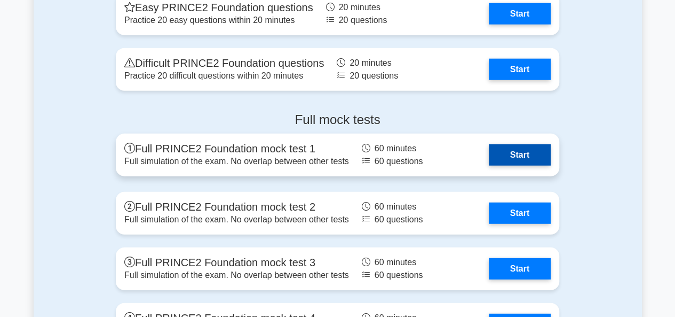
click at [499, 149] on link "Start" at bounding box center [520, 154] width 62 height 21
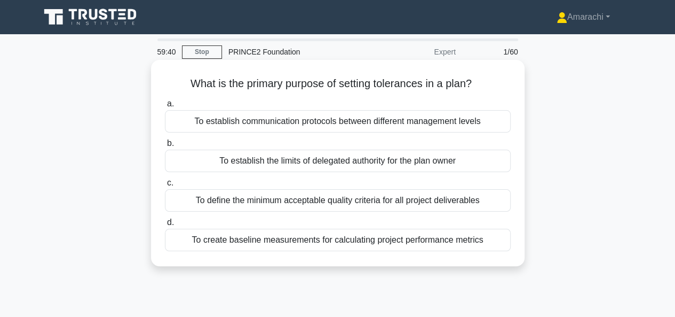
click at [319, 161] on div "To establish the limits of delegated authority for the plan owner" at bounding box center [338, 161] width 346 height 22
click at [165, 147] on input "b. To establish the limits of delegated authority for the plan owner" at bounding box center [165, 143] width 0 height 7
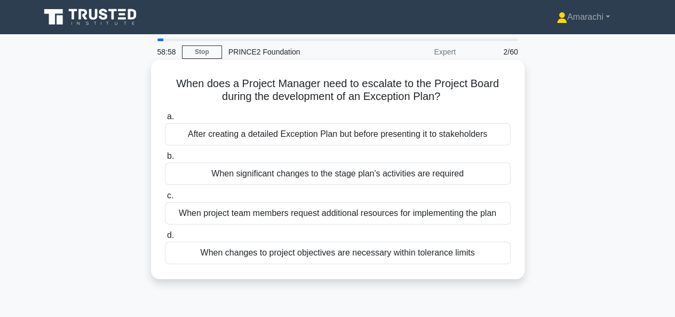
click at [323, 174] on div "When significant changes to the stage plan's activities are required" at bounding box center [338, 173] width 346 height 22
click at [165, 160] on input "b. When significant changes to the stage plan's activities are required" at bounding box center [165, 156] width 0 height 7
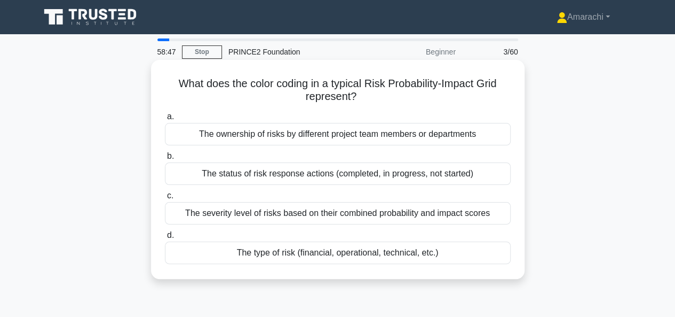
click at [289, 210] on div "The severity level of risks based on their combined probability and impact scor…" at bounding box center [338, 213] width 346 height 22
click at [165, 199] on input "c. The severity level of risks based on their combined probability and impact s…" at bounding box center [165, 195] width 0 height 7
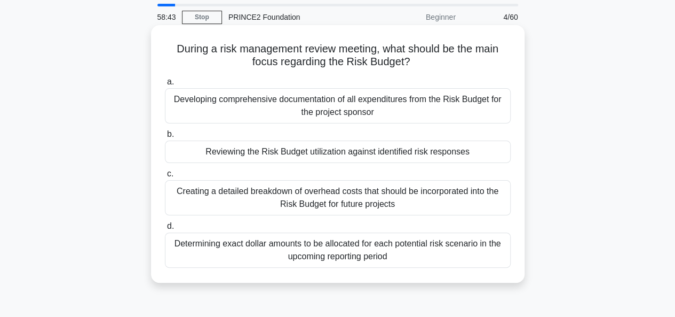
scroll to position [36, 0]
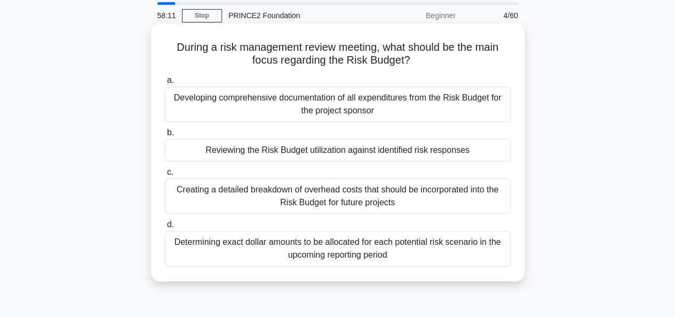
click at [278, 151] on div "Reviewing the Risk Budget utilization against identified risk responses" at bounding box center [338, 150] width 346 height 22
click at [165, 136] on input "b. Reviewing the Risk Budget utilization against identified risk responses" at bounding box center [165, 132] width 0 height 7
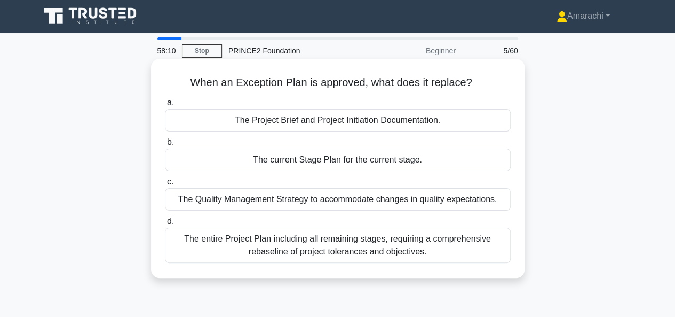
scroll to position [0, 0]
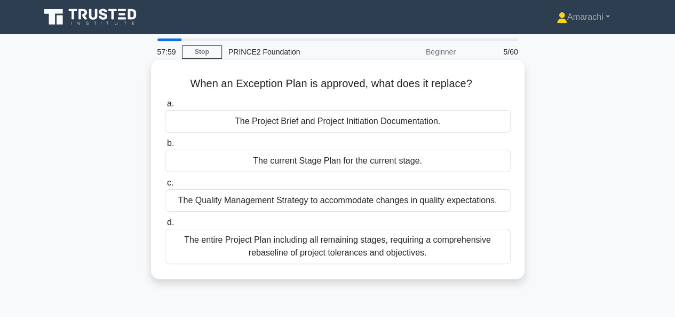
click at [305, 162] on div "The current Stage Plan for the current stage." at bounding box center [338, 161] width 346 height 22
click at [165, 147] on input "b. The current Stage Plan for the current stage." at bounding box center [165, 143] width 0 height 7
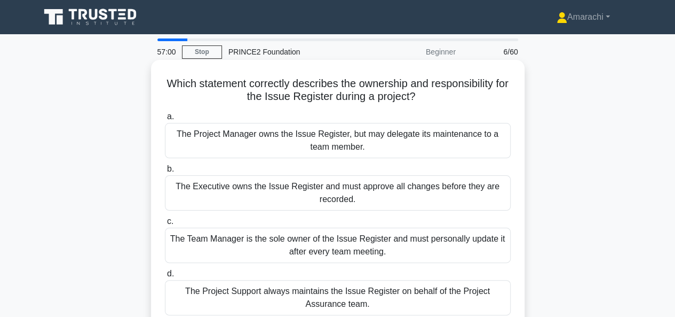
click at [320, 137] on div "The Project Manager owns the Issue Register, but may delegate its maintenance t…" at bounding box center [338, 140] width 346 height 35
click at [165, 120] on input "a. The Project Manager owns the Issue Register, but may delegate its maintenanc…" at bounding box center [165, 116] width 0 height 7
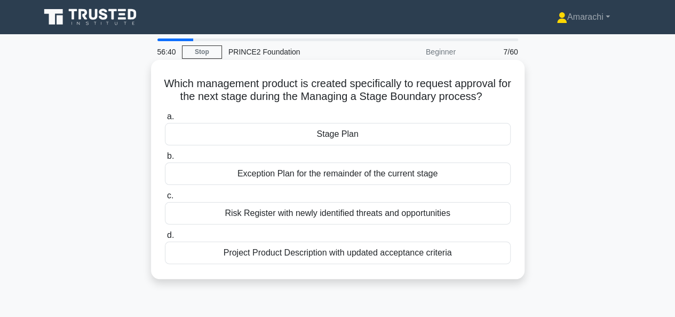
click at [325, 133] on div "Stage Plan" at bounding box center [338, 134] width 346 height 22
click at [165, 120] on input "a. Stage Plan" at bounding box center [165, 116] width 0 height 7
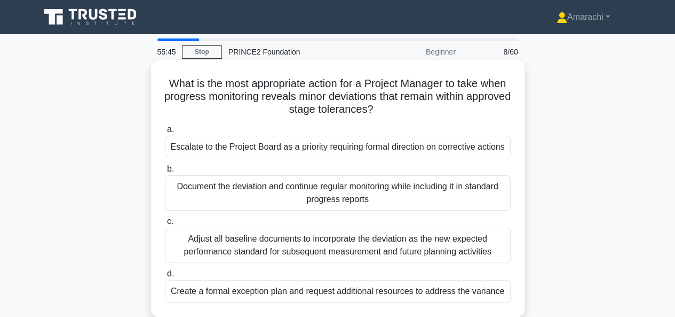
click at [300, 288] on div "Create a formal exception plan and request additional resources to address the …" at bounding box center [338, 291] width 346 height 22
click at [165, 277] on input "d. Create a formal exception plan and request additional resources to address t…" at bounding box center [165, 273] width 0 height 7
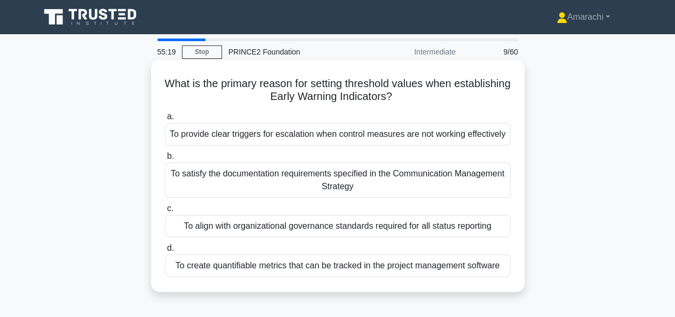
click at [226, 136] on div "To provide clear triggers for escalation when control measures are not working …" at bounding box center [338, 134] width 346 height 22
click at [165, 120] on input "a. To provide clear triggers for escalation when control measures are not worki…" at bounding box center [165, 116] width 0 height 7
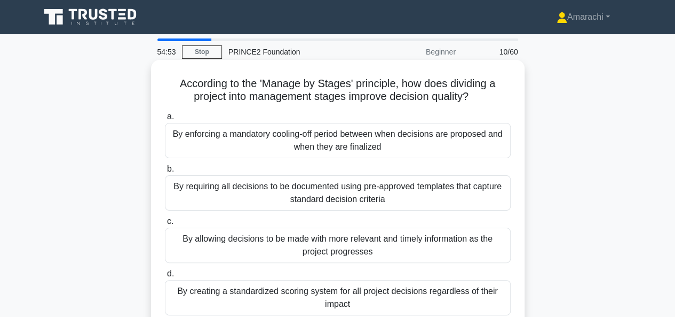
click at [234, 250] on div "By allowing decisions to be made with more relevant and timely information as t…" at bounding box center [338, 244] width 346 height 35
click at [165, 225] on input "c. By allowing decisions to be made with more relevant and timely information a…" at bounding box center [165, 221] width 0 height 7
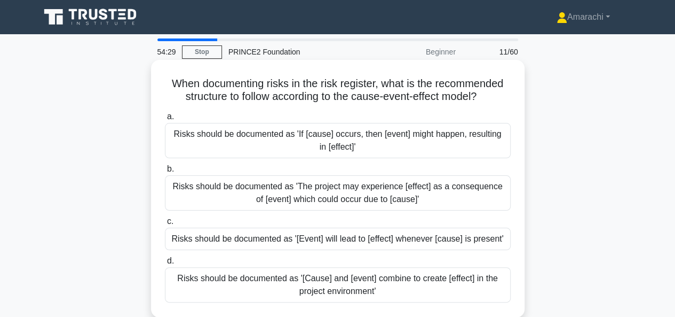
click at [273, 280] on div "Risks should be documented as '[Cause] and [event] combine to create [effect] i…" at bounding box center [338, 284] width 346 height 35
click at [165, 264] on input "d. Risks should be documented as '[Cause] and [event] combine to create [effect…" at bounding box center [165, 260] width 0 height 7
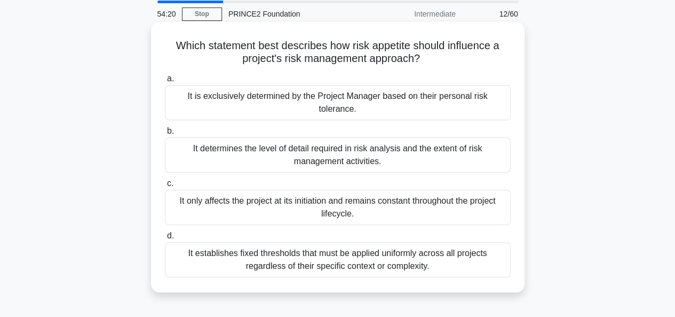
scroll to position [22, 0]
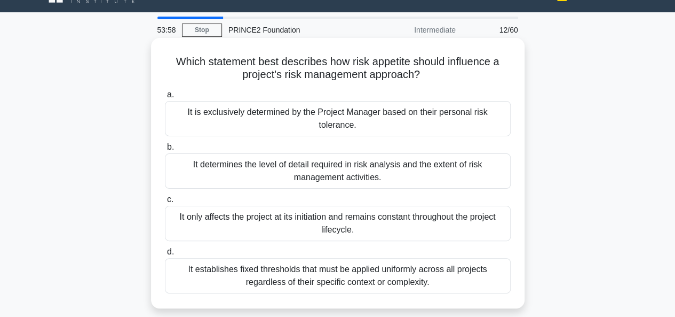
click at [227, 177] on div "It determines the level of detail required in risk analysis and the extent of r…" at bounding box center [338, 170] width 346 height 35
click at [165, 151] on input "b. It determines the level of detail required in risk analysis and the extent o…" at bounding box center [165, 147] width 0 height 7
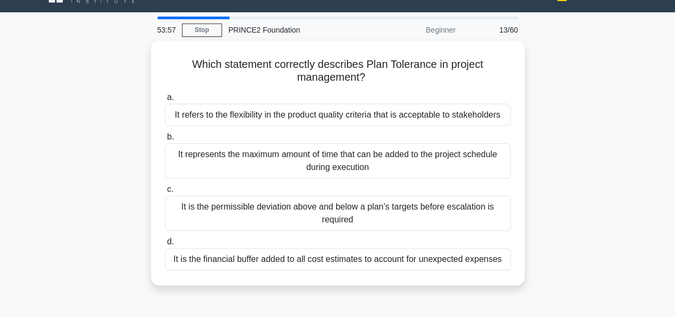
scroll to position [0, 0]
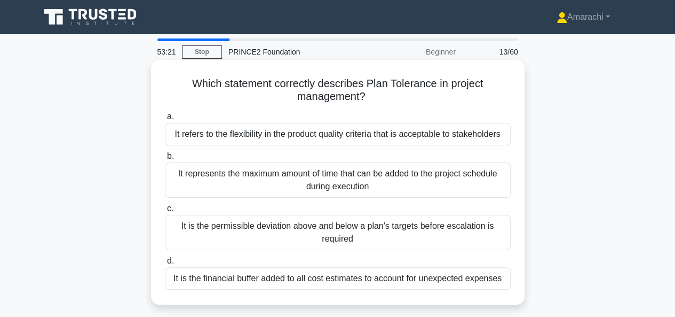
click at [261, 235] on div "It is the permissible deviation above and below a plan's targets before escalat…" at bounding box center [338, 232] width 346 height 35
click at [165, 212] on input "c. It is the permissible deviation above and below a plan's targets before esca…" at bounding box center [165, 208] width 0 height 7
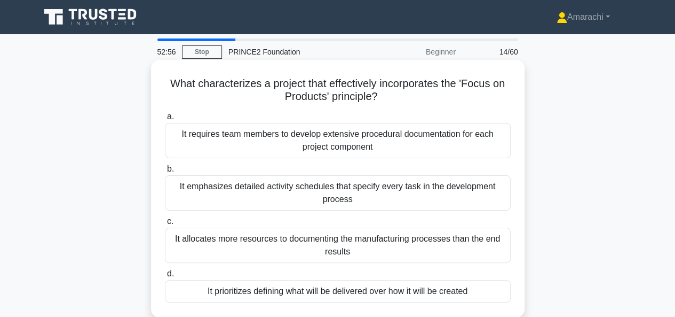
click at [282, 291] on div "It prioritizes defining what will be delivered over how it will be created" at bounding box center [338, 291] width 346 height 22
click at [165, 277] on input "d. It prioritizes defining what will be delivered over how it will be created" at bounding box center [165, 273] width 0 height 7
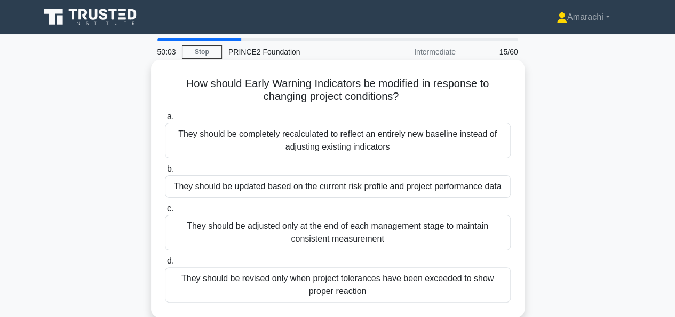
click at [331, 187] on div "They should be updated based on the current risk profile and project performanc…" at bounding box center [338, 186] width 346 height 22
click at [165, 172] on input "b. They should be updated based on the current risk profile and project perform…" at bounding box center [165, 169] width 0 height 7
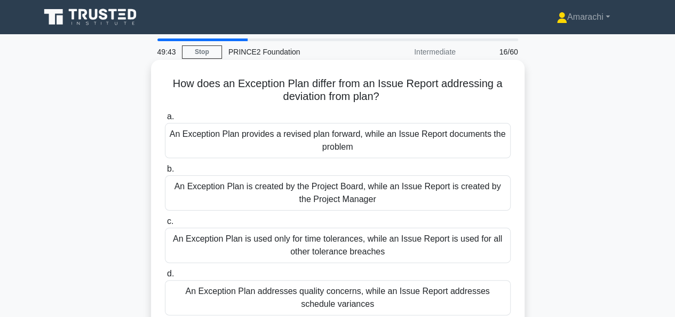
click at [304, 299] on div "An Exception Plan addresses quality concerns, while an Issue Report addresses s…" at bounding box center [338, 297] width 346 height 35
click at [165, 277] on input "d. An Exception Plan addresses quality concerns, while an Issue Report addresse…" at bounding box center [165, 273] width 0 height 7
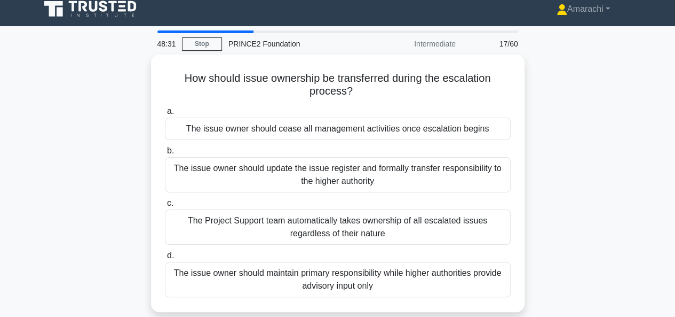
scroll to position [12, 0]
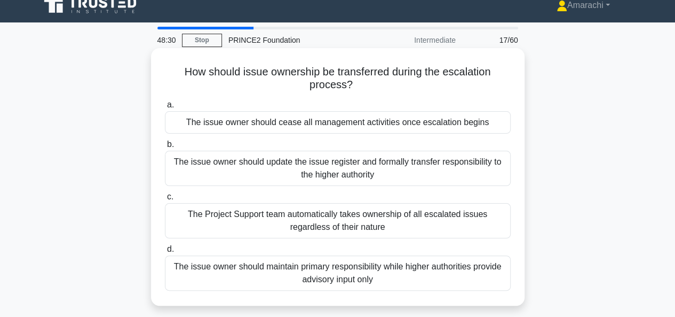
drag, startPoint x: 304, startPoint y: 299, endPoint x: 311, endPoint y: 274, distance: 26.2
click at [311, 274] on div "The issue owner should maintain primary responsibility while higher authorities…" at bounding box center [338, 272] width 346 height 35
click at [165, 253] on input "d. The issue owner should maintain primary responsibility while higher authorit…" at bounding box center [165, 249] width 0 height 7
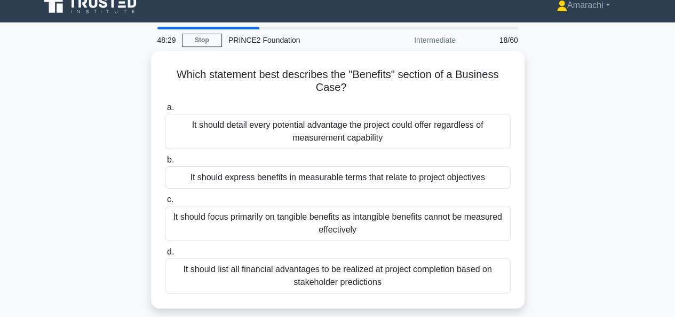
scroll to position [0, 0]
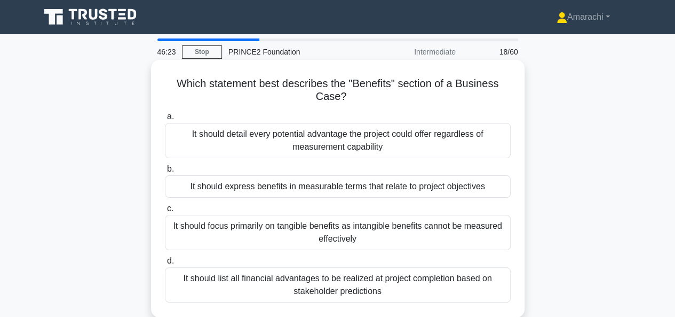
click at [338, 188] on div "It should express benefits in measurable terms that relate to project objectives" at bounding box center [338, 186] width 346 height 22
click at [165, 172] on input "b. It should express benefits in measurable terms that relate to project object…" at bounding box center [165, 169] width 0 height 7
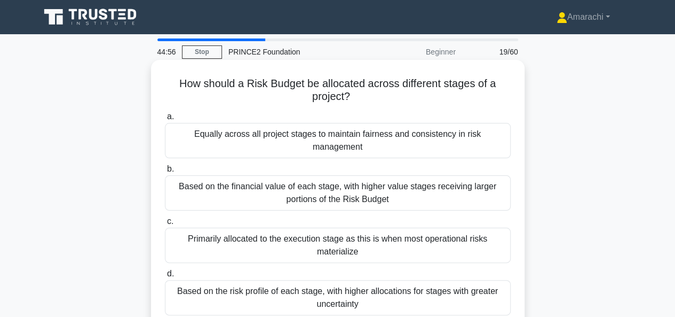
click at [388, 285] on div "Based on the risk profile of each stage, with higher allocations for stages wit…" at bounding box center [338, 297] width 346 height 35
click at [165, 277] on input "d. Based on the risk profile of each stage, with higher allocations for stages …" at bounding box center [165, 273] width 0 height 7
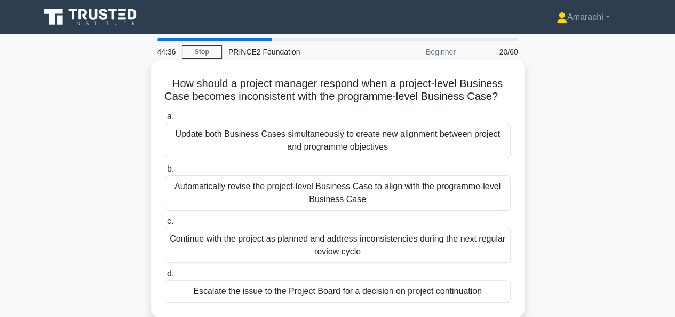
click at [379, 300] on div "Escalate the issue to the Project Board for a decision on project continuation" at bounding box center [338, 291] width 346 height 22
click at [165, 277] on input "d. Escalate the issue to the Project Board for a decision on project continuati…" at bounding box center [165, 273] width 0 height 7
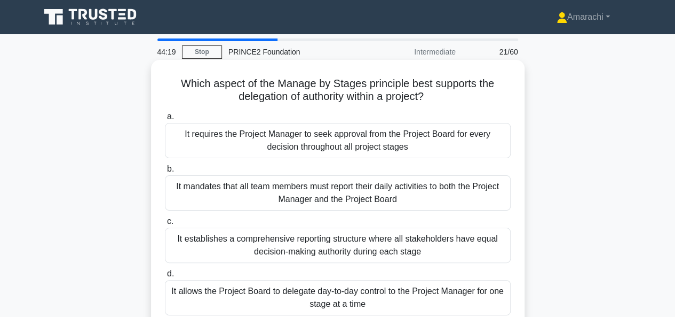
click at [380, 292] on div "It allows the Project Board to delegate day-to-day control to the Project Manag…" at bounding box center [338, 297] width 346 height 35
click at [165, 277] on input "d. It allows the Project Board to delegate day-to-day control to the Project Ma…" at bounding box center [165, 273] width 0 height 7
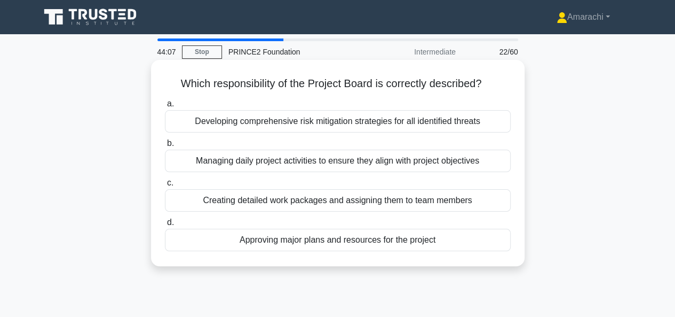
click at [356, 246] on div "Approving major plans and resources for the project" at bounding box center [338, 240] width 346 height 22
click at [165, 226] on input "d. Approving major plans and resources for the project" at bounding box center [165, 222] width 0 height 7
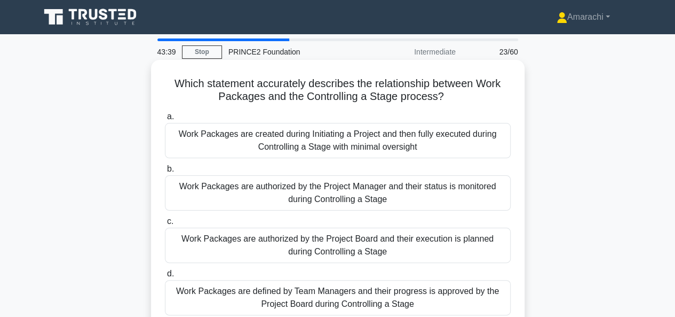
click at [327, 302] on div "Work Packages are defined by Team Managers and their progress is approved by th…" at bounding box center [338, 297] width 346 height 35
click at [165, 277] on input "d. Work Packages are defined by Team Managers and their progress is approved by…" at bounding box center [165, 273] width 0 height 7
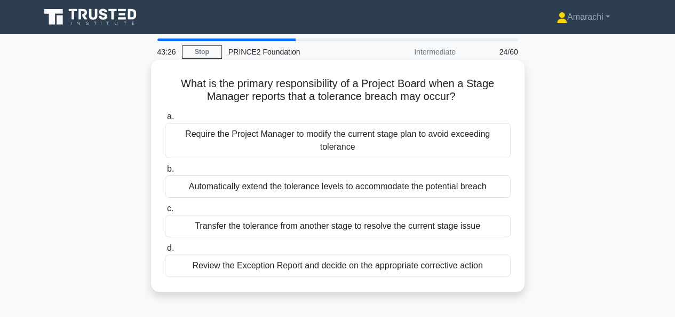
click at [300, 263] on div "Review the Exception Report and decide on the appropriate corrective action" at bounding box center [338, 265] width 346 height 22
click at [165, 252] on input "d. Review the Exception Report and decide on the appropriate corrective action" at bounding box center [165, 248] width 0 height 7
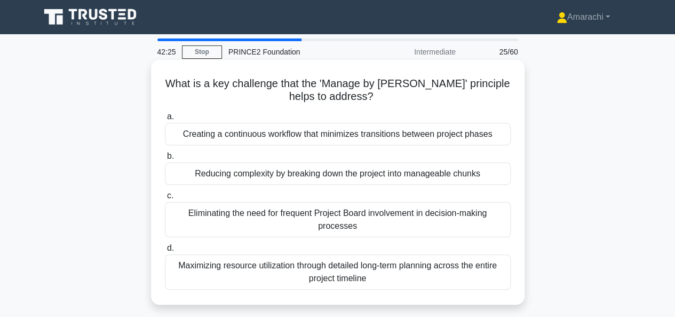
click at [297, 167] on div "Reducing complexity by breaking down the project into manageable chunks" at bounding box center [338, 173] width 346 height 22
click at [165, 160] on input "b. Reducing complexity by breaking down the project into manageable chunks" at bounding box center [165, 156] width 0 height 7
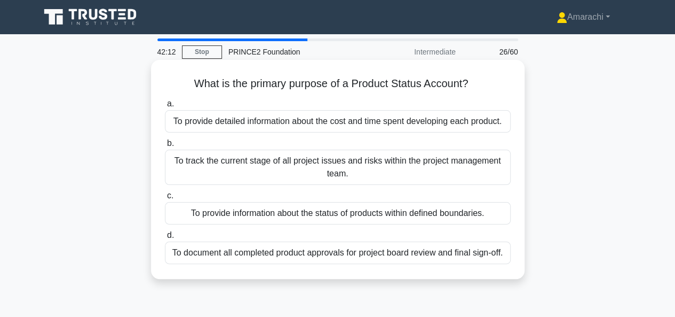
click at [242, 211] on div "To provide information about the status of products within defined boundaries." at bounding box center [338, 213] width 346 height 22
click at [165, 199] on input "c. To provide information about the status of products within defined boundarie…" at bounding box center [165, 195] width 0 height 7
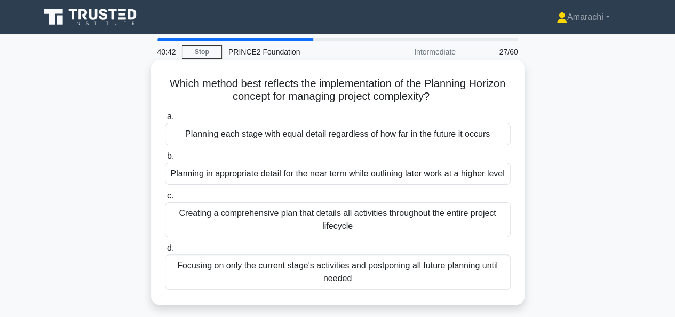
click at [282, 137] on div "Planning each stage with equal detail regardless of how far in the future it oc…" at bounding box center [338, 134] width 346 height 22
click at [165, 120] on input "a. Planning each stage with equal detail regardless of how far in the future it…" at bounding box center [165, 116] width 0 height 7
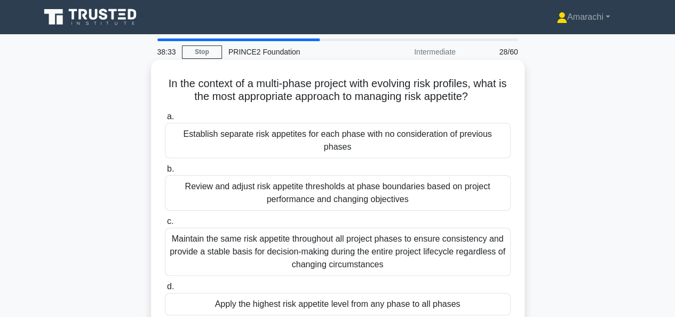
click at [322, 184] on div "Review and adjust risk appetite thresholds at phase boundaries based on project…" at bounding box center [338, 192] width 346 height 35
click at [165, 172] on input "b. Review and adjust risk appetite thresholds at phase boundaries based on proj…" at bounding box center [165, 169] width 0 height 7
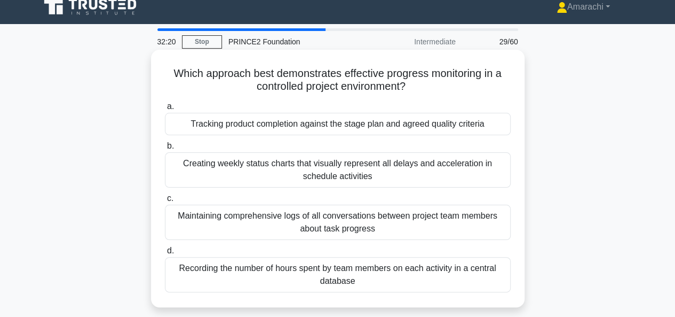
scroll to position [13, 0]
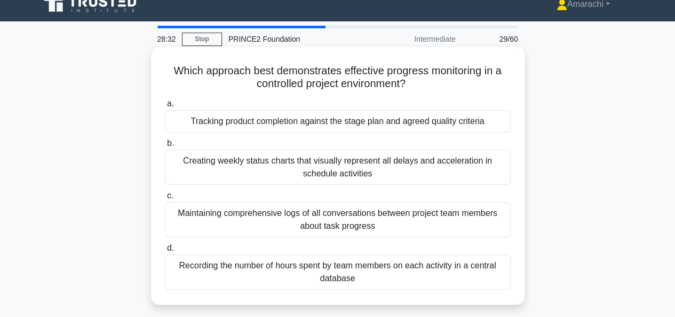
click at [304, 126] on div "Tracking product completion against the stage plan and agreed quality criteria" at bounding box center [338, 121] width 346 height 22
click at [165, 107] on input "a. Tracking product completion against the stage plan and agreed quality criter…" at bounding box center [165, 103] width 0 height 7
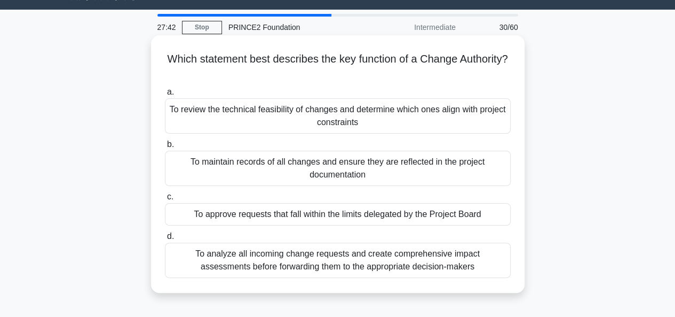
scroll to position [26, 0]
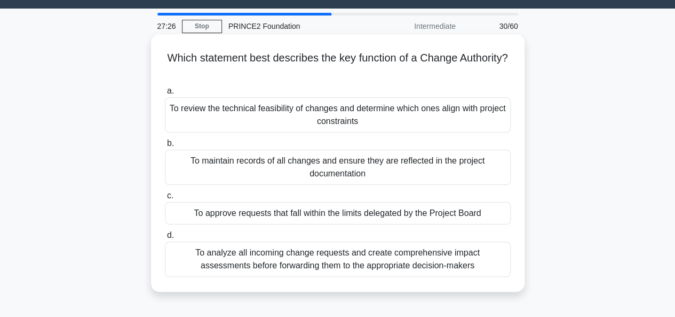
click at [245, 115] on div "To review the technical feasibility of changes and determine which ones align w…" at bounding box center [338, 114] width 346 height 35
click at [165, 95] on input "a. To review the technical feasibility of changes and determine which ones alig…" at bounding box center [165, 91] width 0 height 7
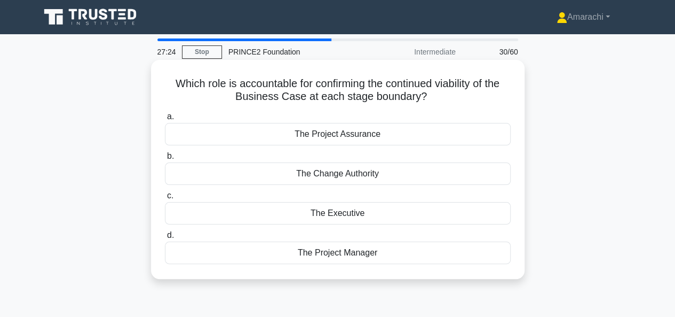
scroll to position [0, 0]
click at [329, 218] on div "The Executive" at bounding box center [338, 213] width 346 height 22
click at [165, 199] on input "c. The Executive" at bounding box center [165, 195] width 0 height 7
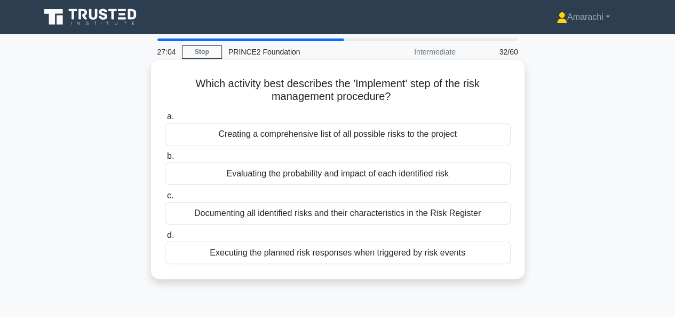
click at [297, 257] on div "Executing the planned risk responses when triggered by risk events" at bounding box center [338, 252] width 346 height 22
click at [165, 239] on input "d. Executing the planned risk responses when triggered by risk events" at bounding box center [165, 235] width 0 height 7
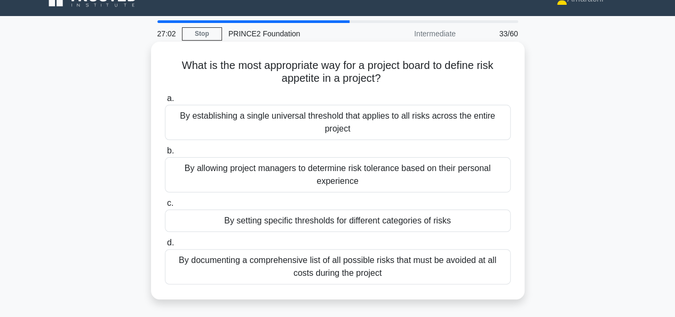
scroll to position [17, 0]
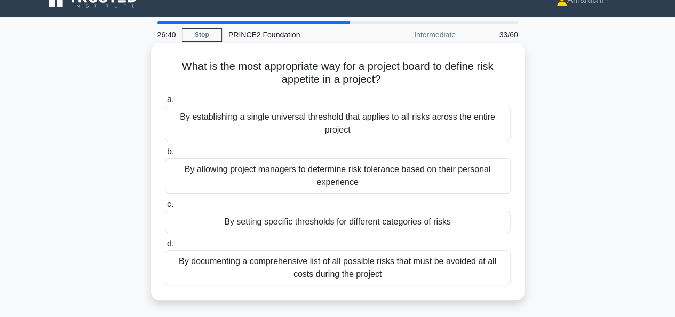
click at [285, 225] on div "By setting specific thresholds for different categories of risks" at bounding box center [338, 221] width 346 height 22
click at [165, 208] on input "c. By setting specific thresholds for different categories of risks" at bounding box center [165, 204] width 0 height 7
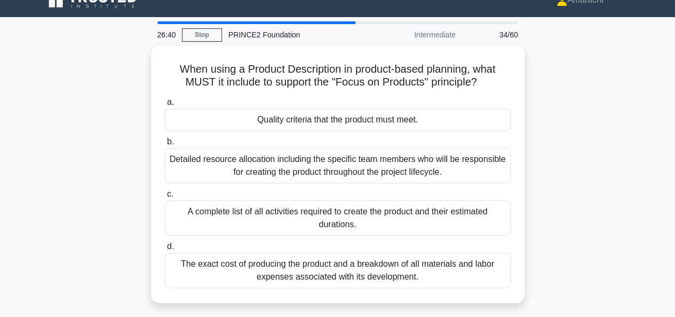
scroll to position [0, 0]
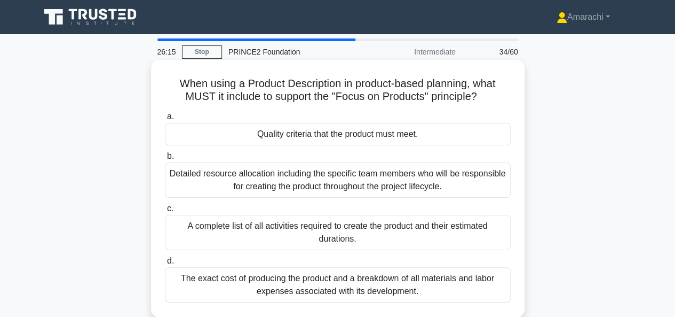
click at [263, 134] on div "Quality criteria that the product must meet." at bounding box center [338, 134] width 346 height 22
click at [165, 120] on input "a. Quality criteria that the product must meet." at bounding box center [165, 116] width 0 height 7
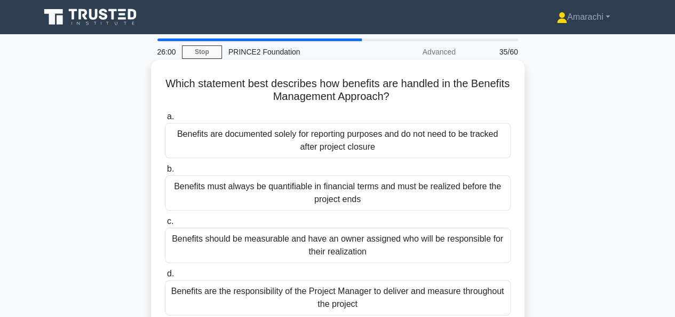
click at [287, 237] on div "Benefits should be measurable and have an owner assigned who will be responsibl…" at bounding box center [338, 244] width 346 height 35
click at [165, 225] on input "c. Benefits should be measurable and have an owner assigned who will be respons…" at bounding box center [165, 221] width 0 height 7
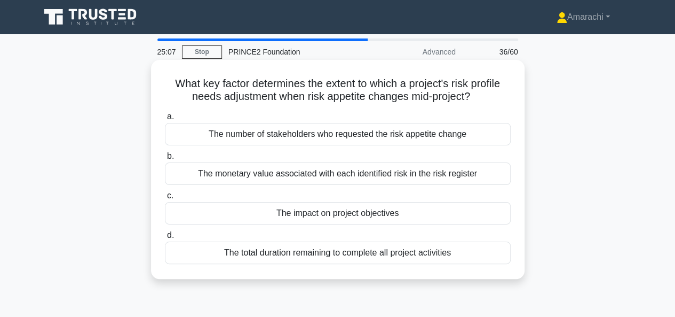
click at [290, 213] on div "The impact on project objectives" at bounding box center [338, 213] width 346 height 22
click at [165, 199] on input "c. The impact on project objectives" at bounding box center [165, 195] width 0 height 7
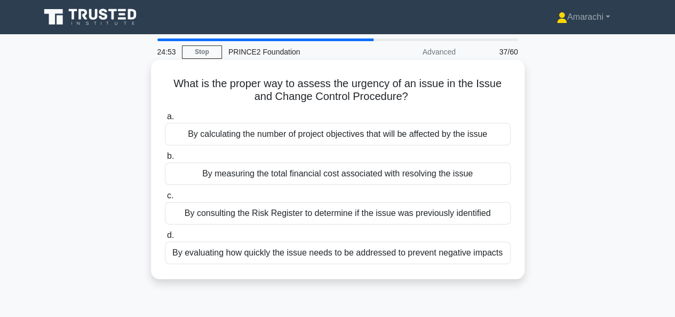
click at [296, 255] on div "By evaluating how quickly the issue needs to be addressed to prevent negative i…" at bounding box center [338, 252] width 346 height 22
click at [165, 239] on input "d. By evaluating how quickly the issue needs to be addressed to prevent negativ…" at bounding box center [165, 235] width 0 height 7
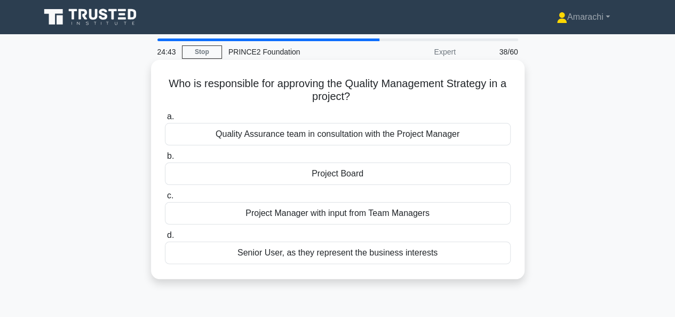
click at [226, 135] on div "Quality Assurance team in consultation with the Project Manager" at bounding box center [338, 134] width 346 height 22
click at [165, 120] on input "a. Quality Assurance team in consultation with the Project Manager" at bounding box center [165, 116] width 0 height 7
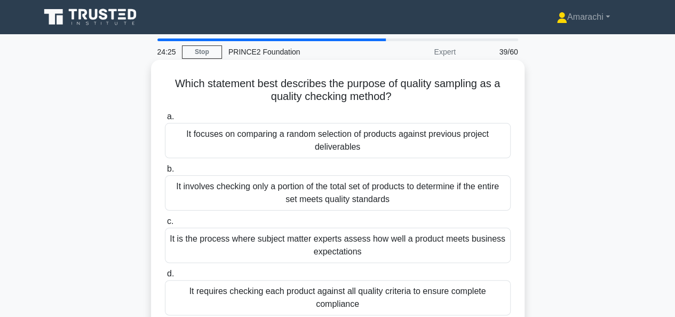
click at [249, 194] on div "It involves checking only a portion of the total set of products to determine i…" at bounding box center [338, 192] width 346 height 35
click at [165, 172] on input "b. It involves checking only a portion of the total set of products to determin…" at bounding box center [165, 169] width 0 height 7
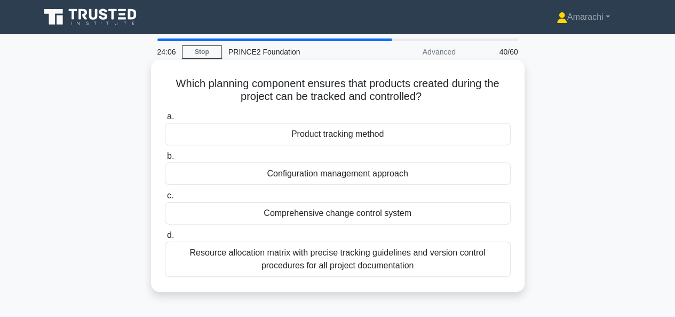
click at [285, 147] on div "a. Product tracking method b. Configuration management approach c. d." at bounding box center [338, 193] width 359 height 171
click at [297, 137] on div "Product tracking method" at bounding box center [338, 134] width 346 height 22
click at [165, 120] on input "a. Product tracking method" at bounding box center [165, 116] width 0 height 7
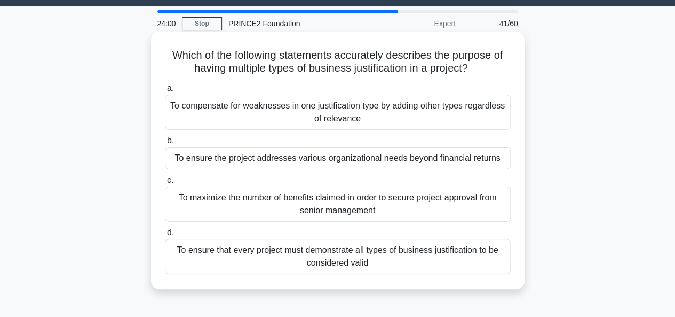
scroll to position [34, 0]
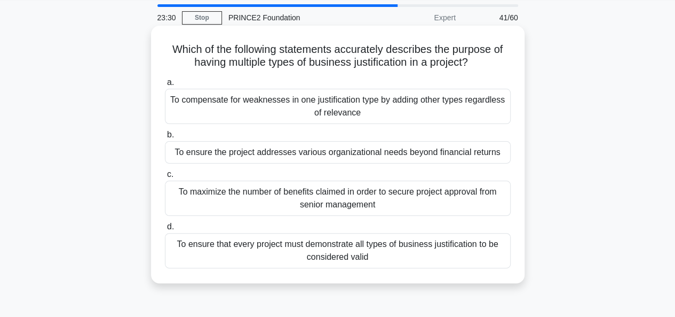
click at [223, 153] on div "To ensure the project addresses various organizational needs beyond financial r…" at bounding box center [338, 152] width 346 height 22
click at [165, 138] on input "b. To ensure the project addresses various organizational needs beyond financia…" at bounding box center [165, 134] width 0 height 7
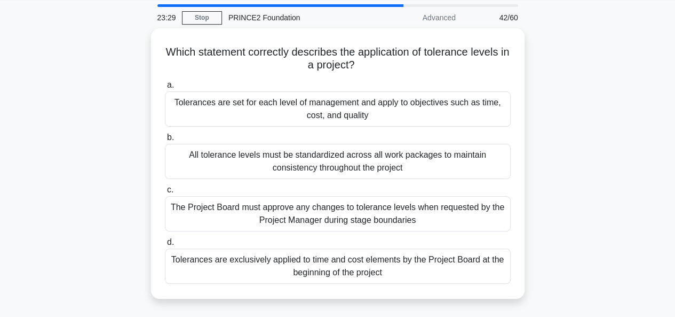
scroll to position [0, 0]
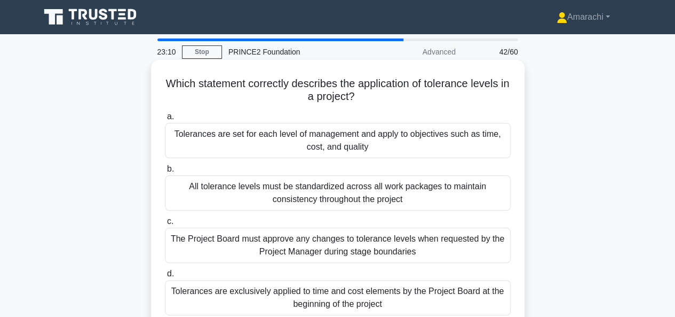
click at [229, 147] on div "Tolerances are set for each level of management and apply to objectives such as…" at bounding box center [338, 140] width 346 height 35
click at [165, 120] on input "a. Tolerances are set for each level of management and apply to objectives such…" at bounding box center [165, 116] width 0 height 7
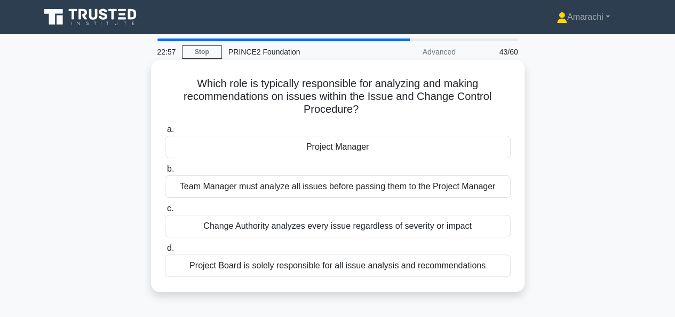
click at [256, 224] on div "Change Authority analyzes every issue regardless of severity or impact" at bounding box center [338, 226] width 346 height 22
click at [165, 212] on input "c. Change Authority analyzes every issue regardless of severity or impact" at bounding box center [165, 208] width 0 height 7
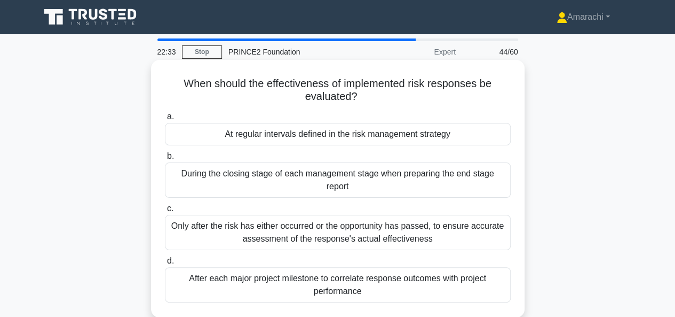
click at [270, 138] on div "At regular intervals defined in the risk management strategy" at bounding box center [338, 134] width 346 height 22
click at [165, 120] on input "a. At regular intervals defined in the risk management strategy" at bounding box center [165, 116] width 0 height 7
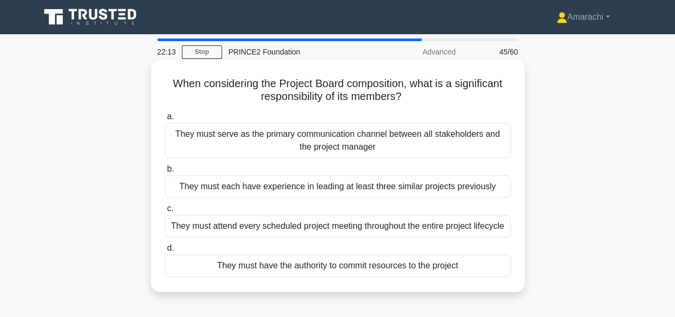
click at [311, 264] on div "They must have the authority to commit resources to the project" at bounding box center [338, 265] width 346 height 22
click at [165, 252] on input "d. They must have the authority to commit resources to the project" at bounding box center [165, 248] width 0 height 7
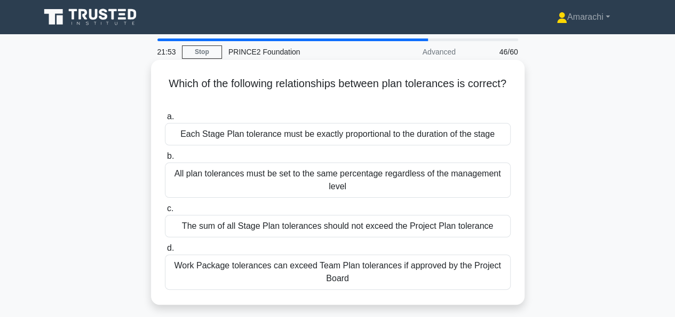
click at [292, 270] on div "Work Package tolerances can exceed Team Plan tolerances if approved by the Proj…" at bounding box center [338, 271] width 346 height 35
click at [165, 252] on input "d. Work Package tolerances can exceed Team Plan tolerances if approved by the P…" at bounding box center [165, 248] width 0 height 7
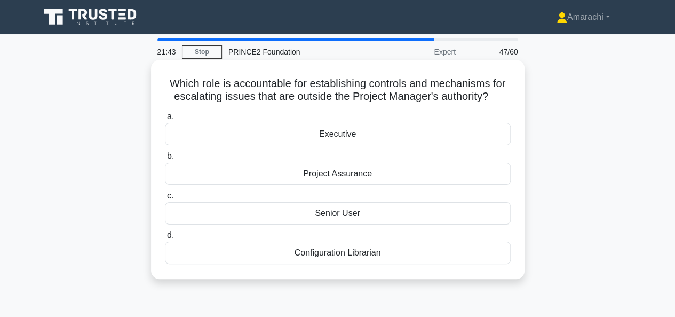
click at [281, 142] on div "Executive" at bounding box center [338, 134] width 346 height 22
click at [165, 120] on input "a. Executive" at bounding box center [165, 116] width 0 height 7
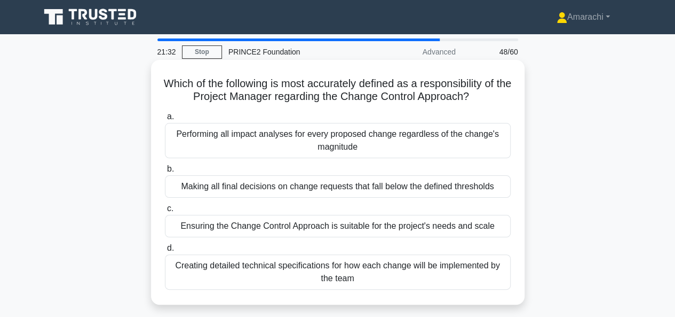
click at [326, 225] on div "Ensuring the Change Control Approach is suitable for the project's needs and sc…" at bounding box center [338, 226] width 346 height 22
click at [165, 212] on input "c. Ensuring the Change Control Approach is suitable for the project's needs and…" at bounding box center [165, 208] width 0 height 7
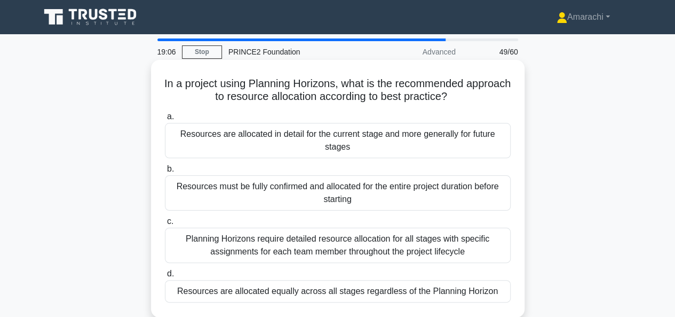
click at [271, 188] on div "Resources must be fully confirmed and allocated for the entire project duration…" at bounding box center [338, 192] width 346 height 35
click at [165, 172] on input "b. Resources must be fully confirmed and allocated for the entire project durat…" at bounding box center [165, 169] width 0 height 7
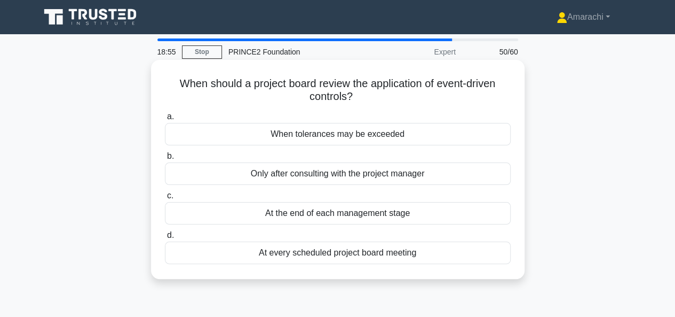
click at [289, 137] on div "When tolerances may be exceeded" at bounding box center [338, 134] width 346 height 22
click at [165, 120] on input "a. When tolerances may be exceeded" at bounding box center [165, 116] width 0 height 7
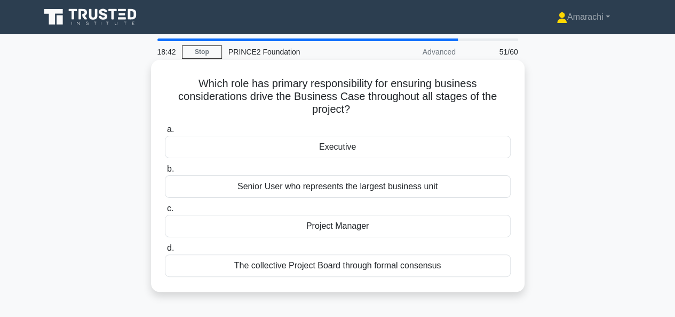
click at [293, 151] on div "Executive" at bounding box center [338, 147] width 346 height 22
click at [165, 133] on input "a. Executive" at bounding box center [165, 129] width 0 height 7
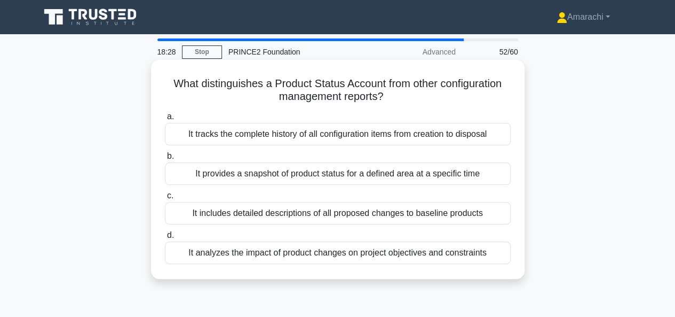
click at [269, 179] on div "It provides a snapshot of product status for a defined area at a specific time" at bounding box center [338, 173] width 346 height 22
click at [165, 160] on input "b. It provides a snapshot of product status for a defined area at a specific ti…" at bounding box center [165, 156] width 0 height 7
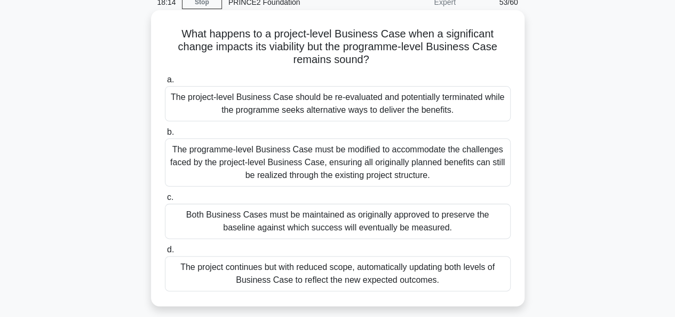
scroll to position [52, 0]
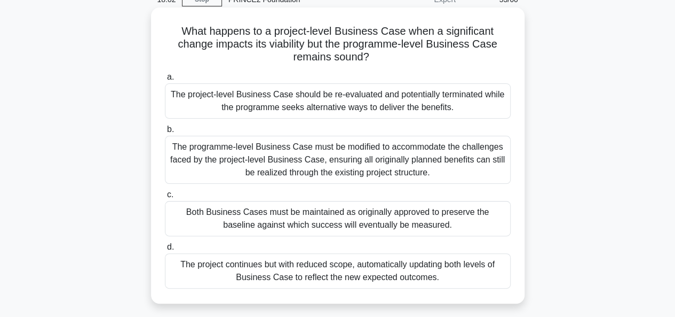
click at [242, 103] on div "The project-level Business Case should be re-evaluated and potentially terminat…" at bounding box center [338, 100] width 346 height 35
click at [165, 81] on input "a. The project-level Business Case should be re-evaluated and potentially termi…" at bounding box center [165, 77] width 0 height 7
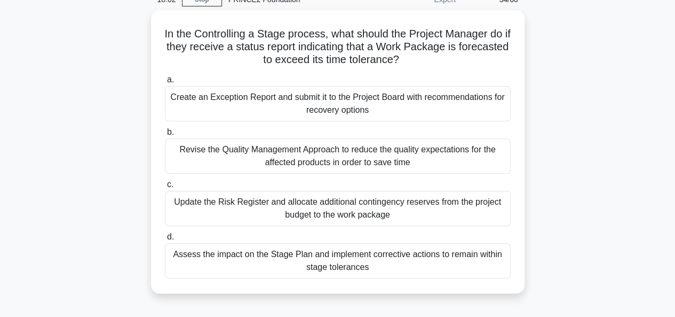
scroll to position [0, 0]
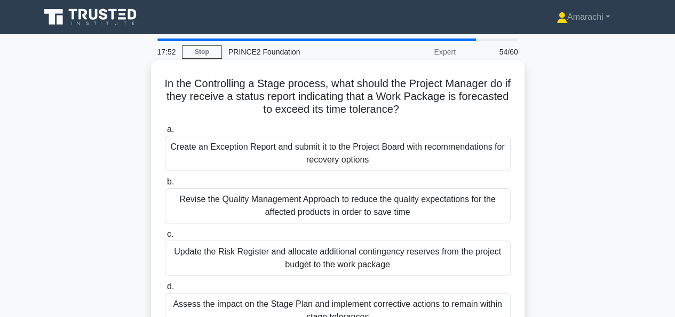
click at [268, 158] on div "Create an Exception Report and submit it to the Project Board with recommendati…" at bounding box center [338, 153] width 346 height 35
click at [165, 133] on input "a. Create an Exception Report and submit it to the Project Board with recommend…" at bounding box center [165, 129] width 0 height 7
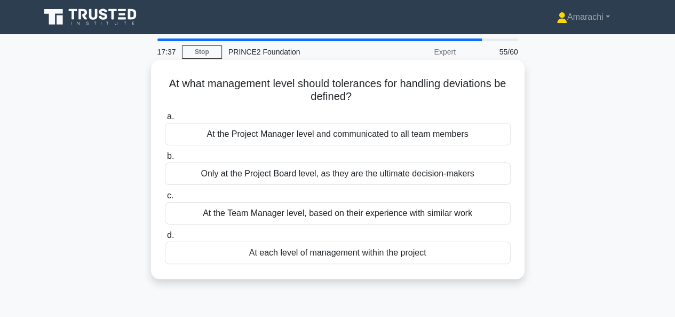
click at [312, 255] on div "At each level of management within the project" at bounding box center [338, 252] width 346 height 22
click at [165, 239] on input "d. At each level of management within the project" at bounding box center [165, 235] width 0 height 7
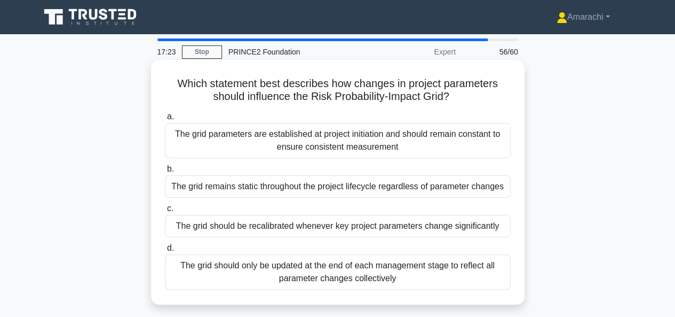
click at [287, 226] on div "The grid should be recalibrated whenever key project parameters change signific…" at bounding box center [338, 226] width 346 height 22
click at [165, 212] on input "c. The grid should be recalibrated whenever key project parameters change signi…" at bounding box center [165, 208] width 0 height 7
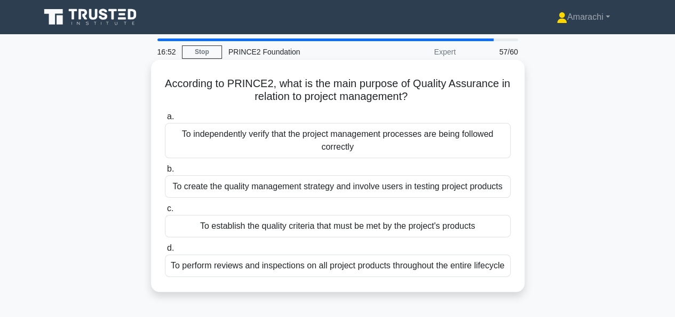
click at [267, 263] on div "To perform reviews and inspections on all project products throughout the entir…" at bounding box center [338, 265] width 346 height 22
click at [165, 252] on input "d. To perform reviews and inspections on all project products throughout the en…" at bounding box center [165, 248] width 0 height 7
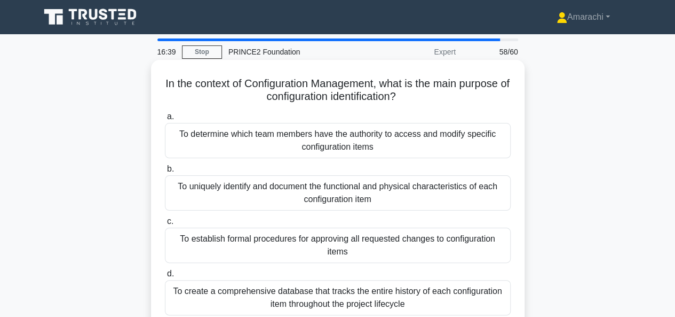
click at [258, 239] on div "To establish formal procedures for approving all requested changes to configura…" at bounding box center [338, 244] width 346 height 35
click at [165, 225] on input "c. To establish formal procedures for approving all requested changes to config…" at bounding box center [165, 221] width 0 height 7
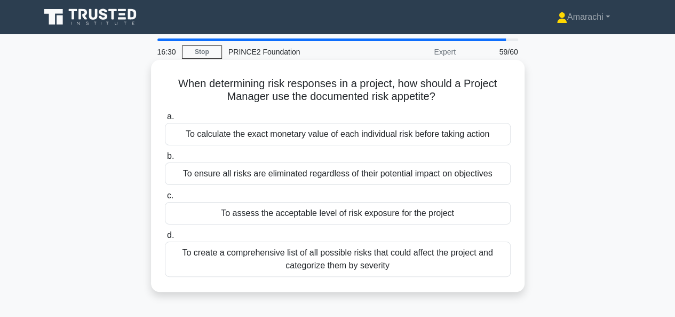
click at [294, 213] on div "To assess the acceptable level of risk exposure for the project" at bounding box center [338, 213] width 346 height 22
click at [165, 199] on input "c. To assess the acceptable level of risk exposure for the project" at bounding box center [165, 195] width 0 height 7
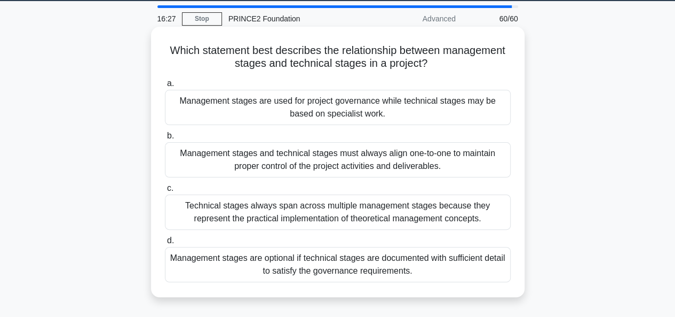
scroll to position [34, 0]
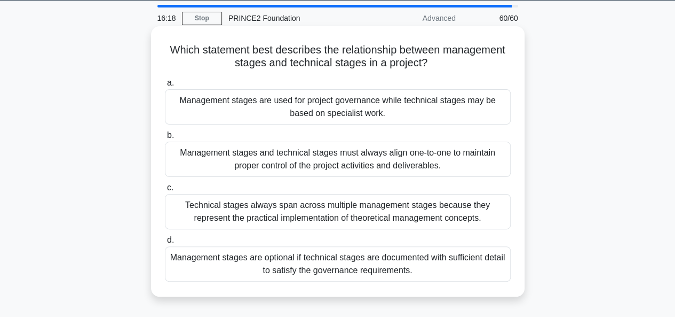
click at [335, 114] on div "Management stages are used for project governance while technical stages may be…" at bounding box center [338, 106] width 346 height 35
click at [165, 87] on input "a. Management stages are used for project governance while technical stages may…" at bounding box center [165, 83] width 0 height 7
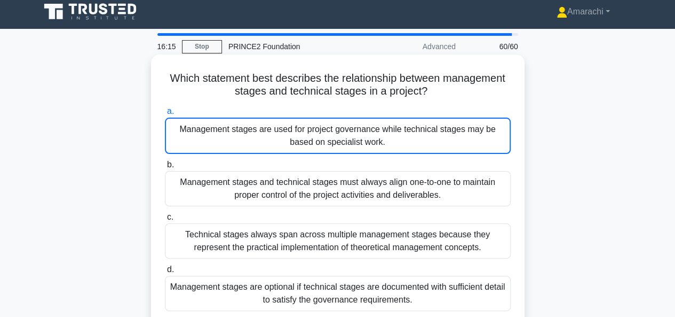
scroll to position [5, 0]
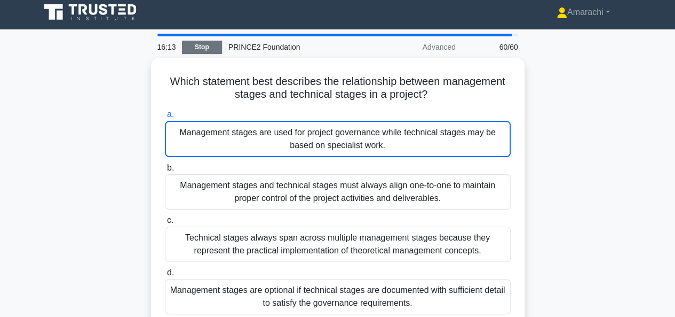
click at [203, 50] on link "Stop" at bounding box center [202, 47] width 40 height 13
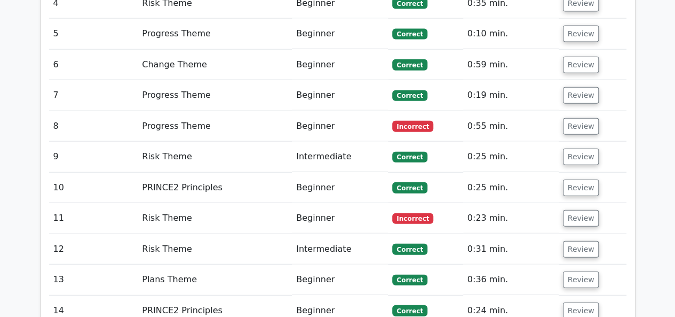
scroll to position [1224, 0]
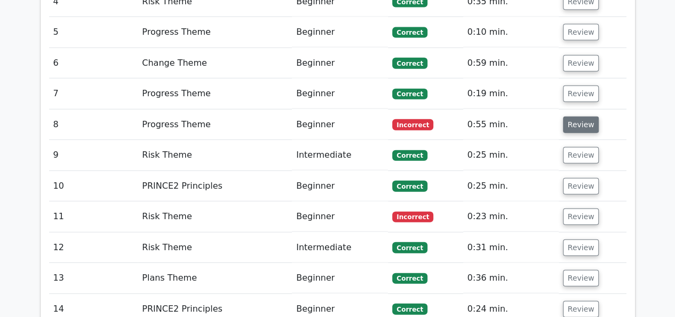
click at [574, 116] on button "Review" at bounding box center [581, 124] width 36 height 17
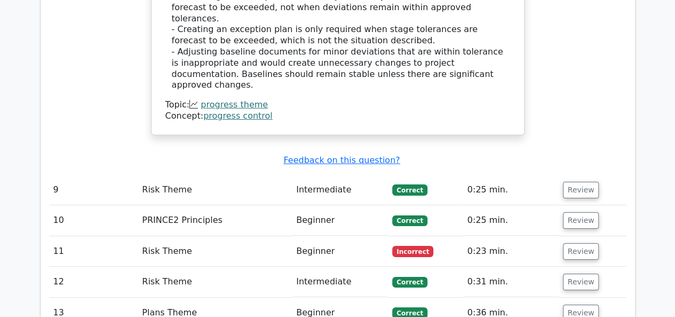
scroll to position [1837, 0]
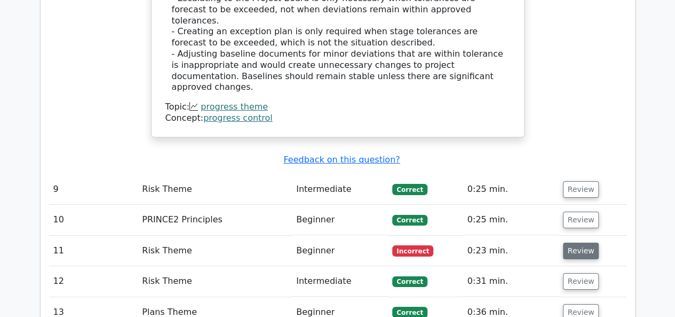
click at [574, 242] on button "Review" at bounding box center [581, 250] width 36 height 17
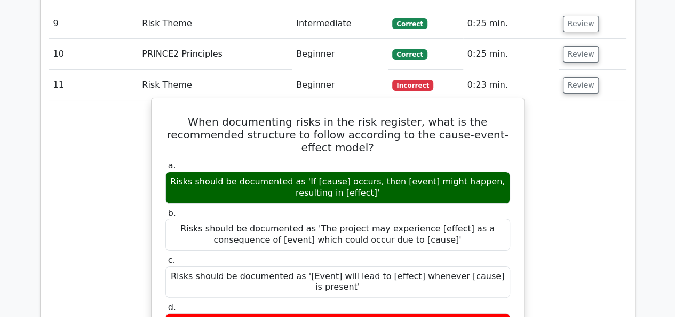
scroll to position [2009, 0]
